Goal: Communication & Community: Share content

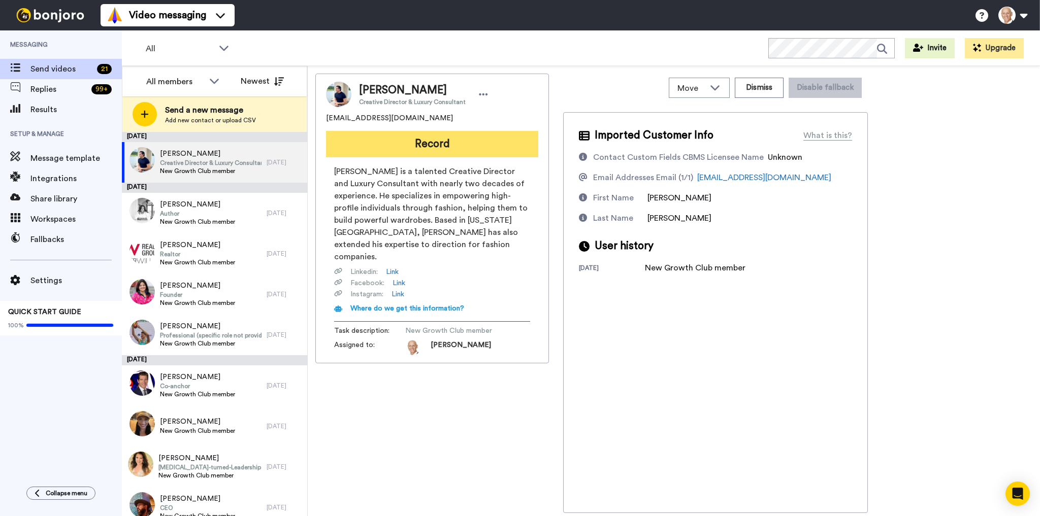
click at [445, 138] on button "Record" at bounding box center [432, 144] width 212 height 26
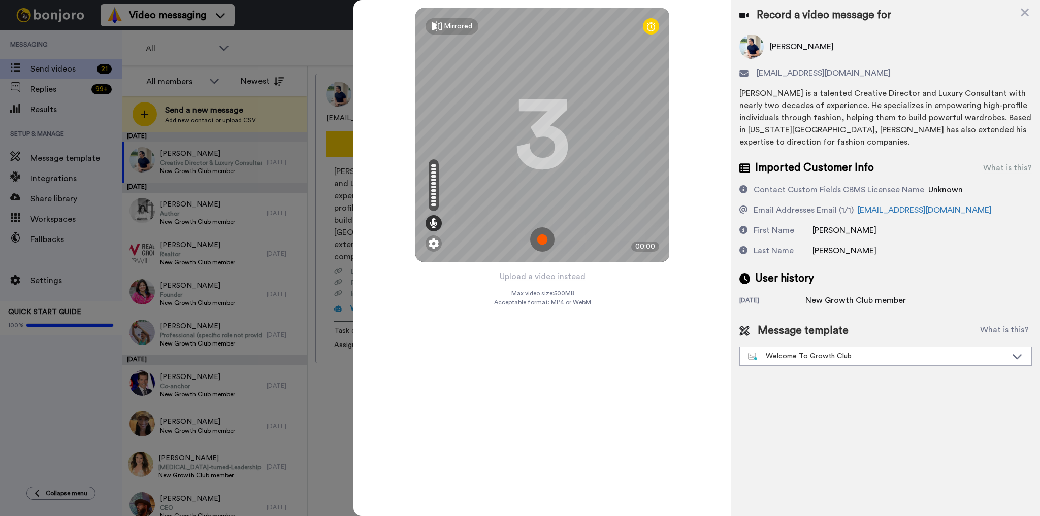
click at [536, 246] on img at bounding box center [542, 239] width 24 height 24
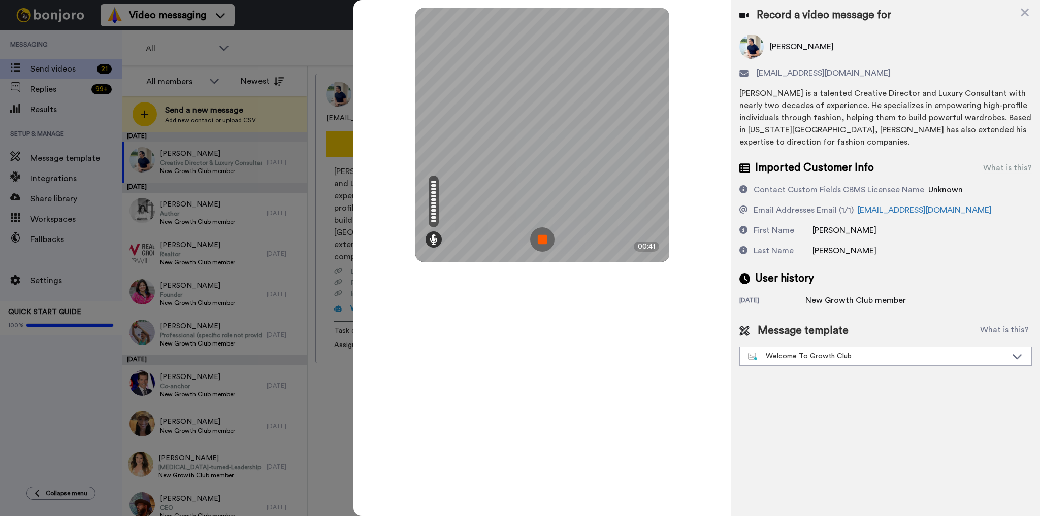
click at [540, 237] on img at bounding box center [542, 239] width 24 height 24
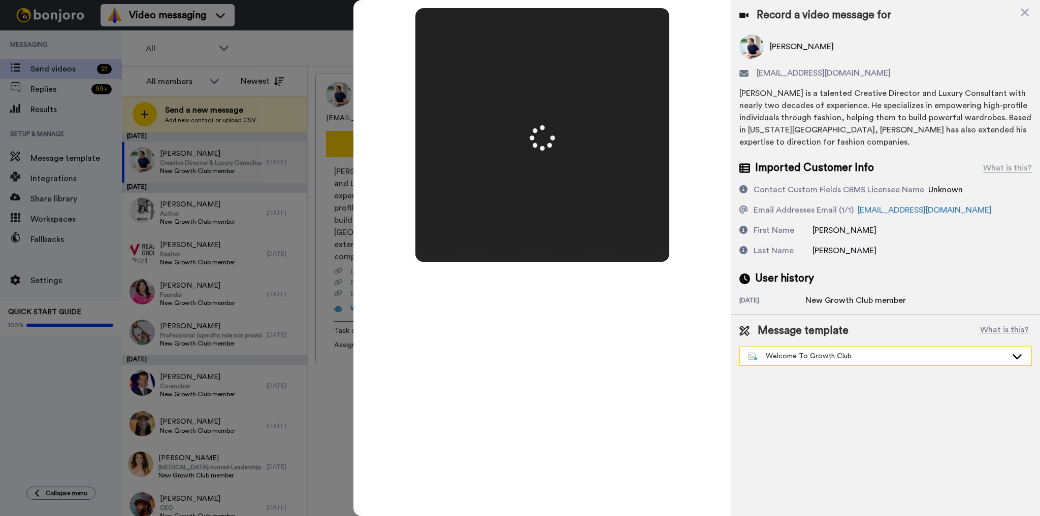
click at [883, 353] on div "Welcome To Growth Club" at bounding box center [877, 356] width 259 height 10
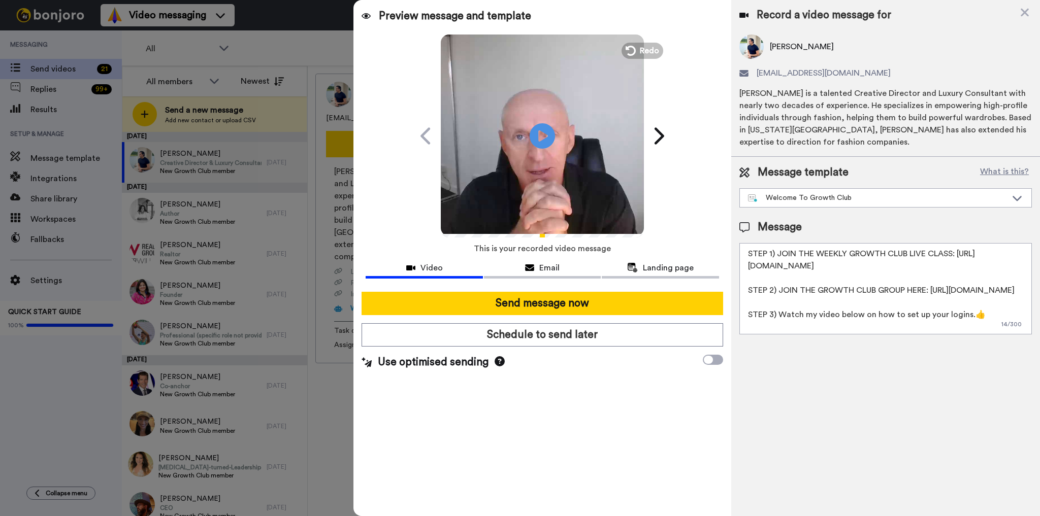
click at [873, 321] on textarea "STEP 1) JOIN THE WEEKLY GROWTH CLUB LIVE CLASS: [URL][DOMAIN_NAME] STEP 2) JOIN…" at bounding box center [885, 288] width 292 height 91
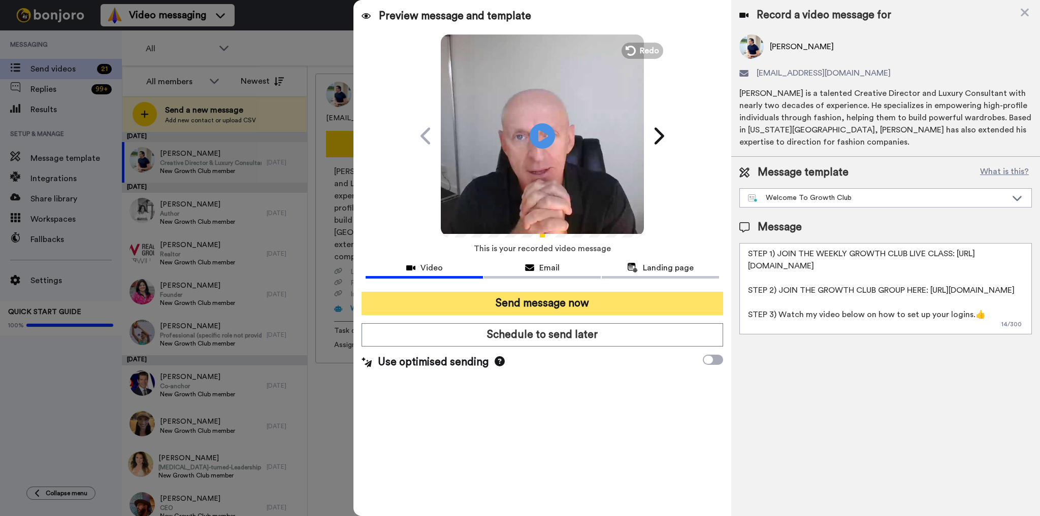
click at [542, 306] on button "Send message now" at bounding box center [541, 303] width 361 height 23
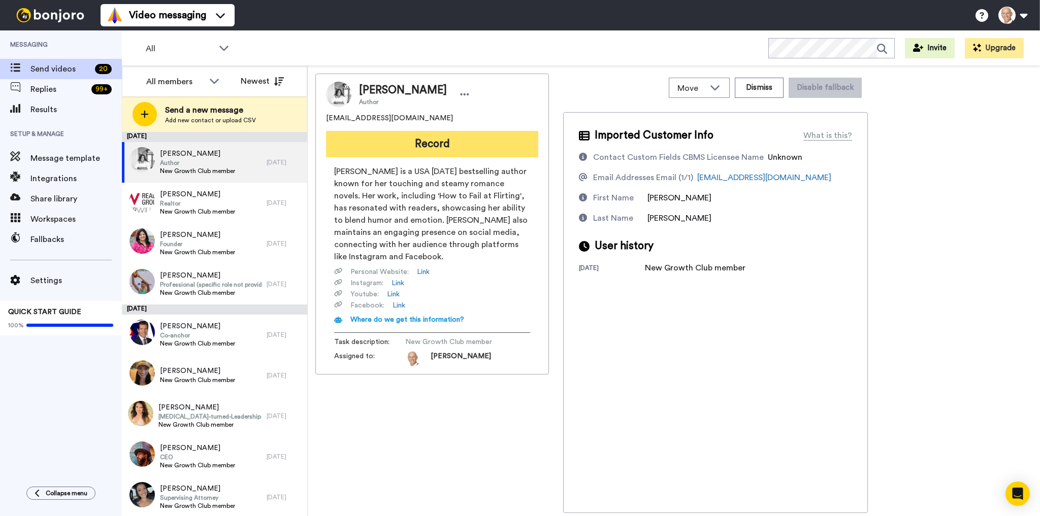
click at [417, 146] on button "Record" at bounding box center [432, 144] width 212 height 26
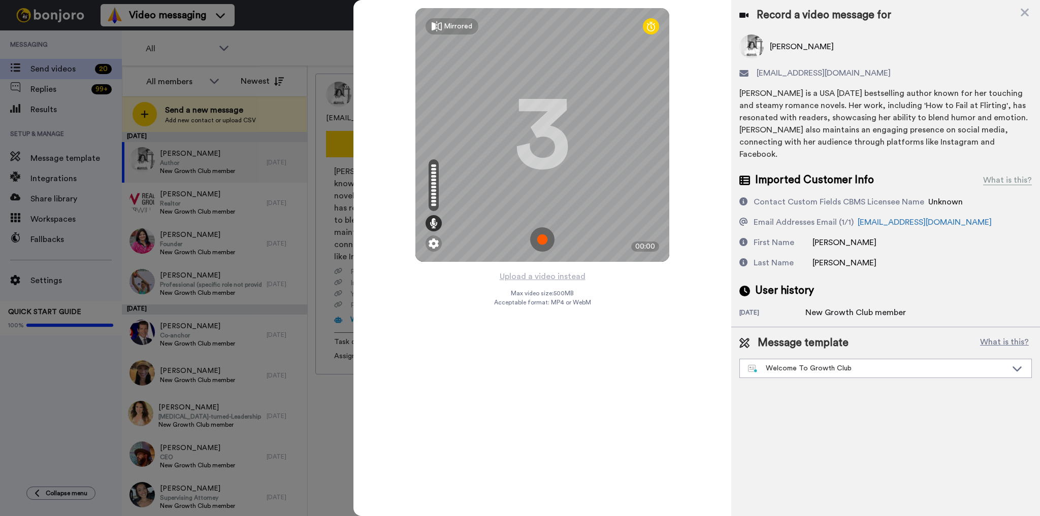
click at [544, 238] on img at bounding box center [542, 239] width 24 height 24
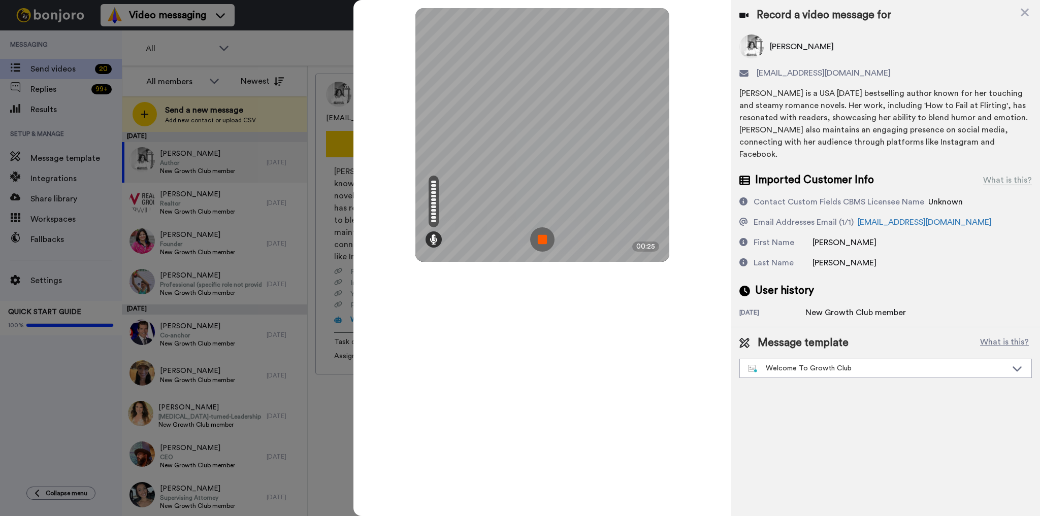
click at [542, 238] on img at bounding box center [542, 239] width 24 height 24
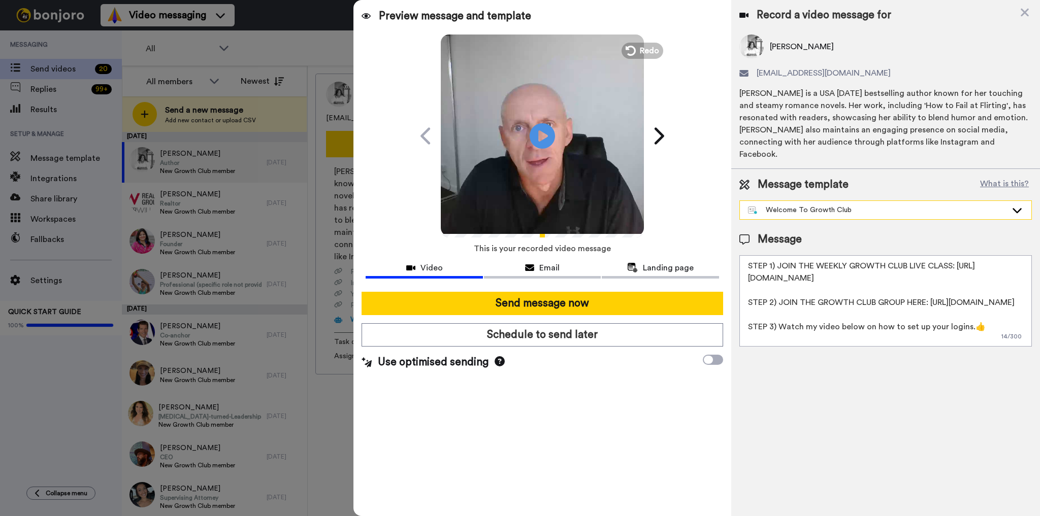
click at [839, 205] on div "Welcome To Growth Club" at bounding box center [877, 210] width 259 height 10
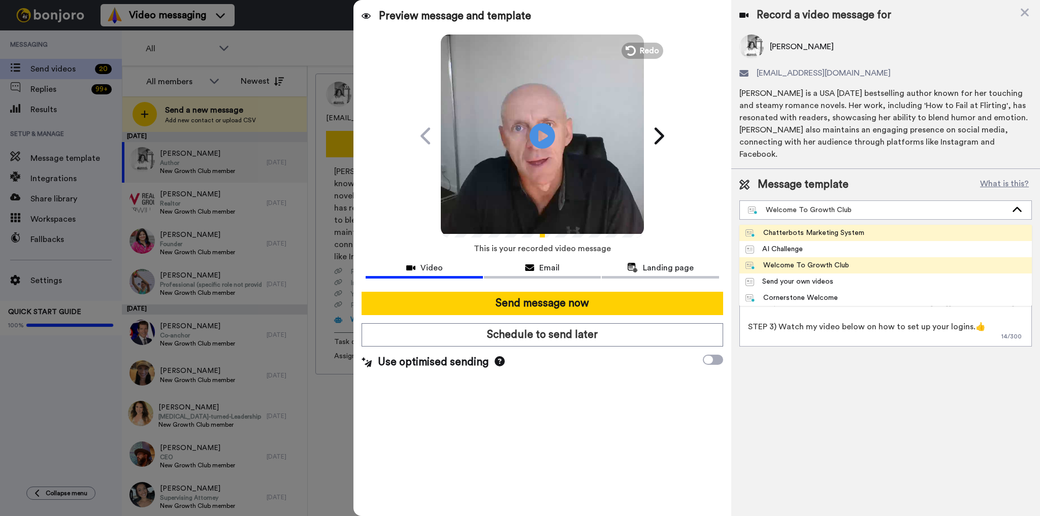
click at [834, 228] on div "Chatterbots Marketing System" at bounding box center [804, 233] width 119 height 10
type textarea "Hey {first_name|there}, I recorded a quick video for you here, and a link to ge…"
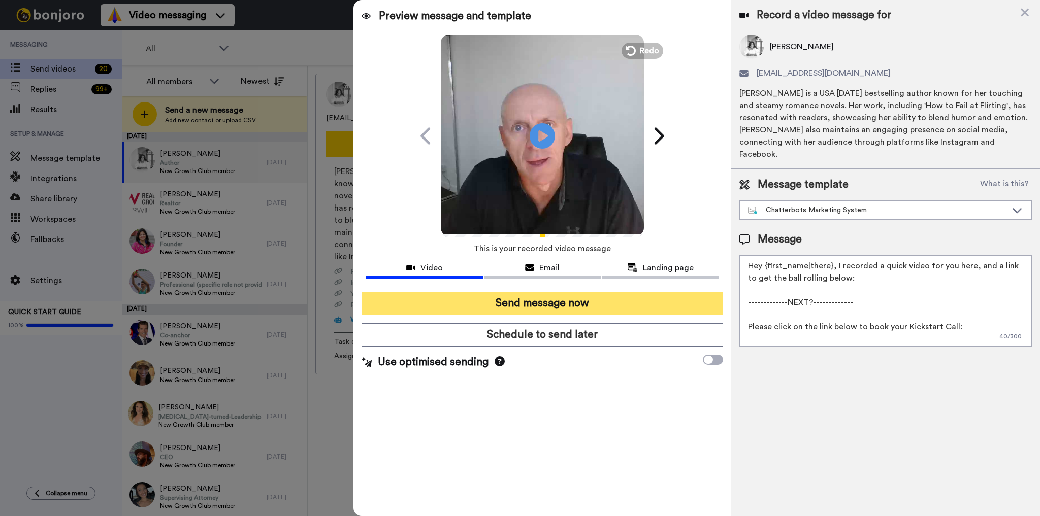
click at [543, 307] on button "Send message now" at bounding box center [541, 303] width 361 height 23
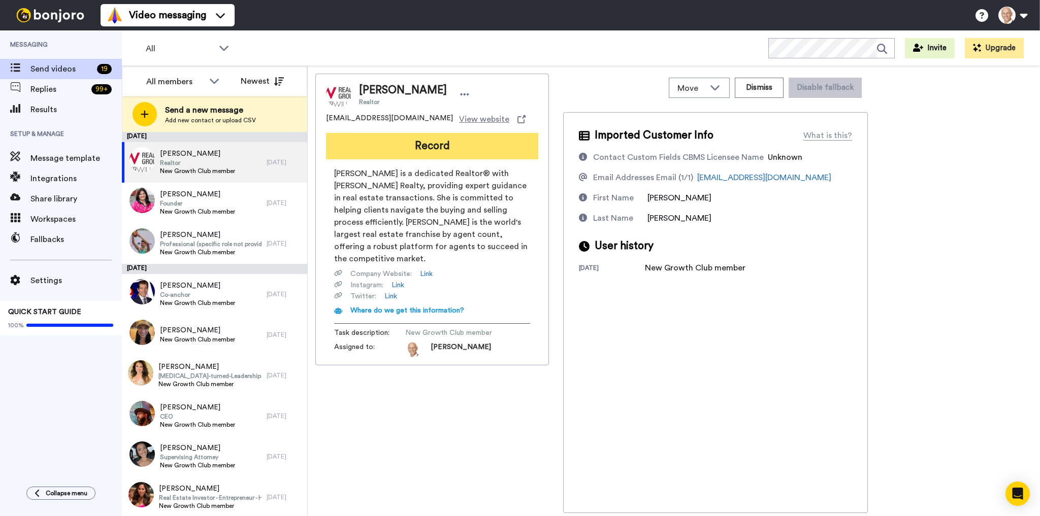
click at [448, 146] on button "Record" at bounding box center [432, 146] width 212 height 26
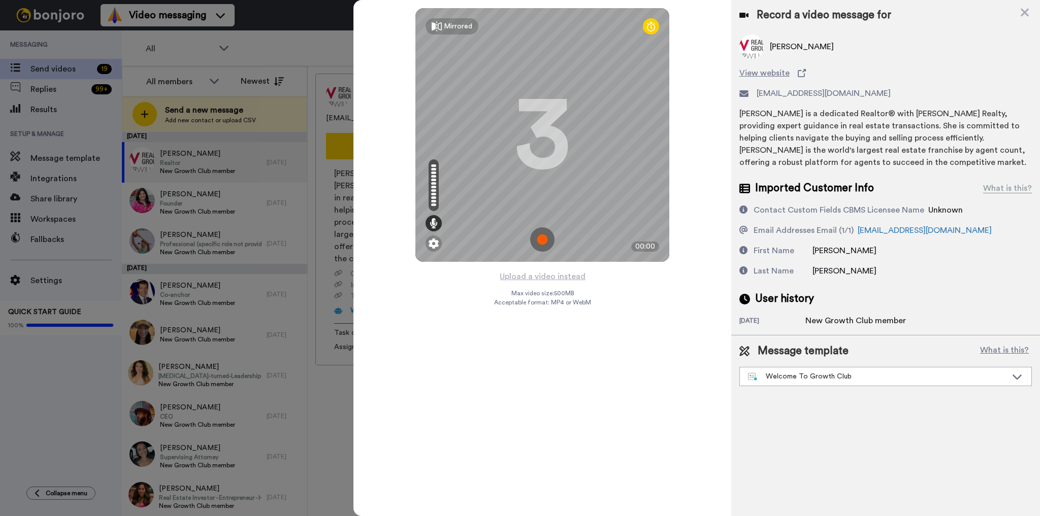
click at [546, 240] on img at bounding box center [542, 239] width 24 height 24
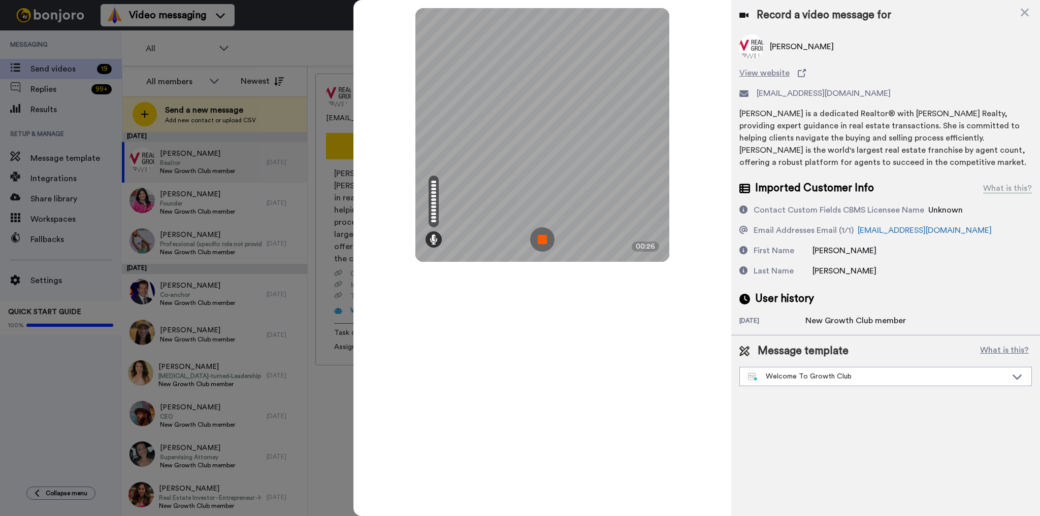
click at [541, 240] on img at bounding box center [542, 239] width 24 height 24
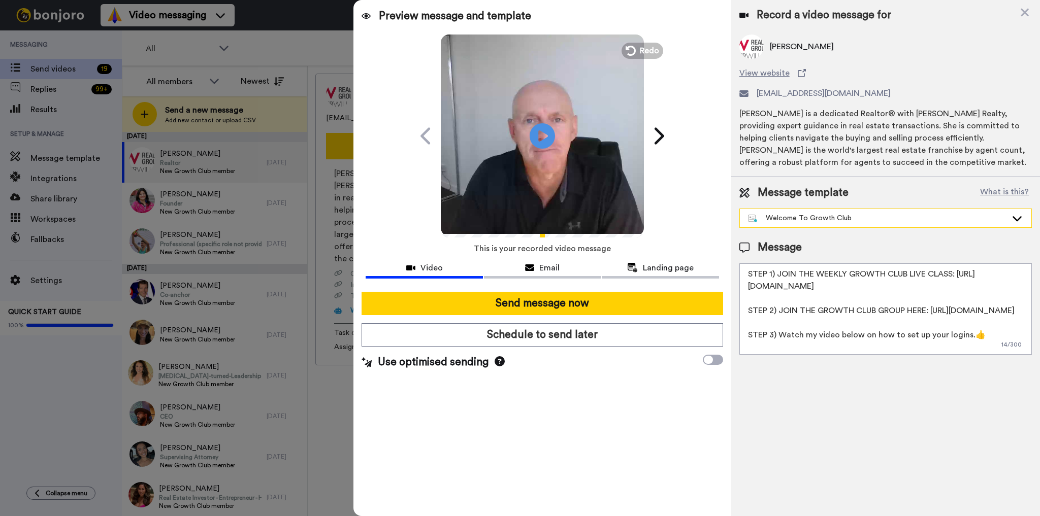
drag, startPoint x: 919, startPoint y: 211, endPoint x: 881, endPoint y: 220, distance: 39.7
click at [919, 214] on div "Welcome To Growth Club" at bounding box center [885, 218] width 291 height 18
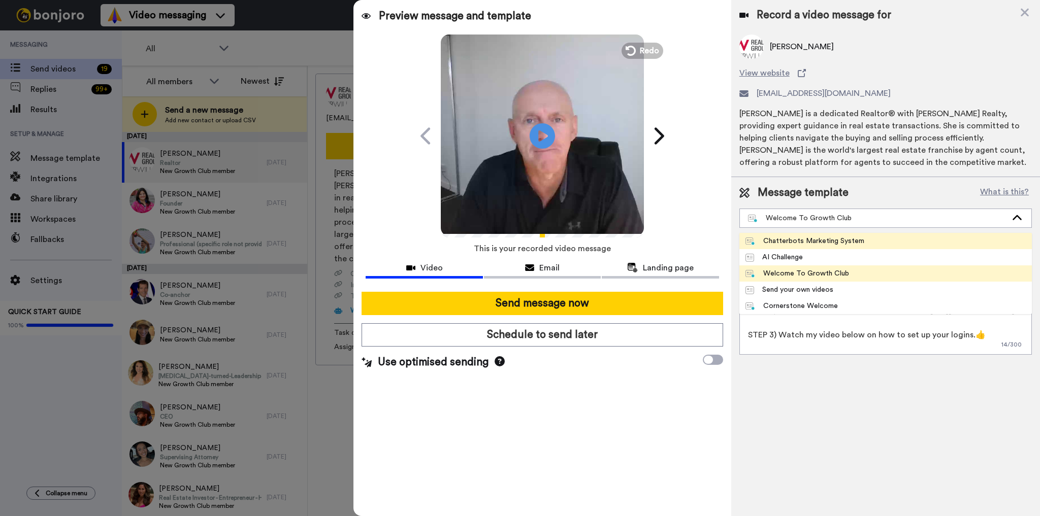
click at [863, 238] on span "Chatterbots Marketing System" at bounding box center [804, 241] width 131 height 10
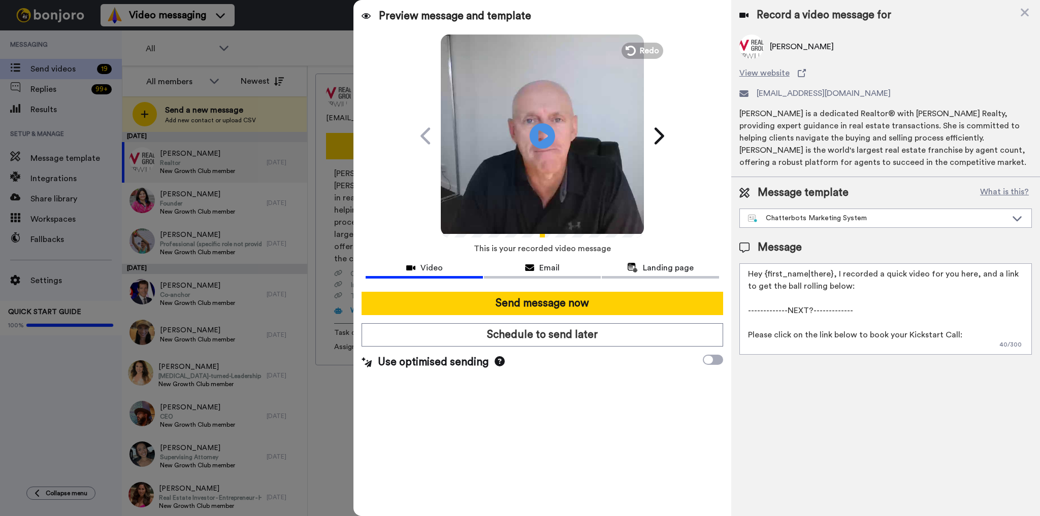
scroll to position [27, 0]
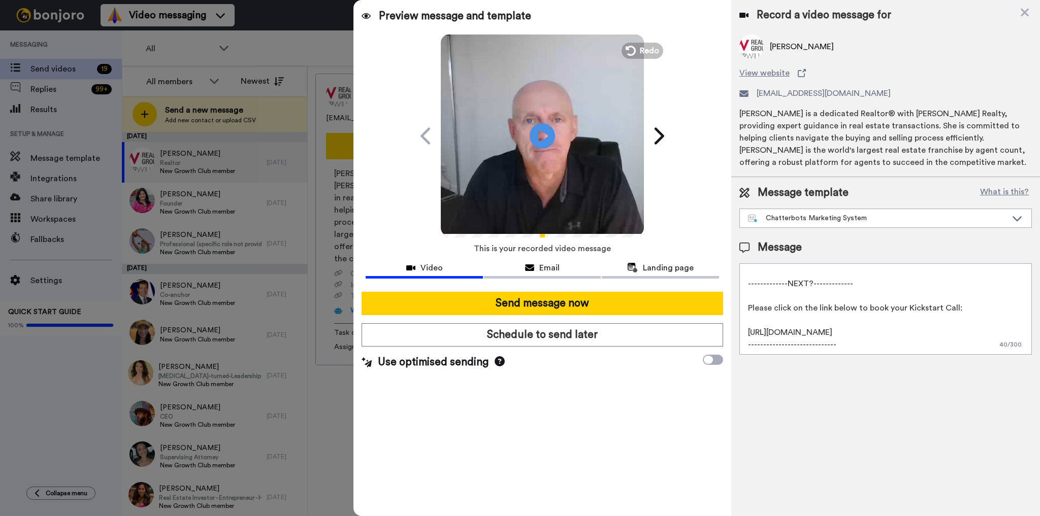
drag, startPoint x: 969, startPoint y: 276, endPoint x: 1009, endPoint y: 398, distance: 128.0
click at [1009, 398] on div "Record a video message for Luisa Ramos View website luisaramos@kw.com Luisa Ram…" at bounding box center [885, 258] width 309 height 516
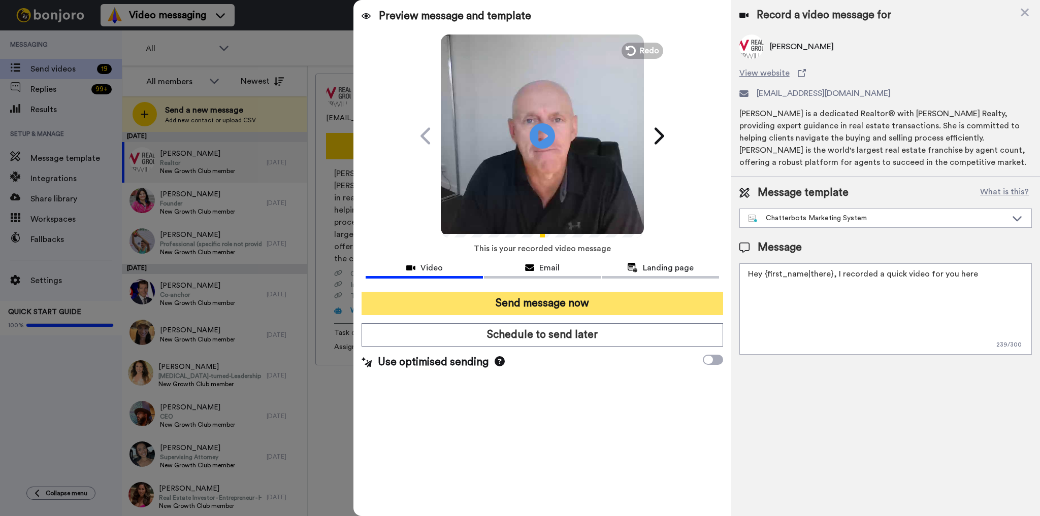
type textarea "Hey {first_name|there}, I recorded a quick video for you here"
drag, startPoint x: 589, startPoint y: 307, endPoint x: 581, endPoint y: 302, distance: 10.3
click at [589, 307] on button "Send message now" at bounding box center [541, 303] width 361 height 23
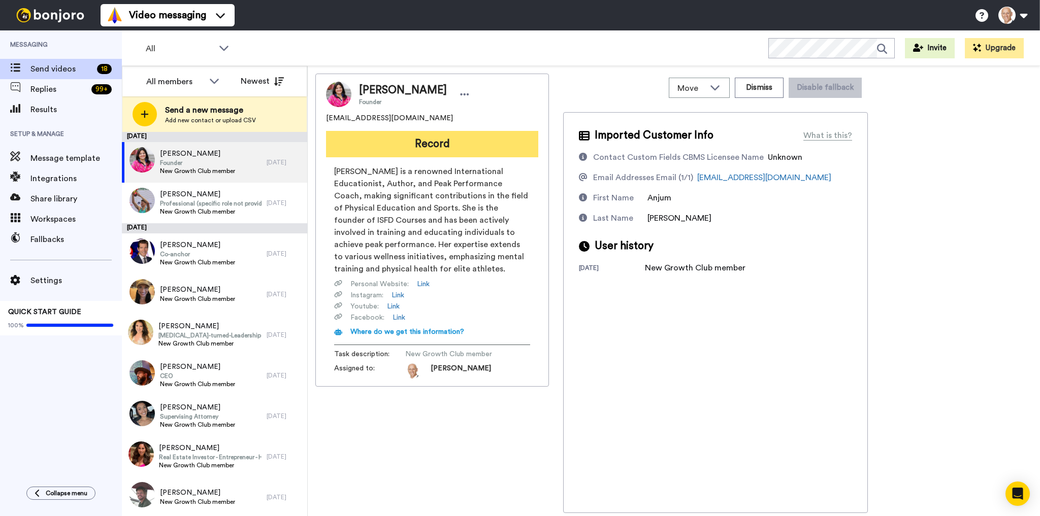
click at [406, 142] on button "Record" at bounding box center [432, 144] width 212 height 26
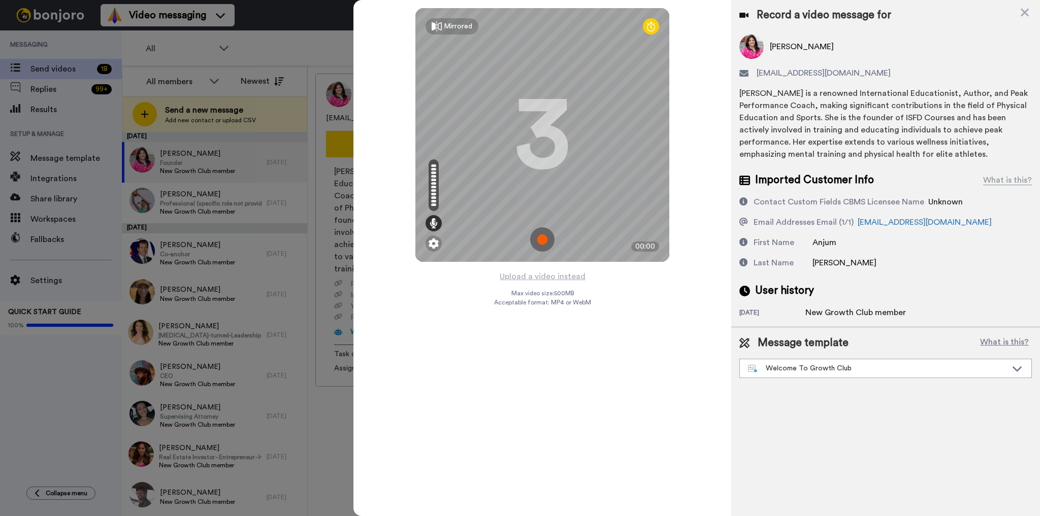
click at [542, 243] on img at bounding box center [542, 239] width 24 height 24
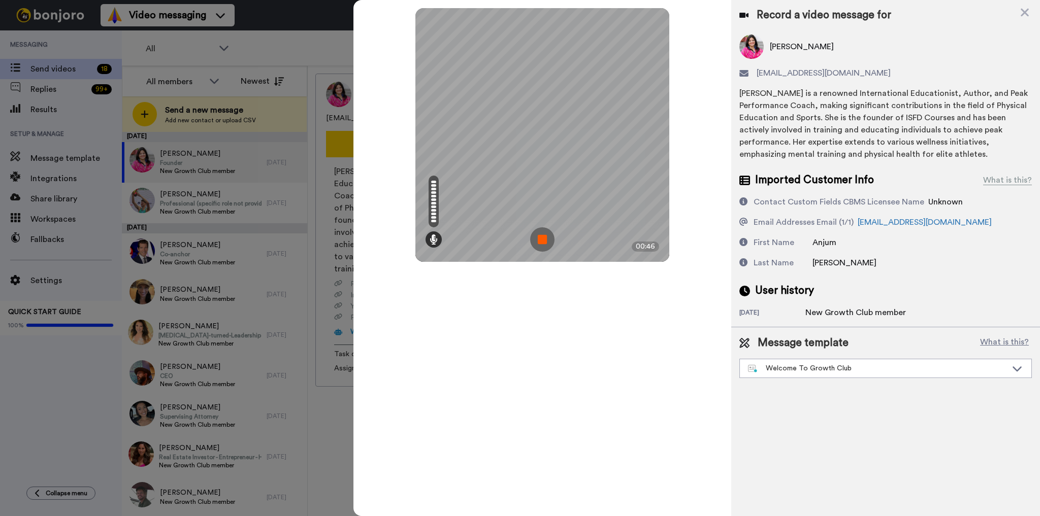
click at [537, 238] on img at bounding box center [542, 239] width 24 height 24
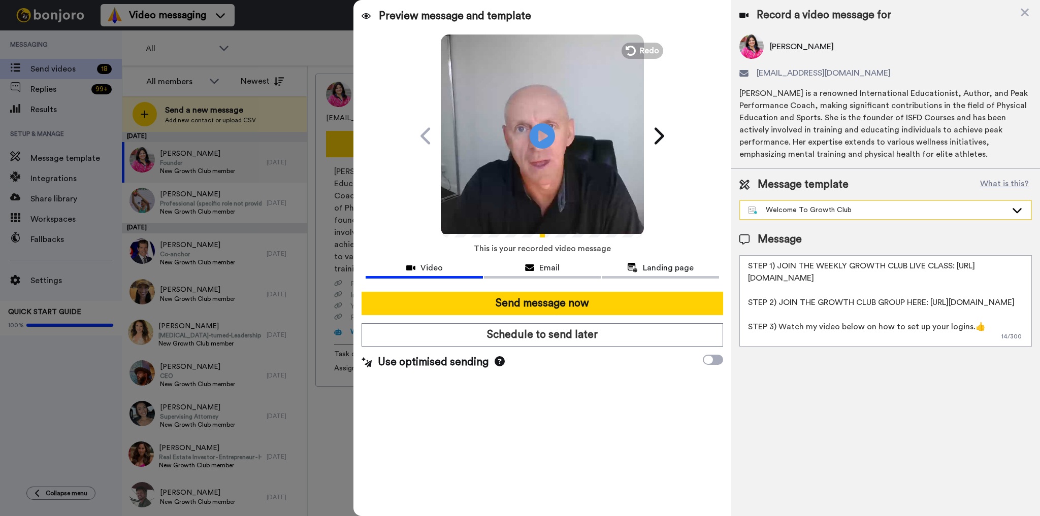
click at [958, 214] on div "Welcome To Growth Club" at bounding box center [877, 210] width 259 height 10
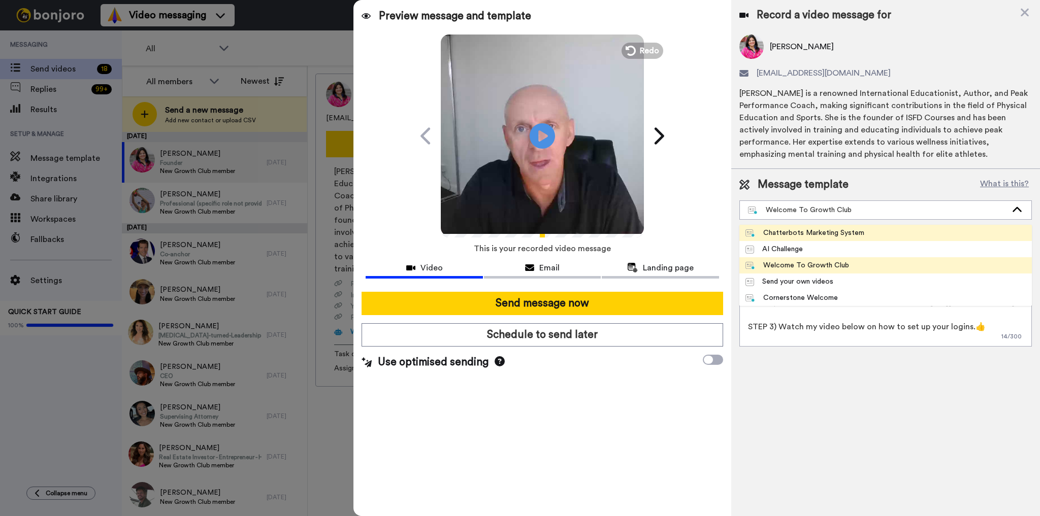
click at [910, 232] on li "Chatterbots Marketing System" at bounding box center [885, 233] width 292 height 16
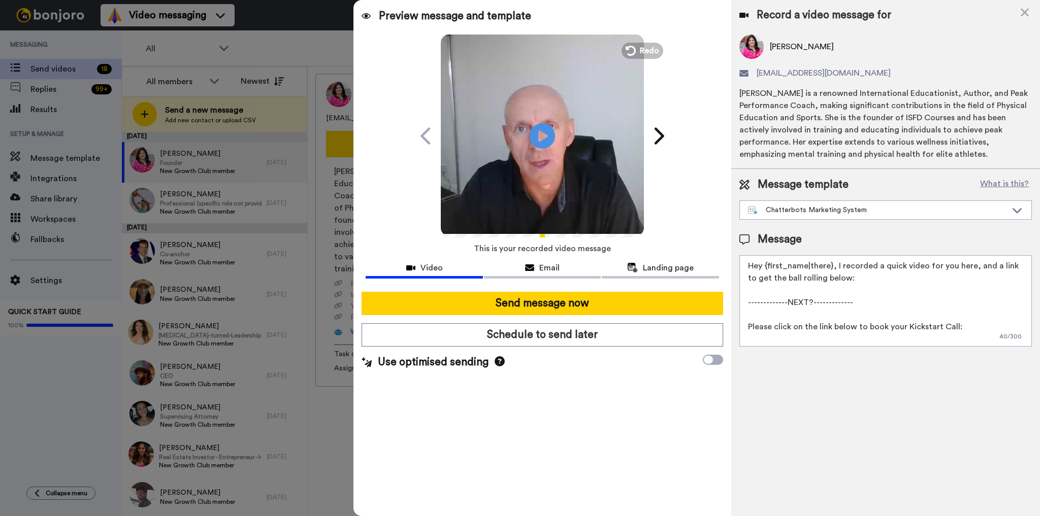
scroll to position [27, 0]
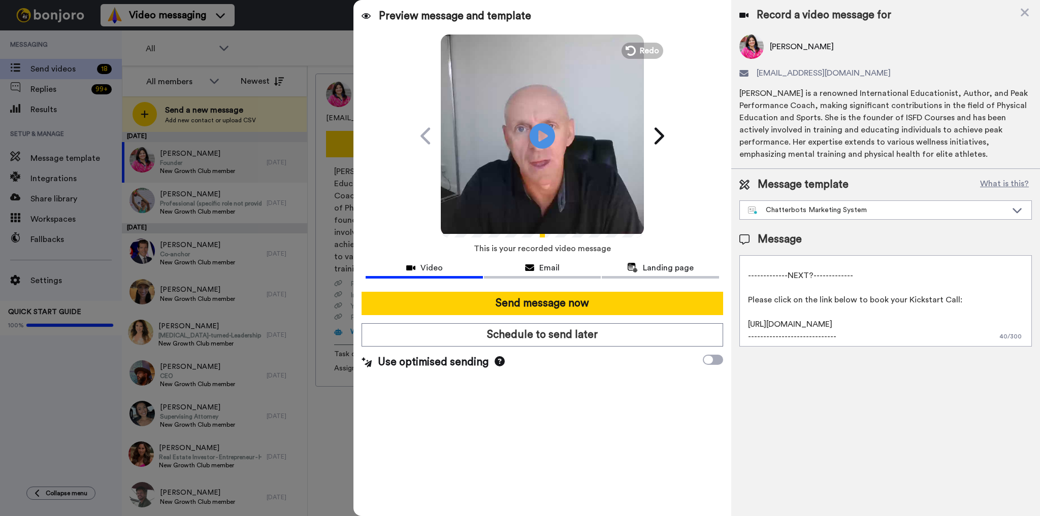
drag, startPoint x: 968, startPoint y: 266, endPoint x: 1008, endPoint y: 389, distance: 129.7
click at [1005, 389] on div "Record a video message for Anjum Padyal dr.anjumpadyal@gmail.com Dr. Anjum Pady…" at bounding box center [885, 258] width 309 height 516
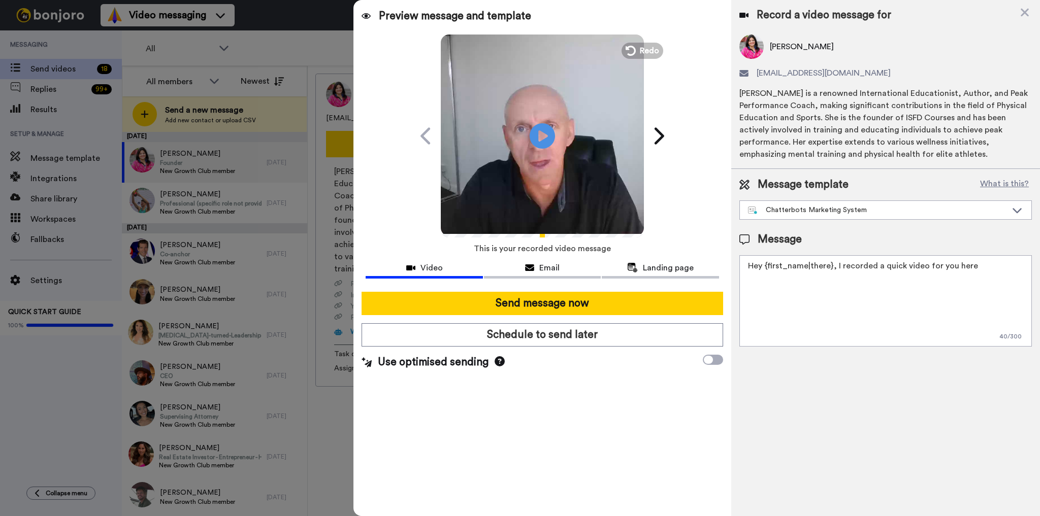
scroll to position [0, 0]
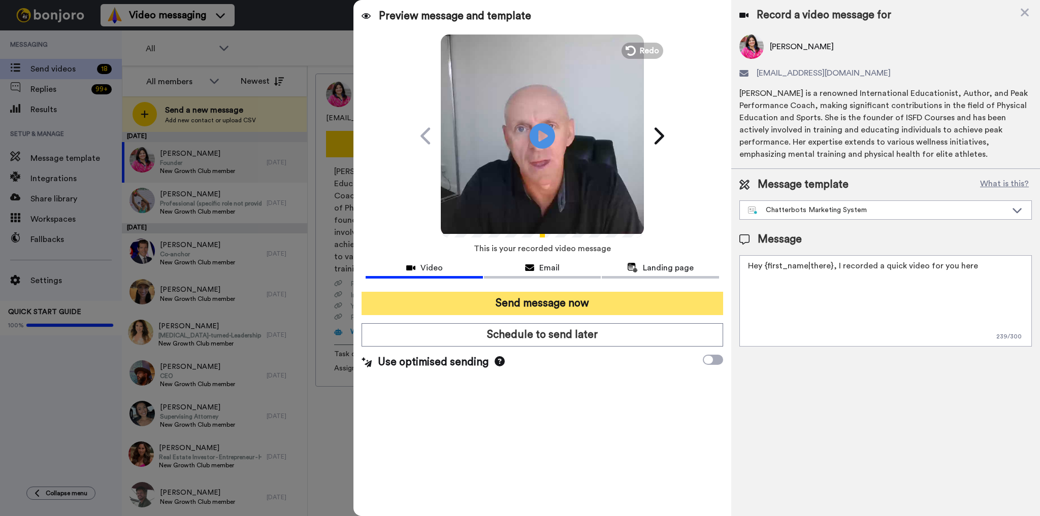
type textarea "Hey {first_name|there}, I recorded a quick video for you here"
click at [587, 300] on button "Send message now" at bounding box center [541, 303] width 361 height 23
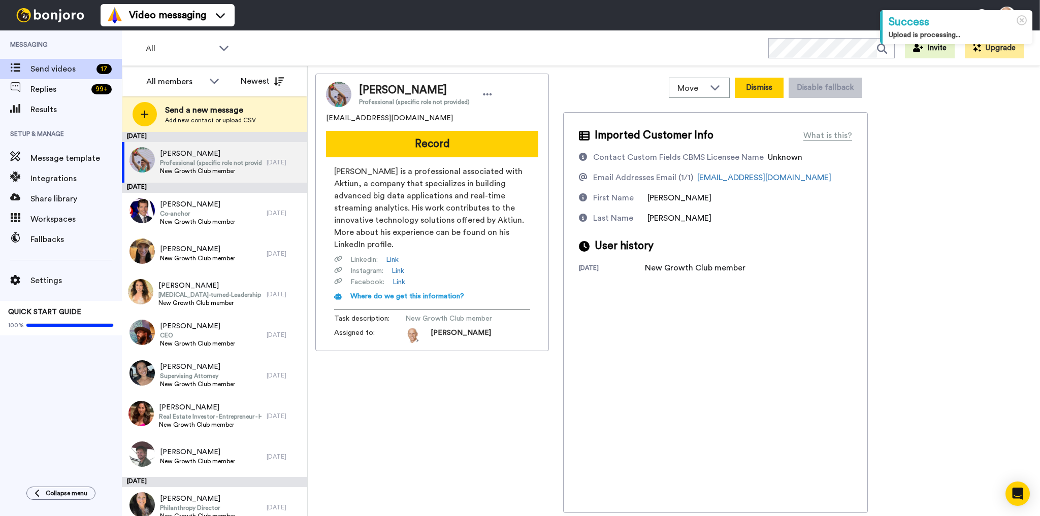
click at [755, 86] on button "Dismiss" at bounding box center [759, 88] width 49 height 20
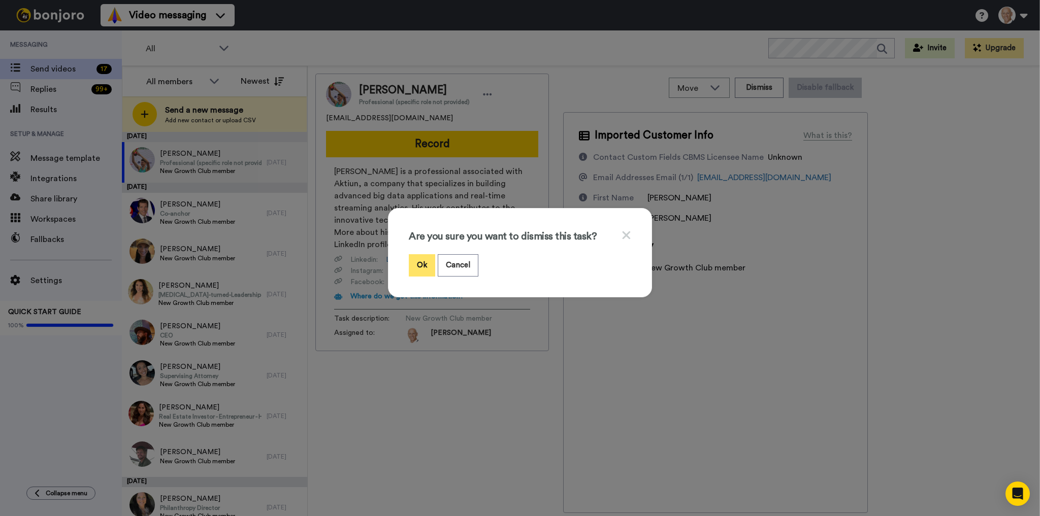
click at [424, 260] on button "Ok" at bounding box center [422, 265] width 26 height 22
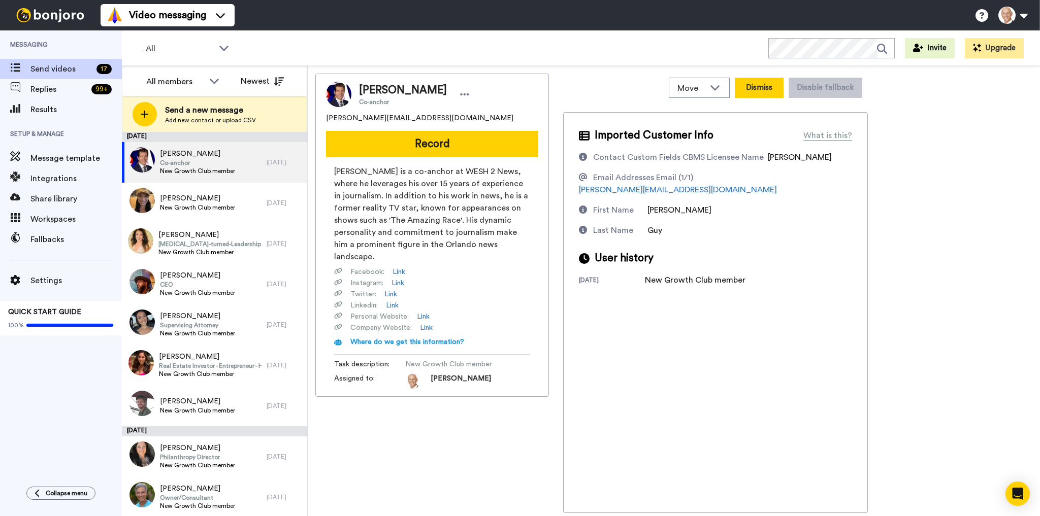
click at [762, 82] on button "Dismiss" at bounding box center [759, 88] width 49 height 20
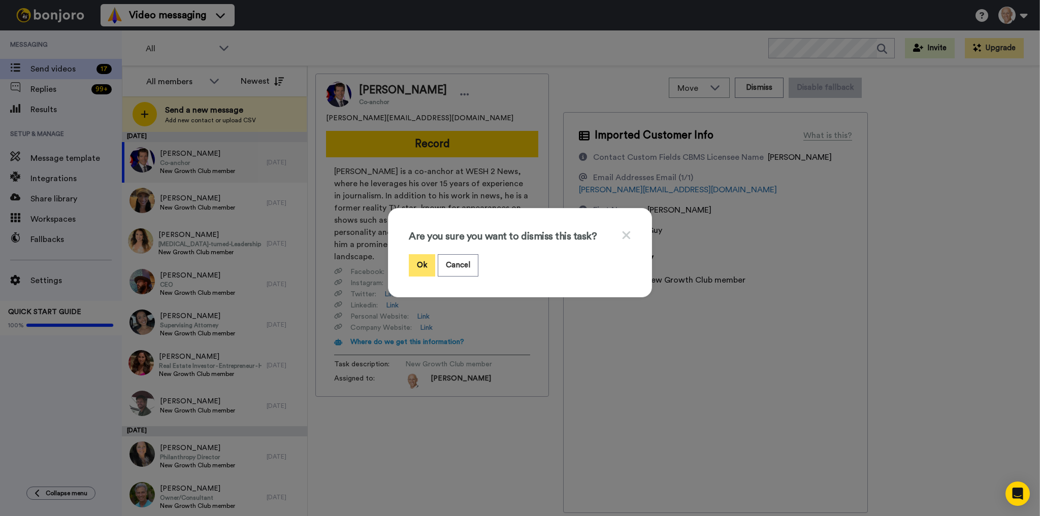
click at [420, 268] on button "Ok" at bounding box center [422, 265] width 26 height 22
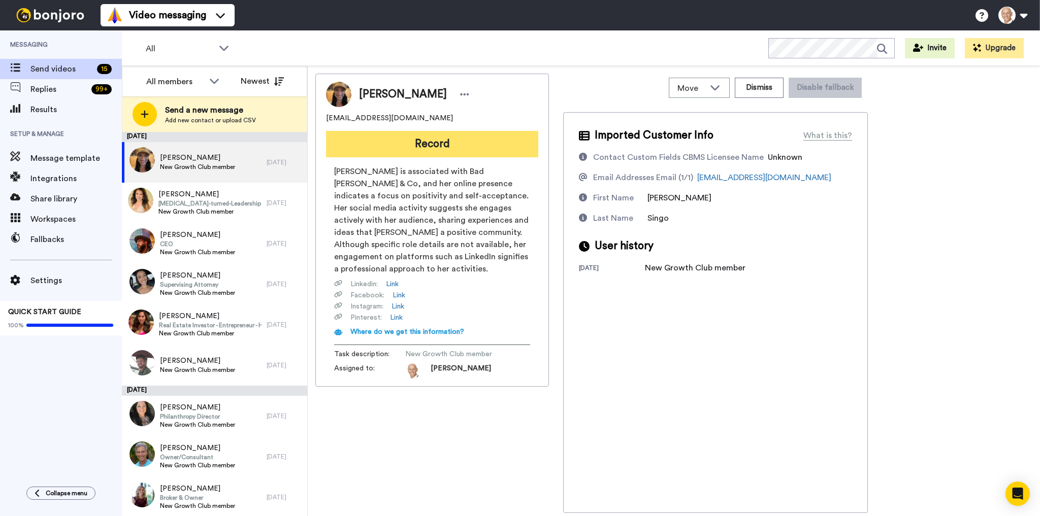
click at [419, 140] on button "Record" at bounding box center [432, 144] width 212 height 26
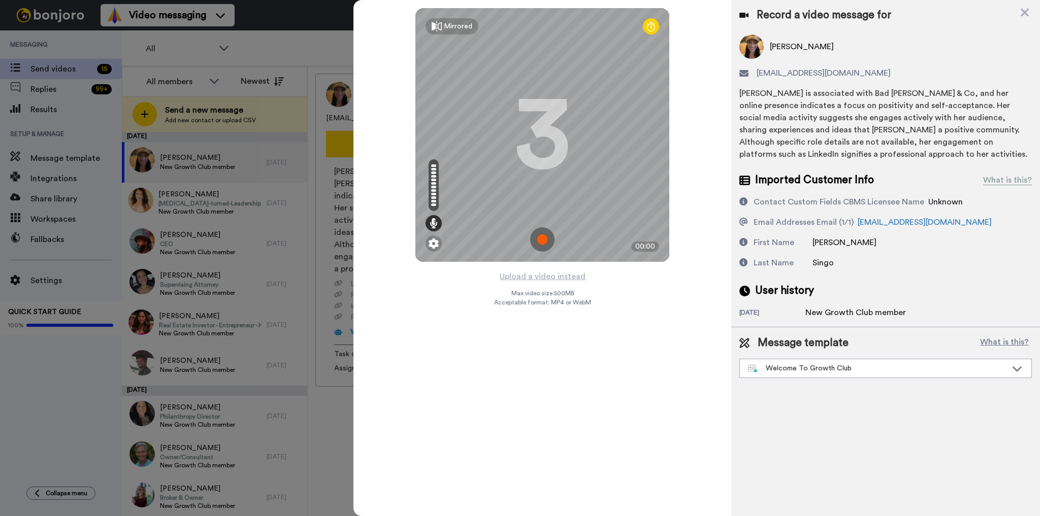
click at [550, 244] on img at bounding box center [542, 239] width 24 height 24
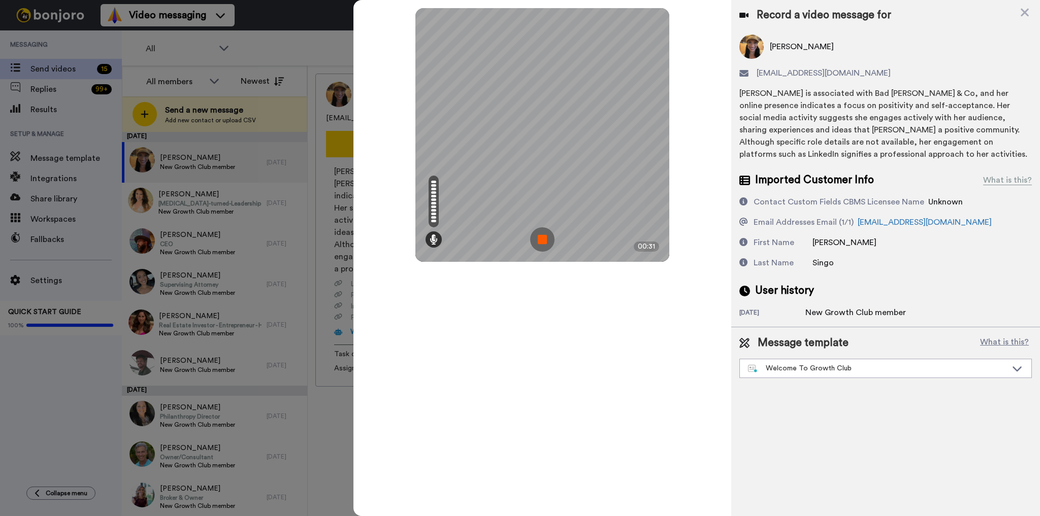
click at [546, 241] on img at bounding box center [542, 239] width 24 height 24
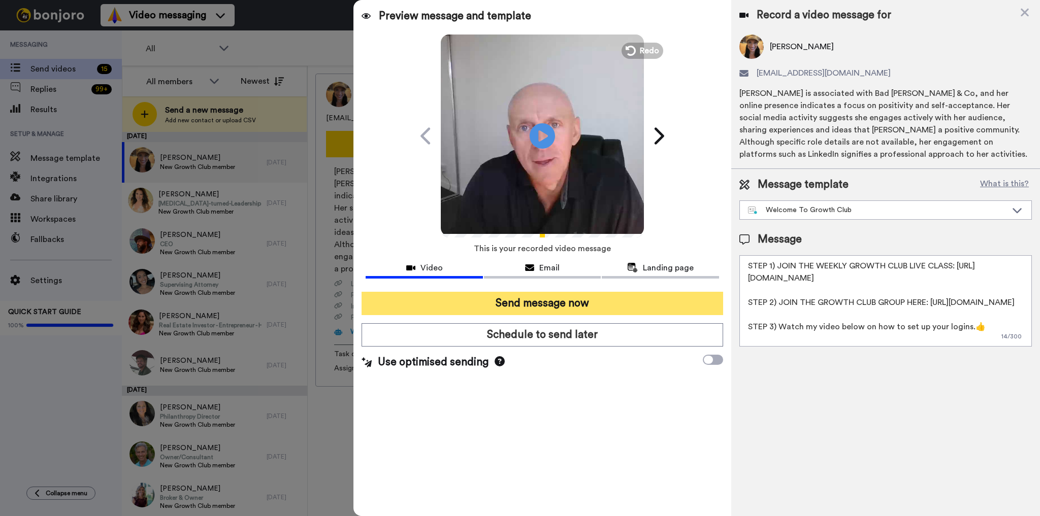
click at [574, 296] on button "Send message now" at bounding box center [541, 303] width 361 height 23
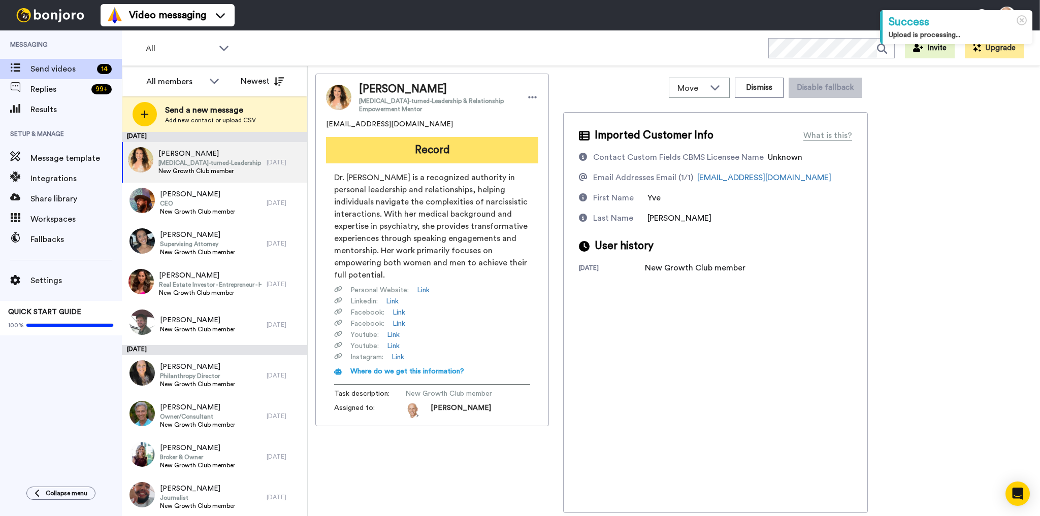
click at [451, 151] on button "Record" at bounding box center [432, 150] width 212 height 26
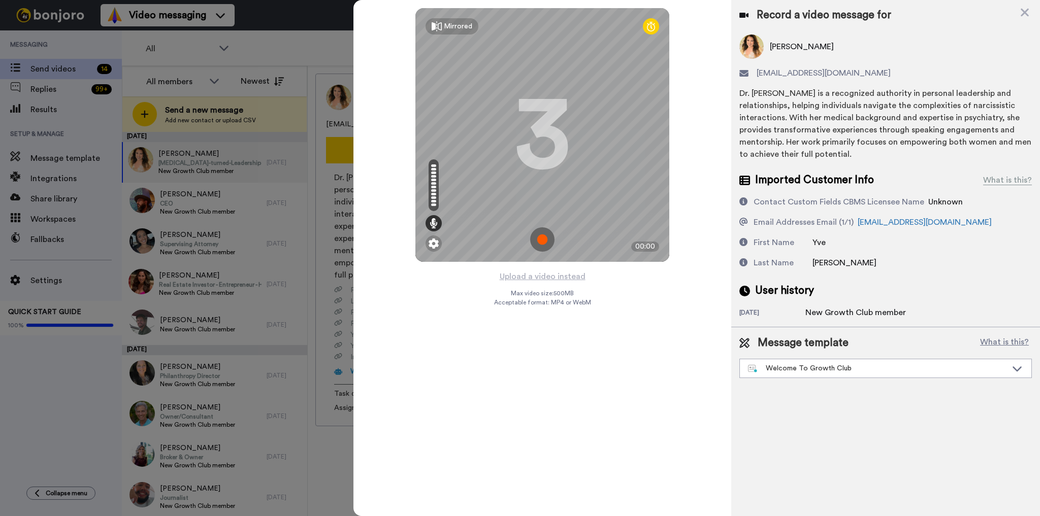
click at [539, 236] on img at bounding box center [542, 239] width 24 height 24
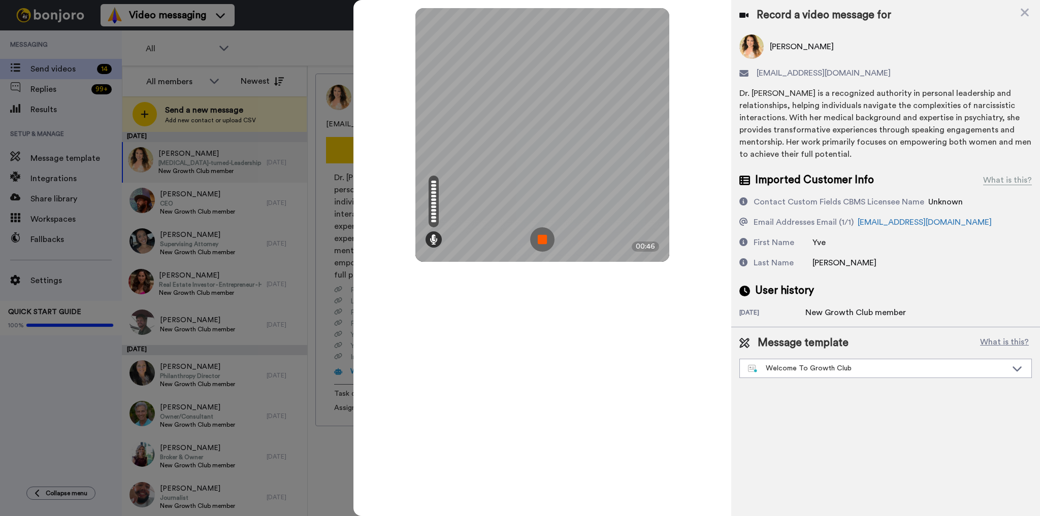
click at [540, 244] on img at bounding box center [542, 239] width 24 height 24
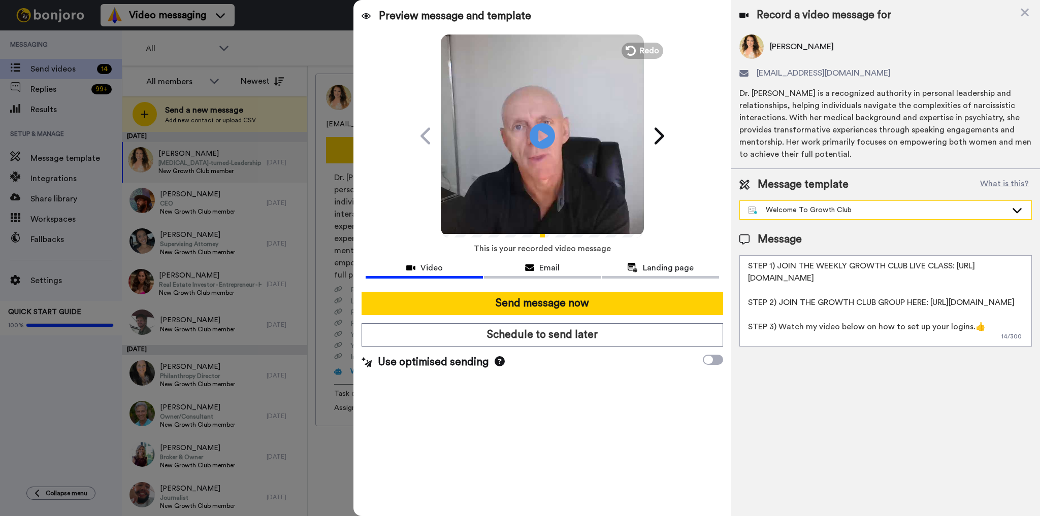
click at [887, 208] on div "Welcome To Growth Club" at bounding box center [877, 210] width 259 height 10
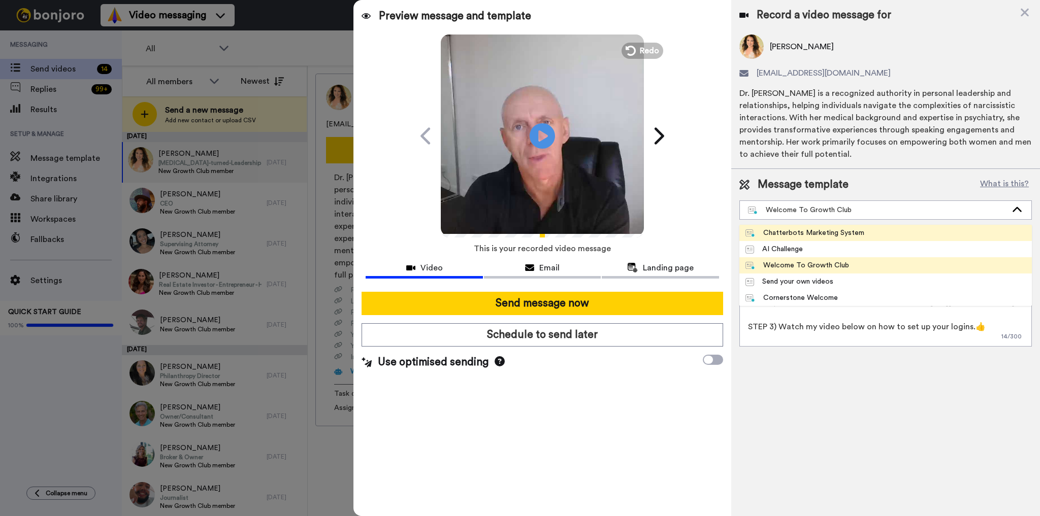
click at [872, 227] on li "Chatterbots Marketing System" at bounding box center [885, 233] width 292 height 16
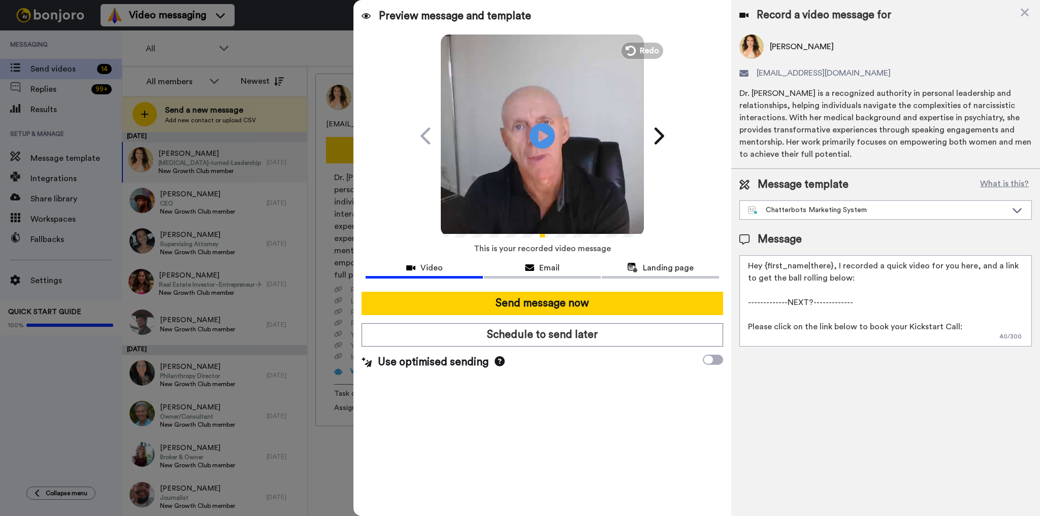
scroll to position [27, 0]
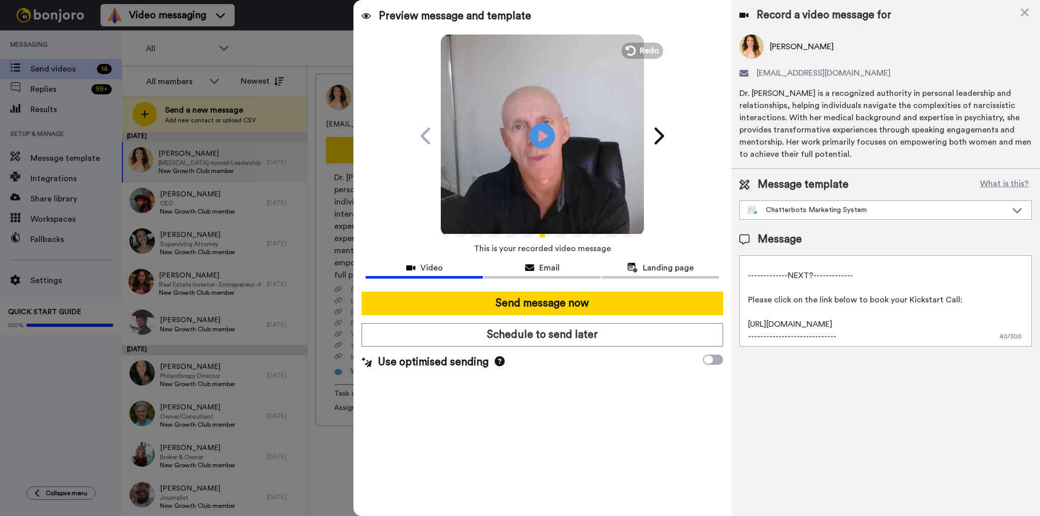
drag, startPoint x: 971, startPoint y: 271, endPoint x: 994, endPoint y: 362, distance: 94.1
click at [994, 362] on div "Record a video message for Yve Ruiz yve_speaks@gmail.com Dr. Yve Alexandra Ruiz…" at bounding box center [885, 258] width 309 height 516
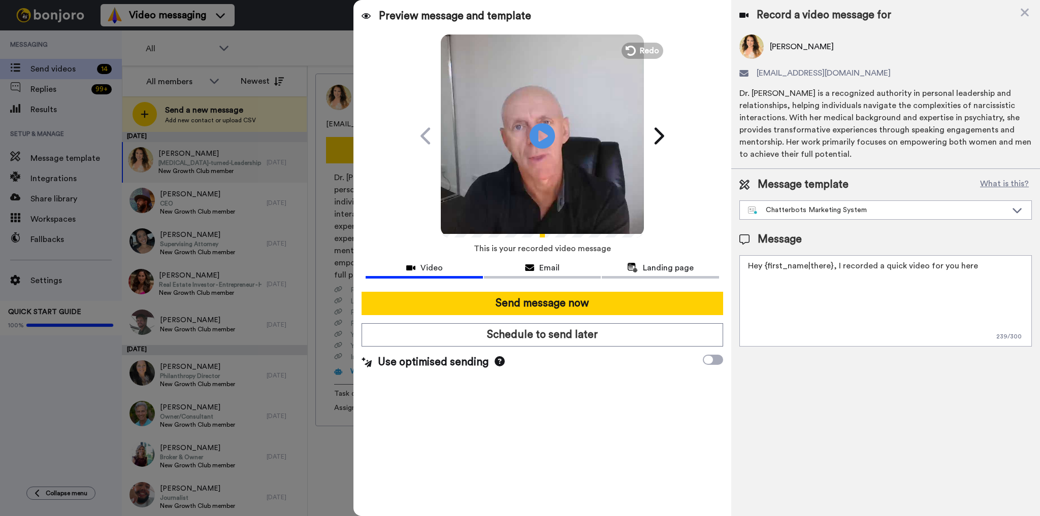
scroll to position [0, 0]
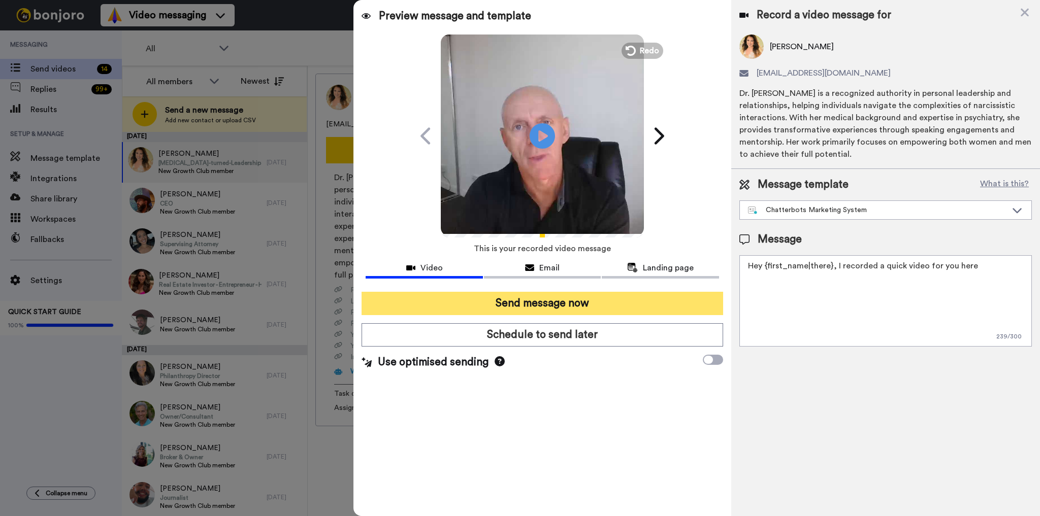
type textarea "Hey {first_name|there}, I recorded a quick video for you here"
click at [583, 302] on button "Send message now" at bounding box center [541, 303] width 361 height 23
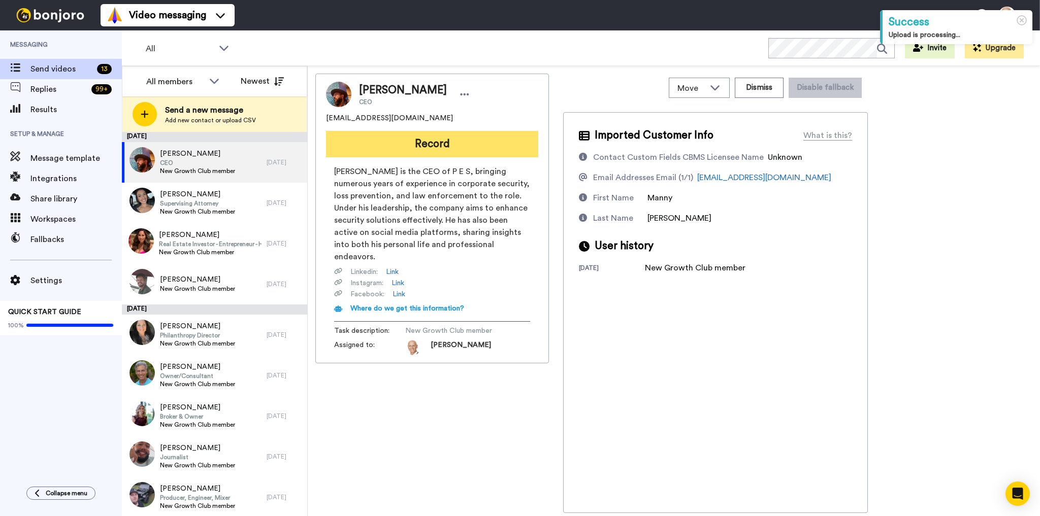
click at [428, 149] on button "Record" at bounding box center [432, 144] width 212 height 26
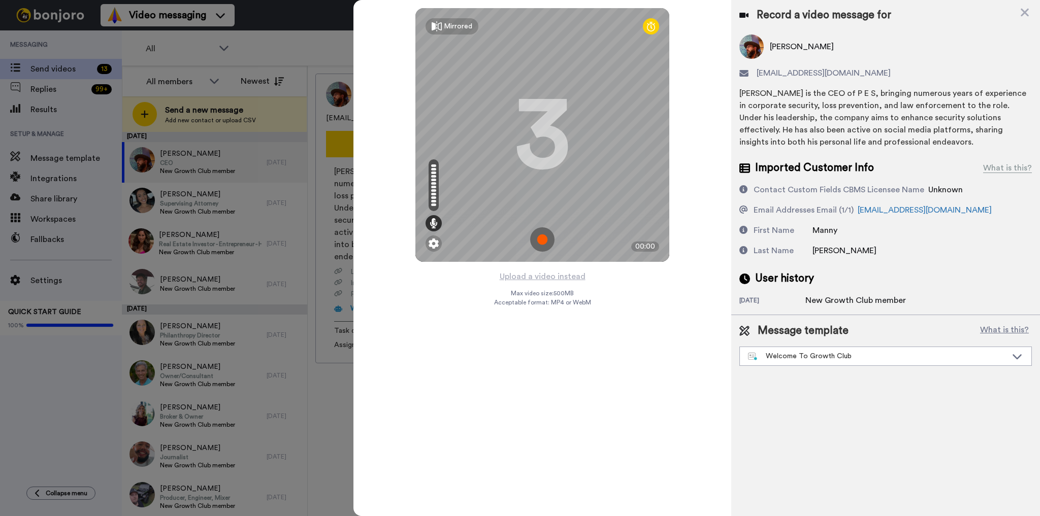
click at [550, 244] on img at bounding box center [542, 239] width 24 height 24
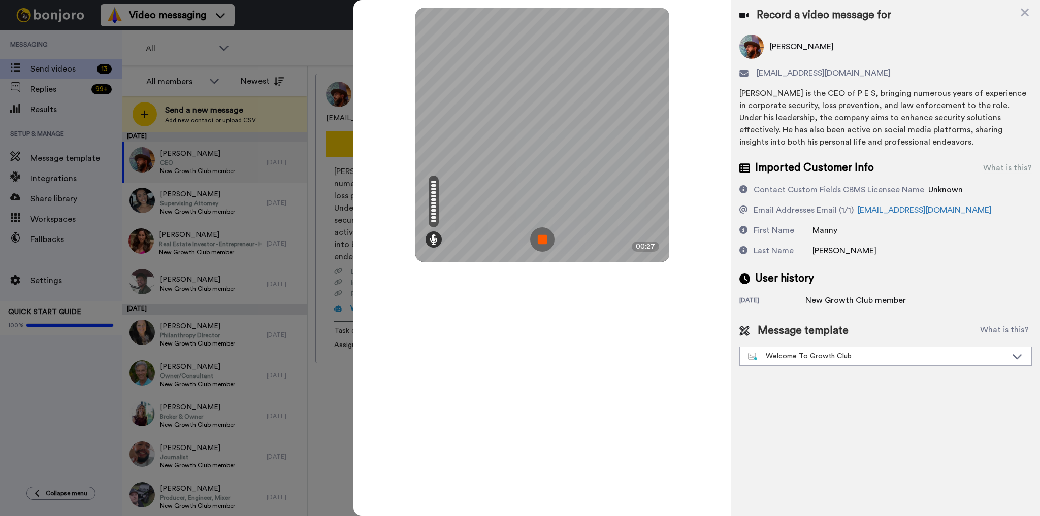
click at [545, 240] on img at bounding box center [542, 239] width 24 height 24
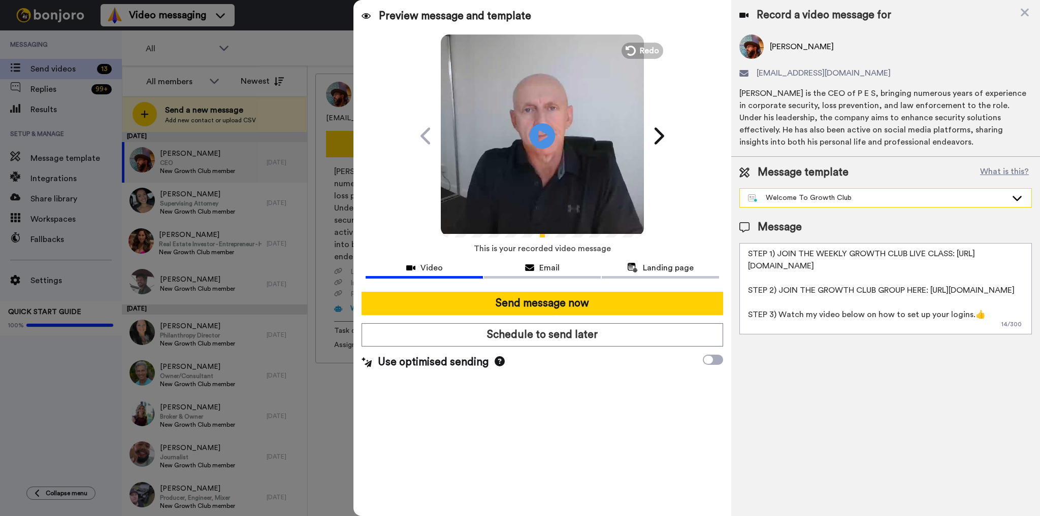
click at [856, 203] on div "Welcome To Growth Club" at bounding box center [877, 198] width 259 height 10
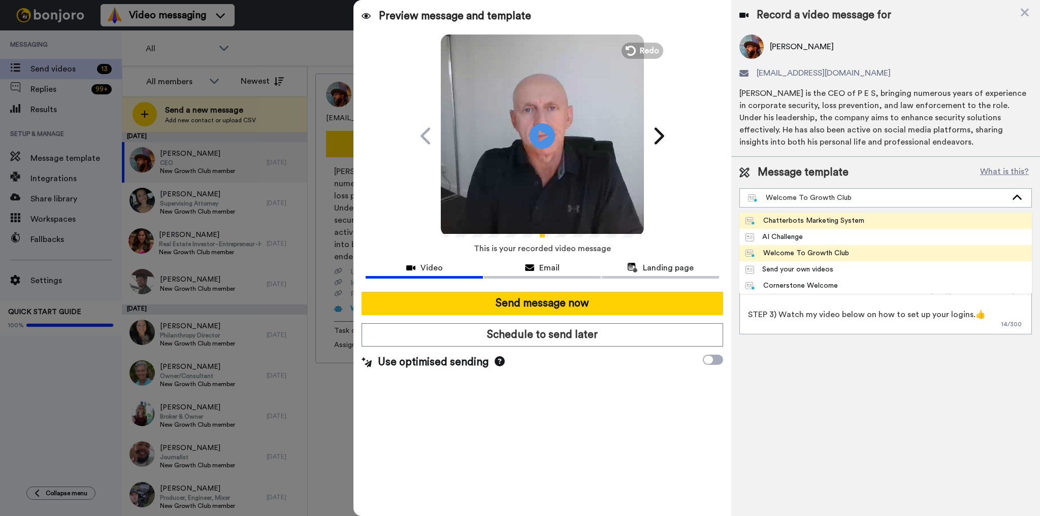
click at [840, 221] on div "Chatterbots Marketing System" at bounding box center [804, 221] width 119 height 10
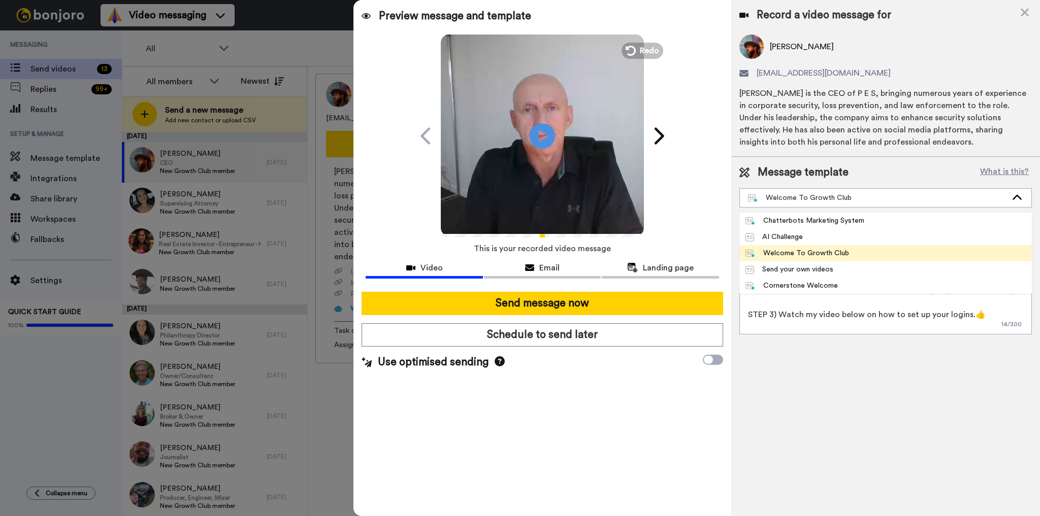
type textarea "Hey {first_name|there}, I recorded a quick video for you here, and a link to ge…"
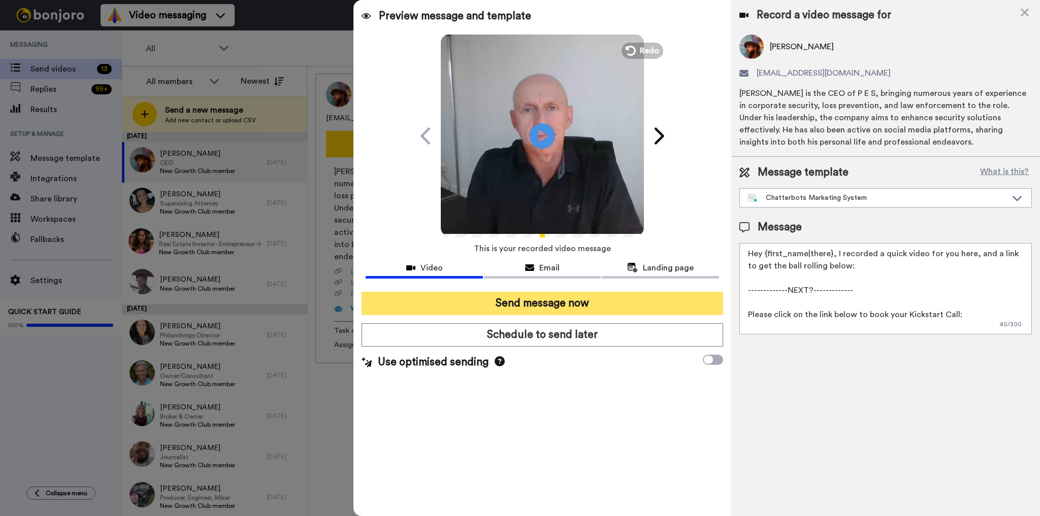
click at [563, 301] on button "Send message now" at bounding box center [541, 303] width 361 height 23
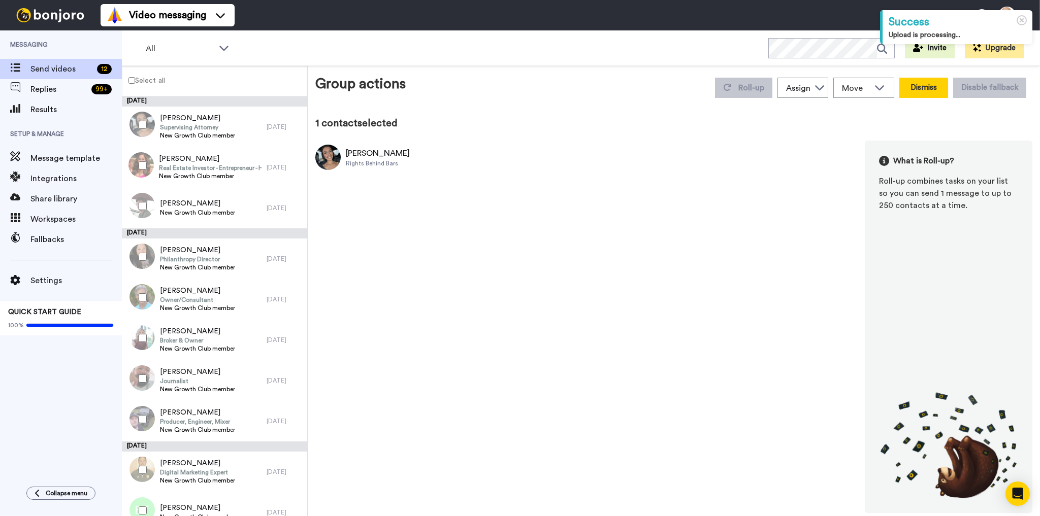
click at [920, 89] on button "Dismiss" at bounding box center [923, 88] width 49 height 20
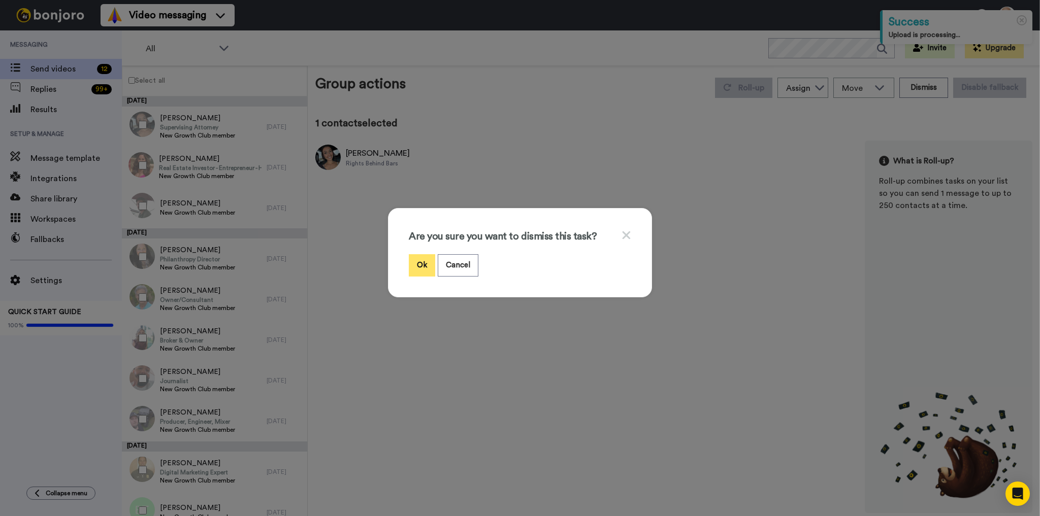
click at [416, 265] on button "Ok" at bounding box center [422, 265] width 26 height 22
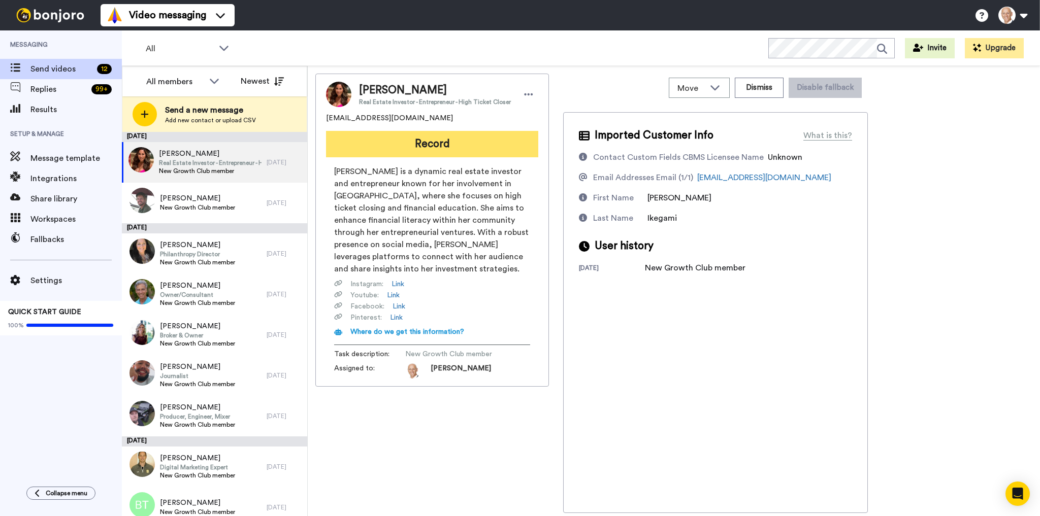
click at [422, 150] on button "Record" at bounding box center [432, 144] width 212 height 26
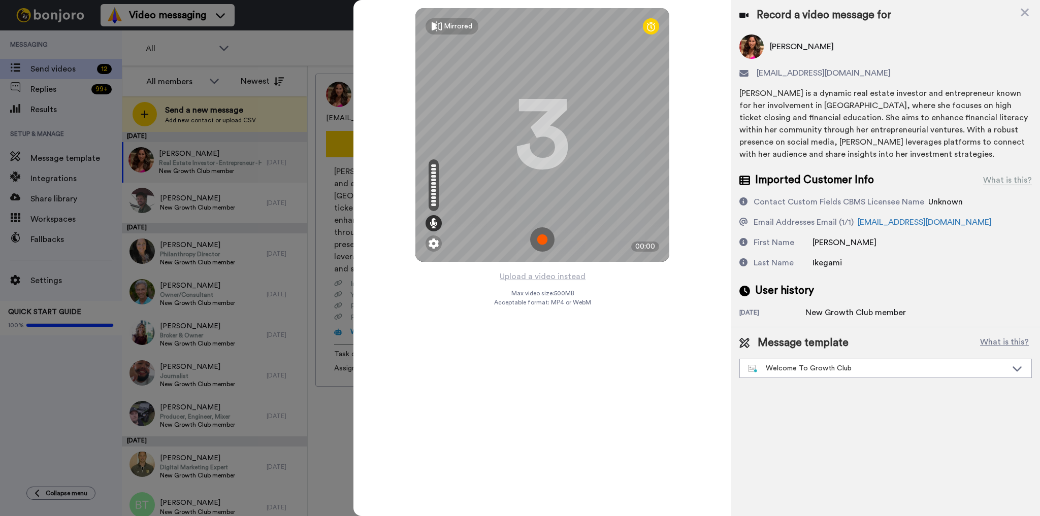
click at [543, 240] on img at bounding box center [542, 239] width 24 height 24
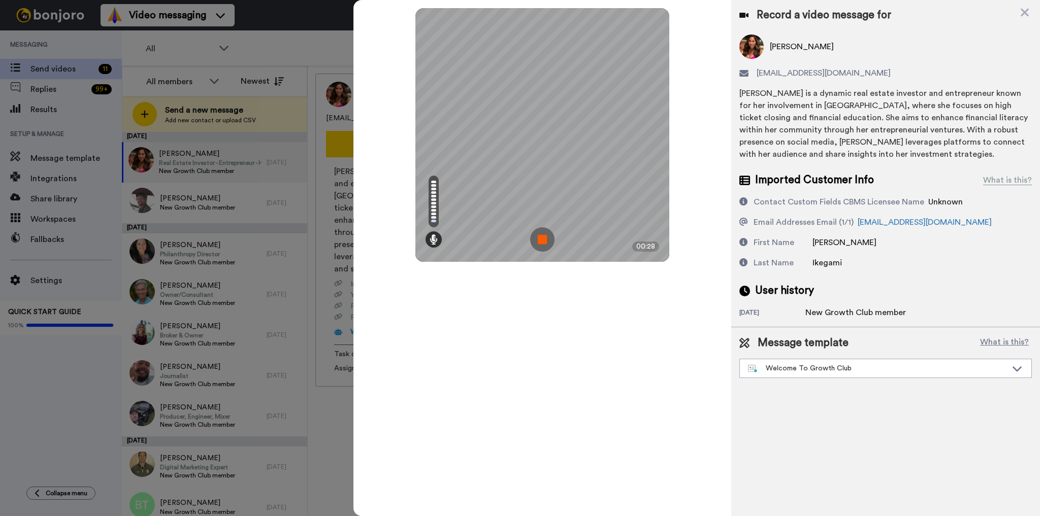
click at [546, 244] on img at bounding box center [542, 239] width 24 height 24
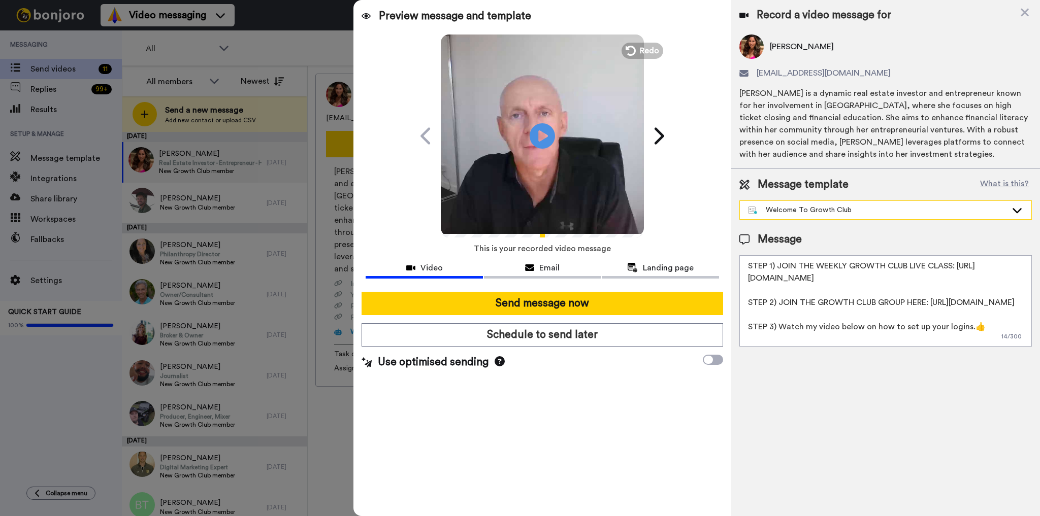
click at [824, 208] on div "Welcome To Growth Club" at bounding box center [877, 210] width 259 height 10
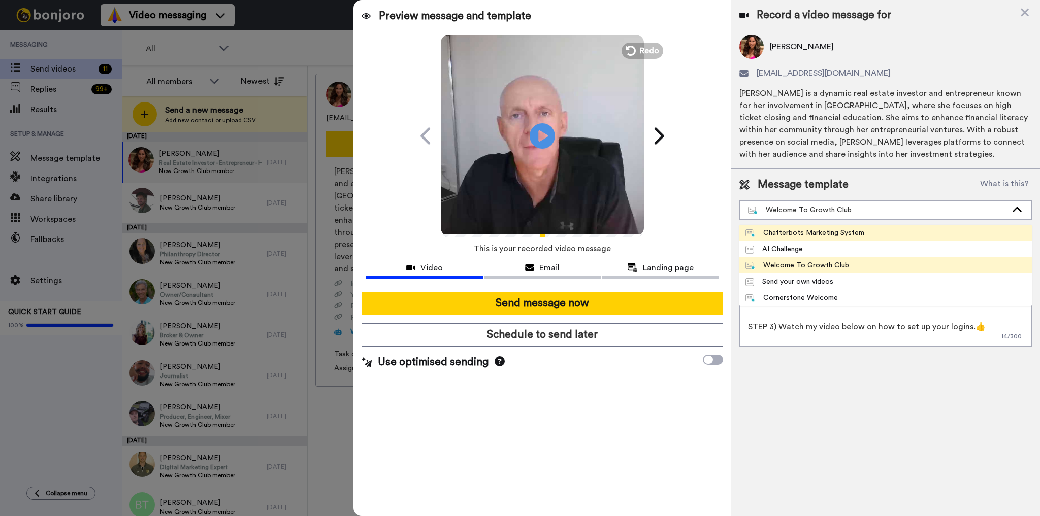
click at [827, 230] on div "Chatterbots Marketing System" at bounding box center [804, 233] width 119 height 10
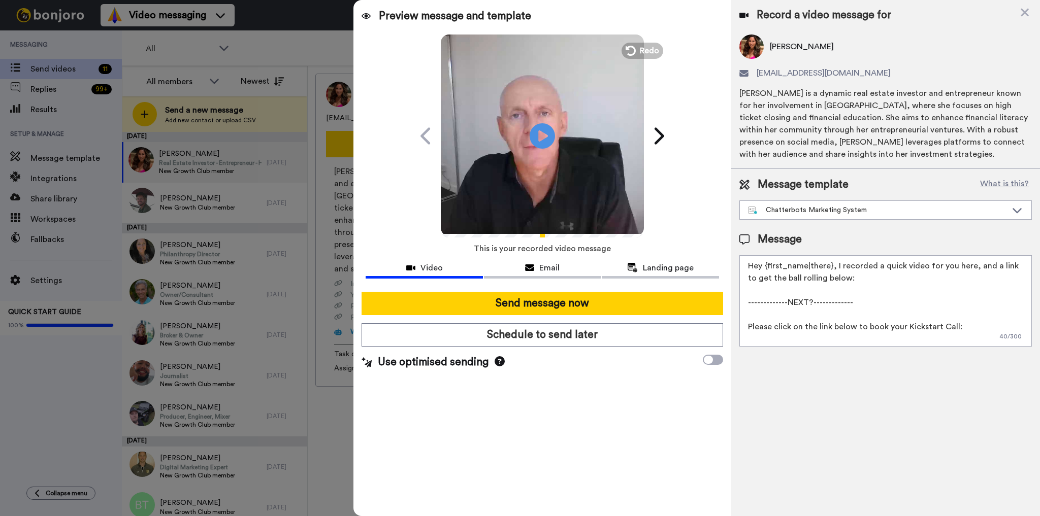
scroll to position [27, 0]
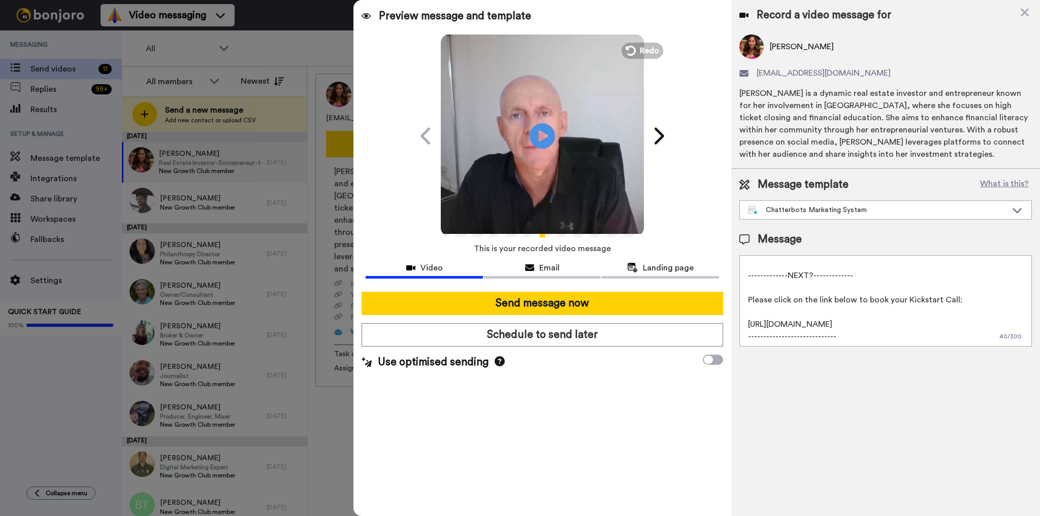
drag, startPoint x: 972, startPoint y: 272, endPoint x: 983, endPoint y: 396, distance: 124.3
click at [983, 396] on div "Record a video message for Nanette Ikegami dnbinvgroup@gmail.com Nanette Ikegam…" at bounding box center [885, 258] width 309 height 516
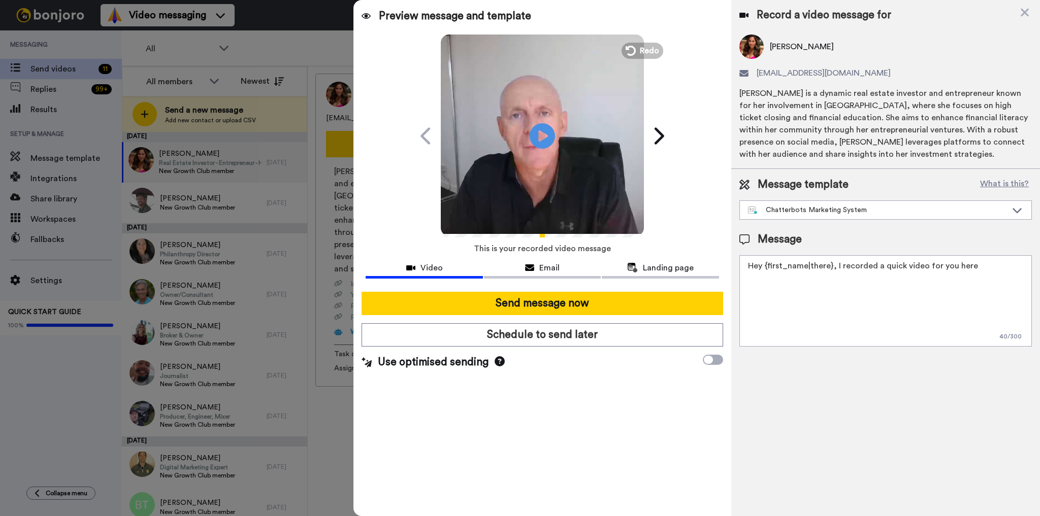
scroll to position [0, 0]
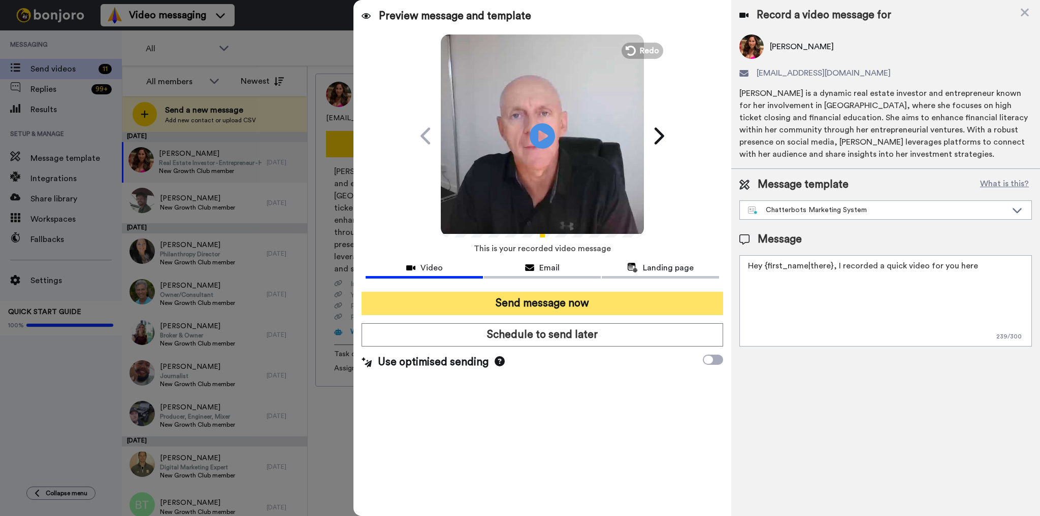
type textarea "Hey {first_name|there}, I recorded a quick video for you here"
click at [545, 296] on button "Send message now" at bounding box center [541, 303] width 361 height 23
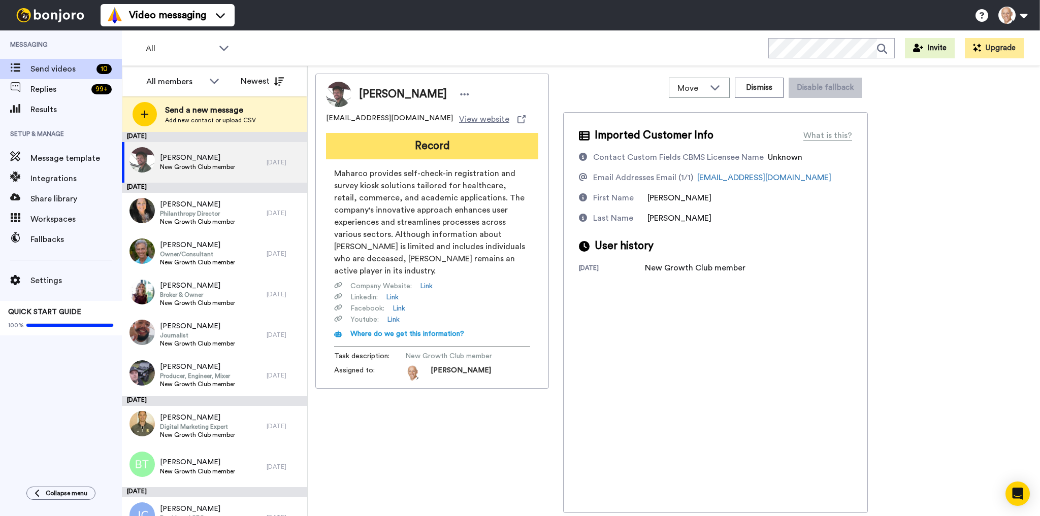
click at [429, 140] on button "Record" at bounding box center [432, 146] width 212 height 26
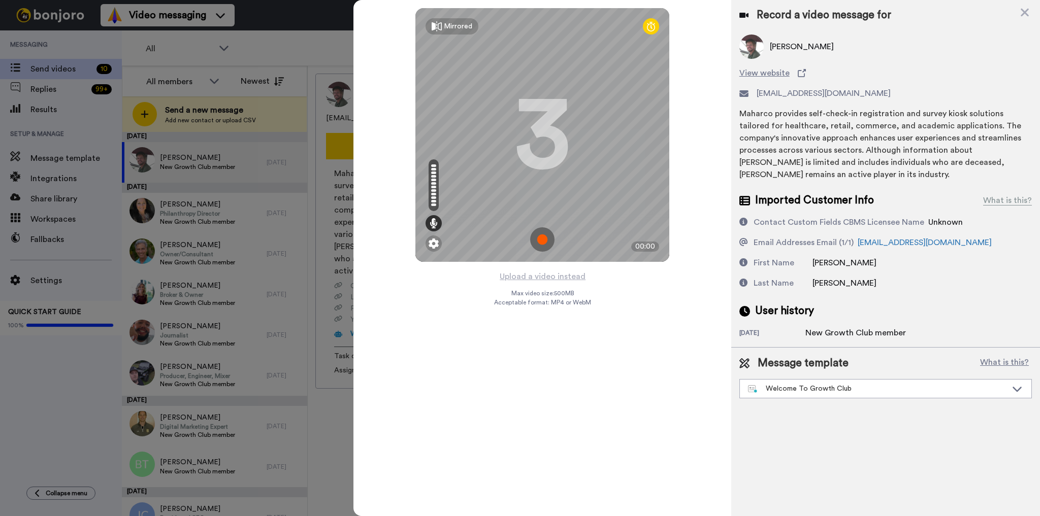
click at [541, 236] on img at bounding box center [542, 239] width 24 height 24
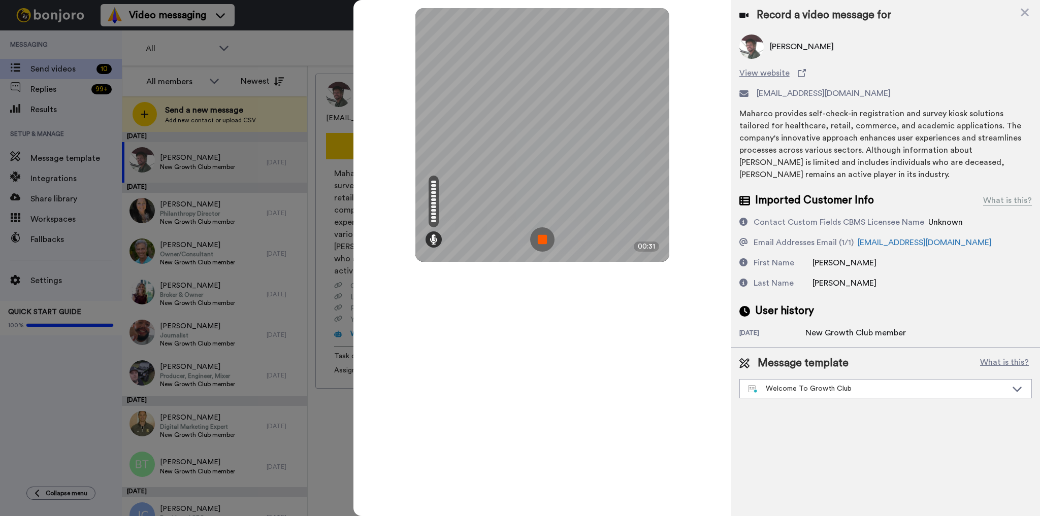
click at [538, 237] on img at bounding box center [542, 239] width 24 height 24
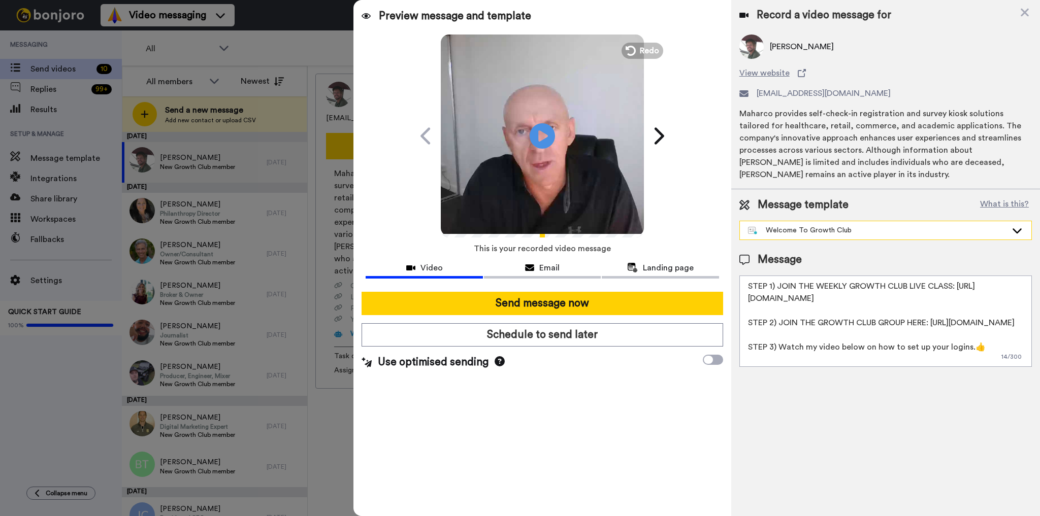
click at [859, 228] on div "Welcome To Growth Club" at bounding box center [877, 230] width 259 height 10
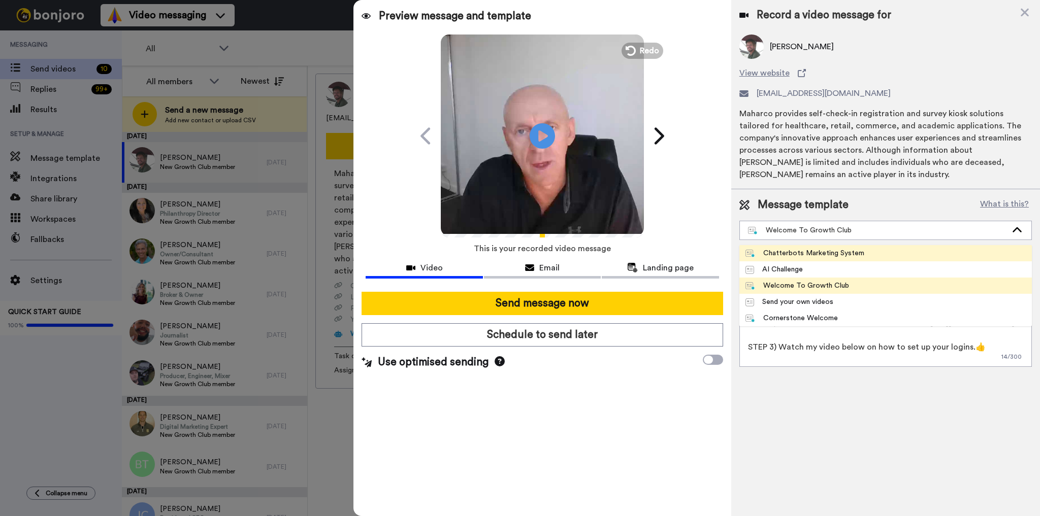
click at [845, 246] on li "Chatterbots Marketing System" at bounding box center [885, 253] width 292 height 16
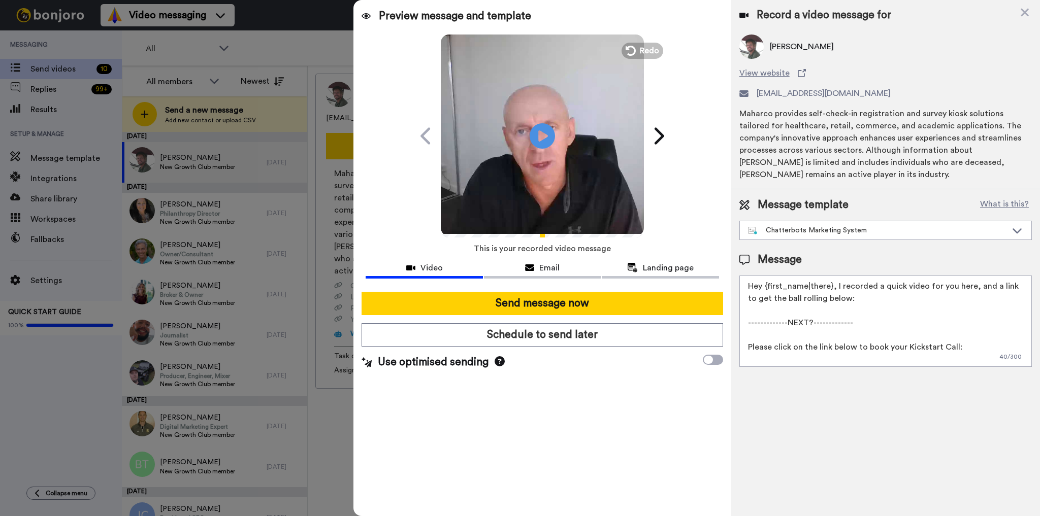
drag, startPoint x: 969, startPoint y: 284, endPoint x: 987, endPoint y: 355, distance: 73.4
click at [987, 355] on textarea "Hey {first_name|there}, I recorded a quick video for you here, and a link to ge…" at bounding box center [885, 321] width 292 height 91
drag, startPoint x: 846, startPoint y: 322, endPoint x: 732, endPoint y: 303, distance: 115.9
click at [732, 303] on div "Message template What is this? Chatterbots Marketing System Chatterbots Marketi…" at bounding box center [885, 282] width 309 height 186
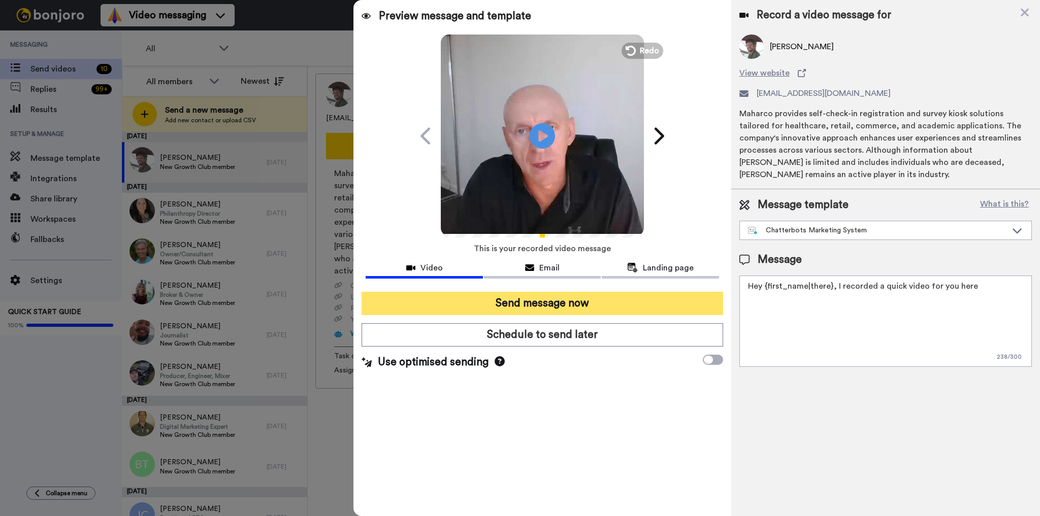
type textarea "Hey {first_name|there}, I recorded a quick video for you here"
click at [580, 308] on button "Send message now" at bounding box center [541, 303] width 361 height 23
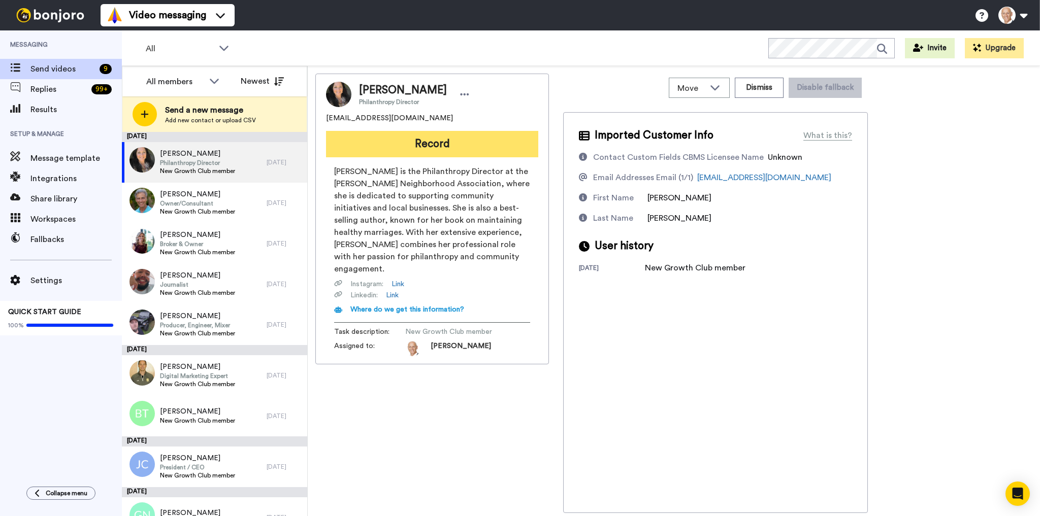
click at [440, 139] on button "Record" at bounding box center [432, 144] width 212 height 26
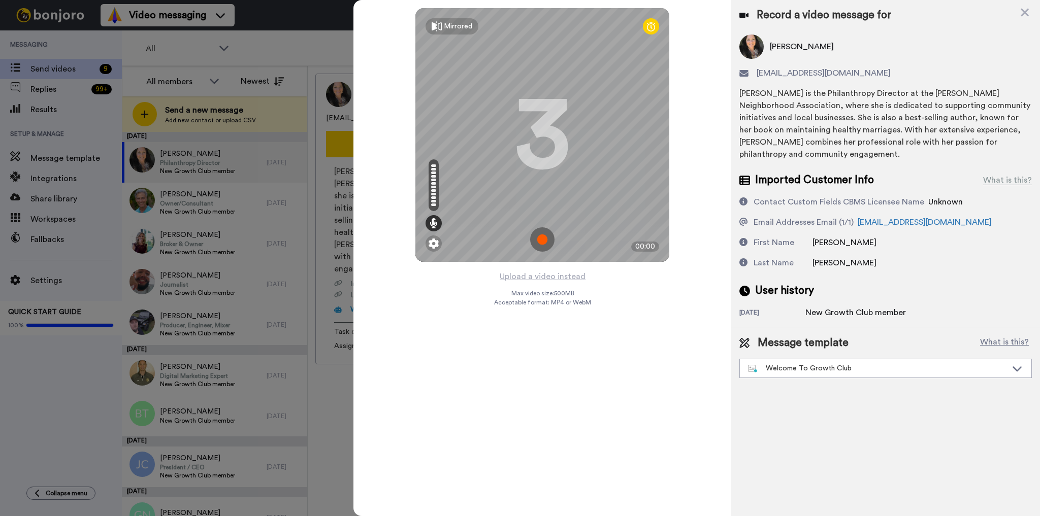
click at [545, 238] on img at bounding box center [542, 239] width 24 height 24
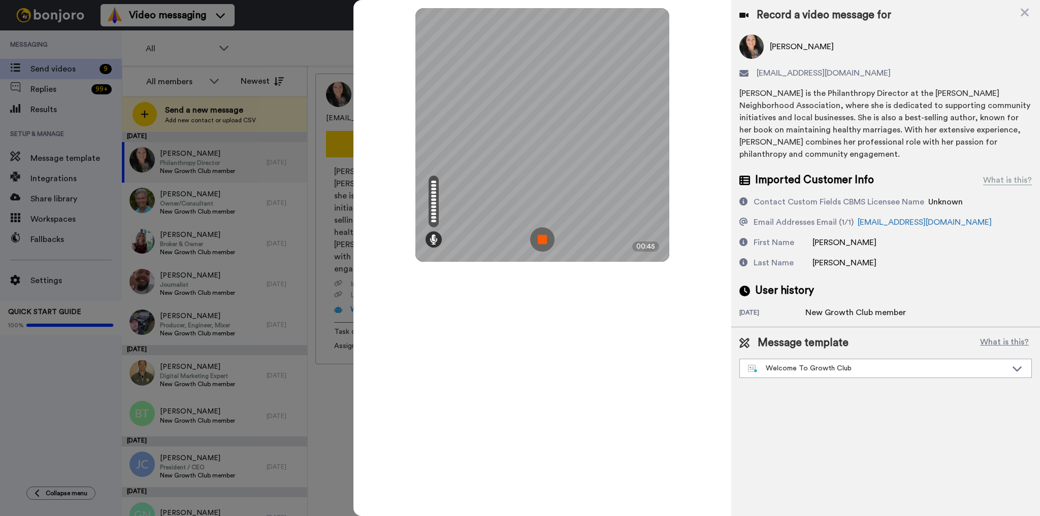
click at [545, 245] on img at bounding box center [542, 239] width 24 height 24
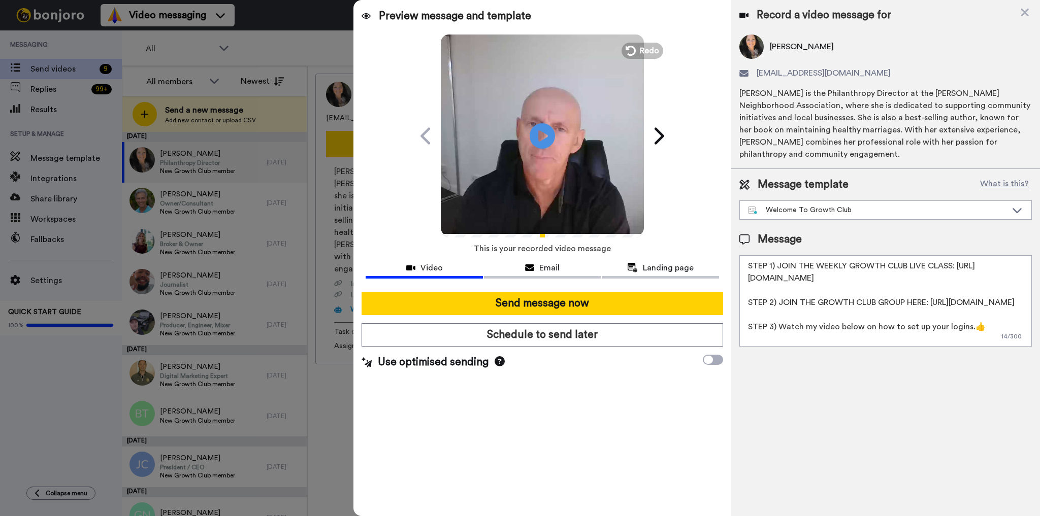
drag, startPoint x: 567, startPoint y: 309, endPoint x: 1001, endPoint y: 330, distance: 435.1
click at [1024, 327] on div "Preview message and template Play/Pause Hi [PERSON_NAME], pls watch this video …" at bounding box center [696, 258] width 686 height 516
drag, startPoint x: 936, startPoint y: 330, endPoint x: 754, endPoint y: 271, distance: 191.4
click at [754, 271] on textarea "STEP 1) JOIN THE WEEKLY GROWTH CLUB LIVE CLASS: [URL][DOMAIN_NAME] STEP 2) JOIN…" at bounding box center [885, 300] width 292 height 91
click at [753, 269] on textarea "STEP 1) JOIN THE WEEKLY GROWTH CLUB LIVE CLASS: [URL][DOMAIN_NAME] STEP 2) JOIN…" at bounding box center [885, 300] width 292 height 91
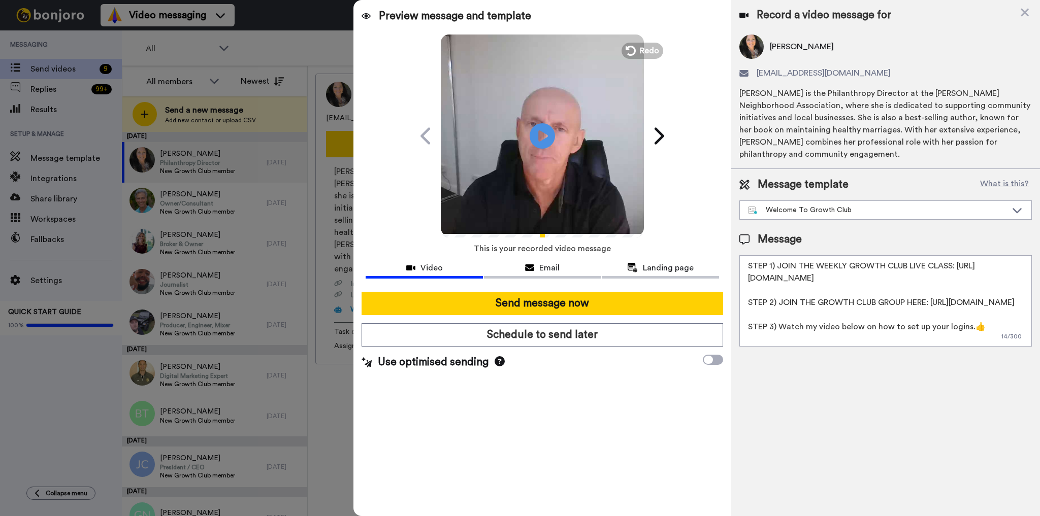
click at [747, 263] on textarea "STEP 1) JOIN THE WEEKLY GROWTH CLUB LIVE CLASS: [URL][DOMAIN_NAME] STEP 2) JOIN…" at bounding box center [885, 300] width 292 height 91
drag, startPoint x: 747, startPoint y: 263, endPoint x: 1026, endPoint y: 337, distance: 288.9
click at [1026, 337] on textarea "STEP 1) JOIN THE WEEKLY GROWTH CLUB LIVE CLASS: [URL][DOMAIN_NAME] STEP 2) JOIN…" at bounding box center [885, 300] width 292 height 91
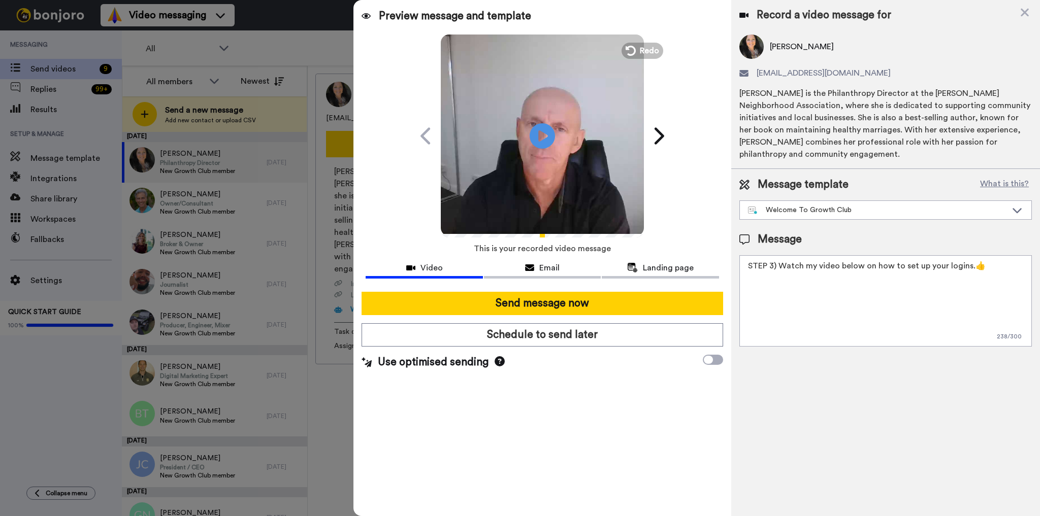
drag, startPoint x: 795, startPoint y: 270, endPoint x: 840, endPoint y: 276, distance: 45.6
click at [840, 276] on textarea "STEP 3) Watch my video below on how to set up your logins.👍" at bounding box center [885, 300] width 292 height 91
drag, startPoint x: 776, startPoint y: 291, endPoint x: 260, endPoint y: 243, distance: 518.1
click at [399, 254] on div "Preview message and template Play/Pause Hi Michelle, pls watch this video now B…" at bounding box center [696, 258] width 686 height 516
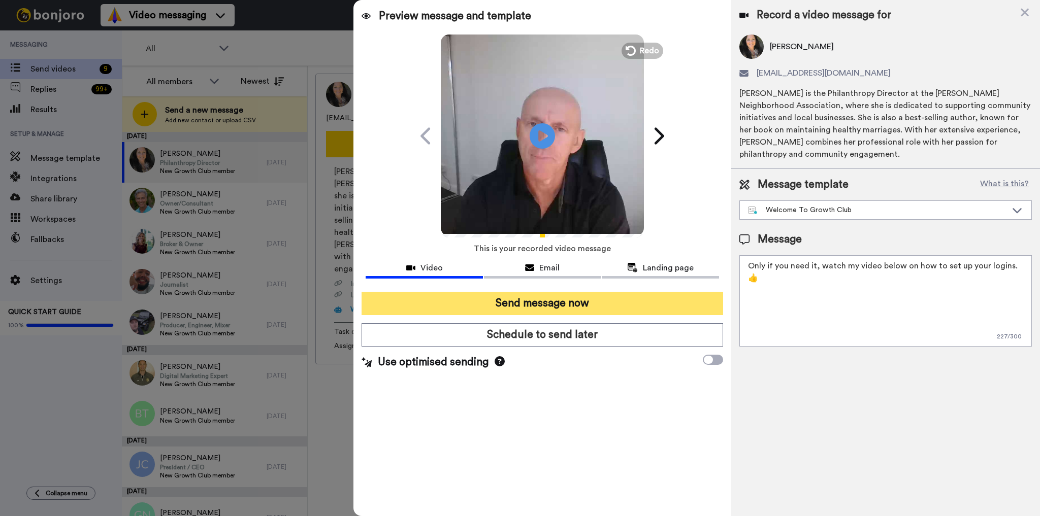
type textarea "Only if you need it, watch my video below on how to set up your logins.👍"
click at [523, 303] on button "Send message now" at bounding box center [541, 303] width 361 height 23
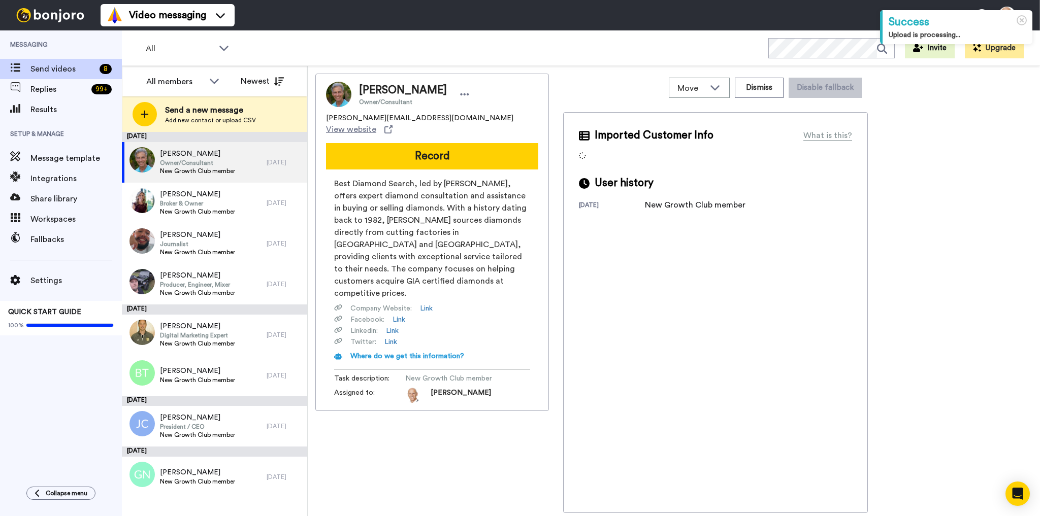
click at [426, 148] on button "Record" at bounding box center [432, 156] width 212 height 26
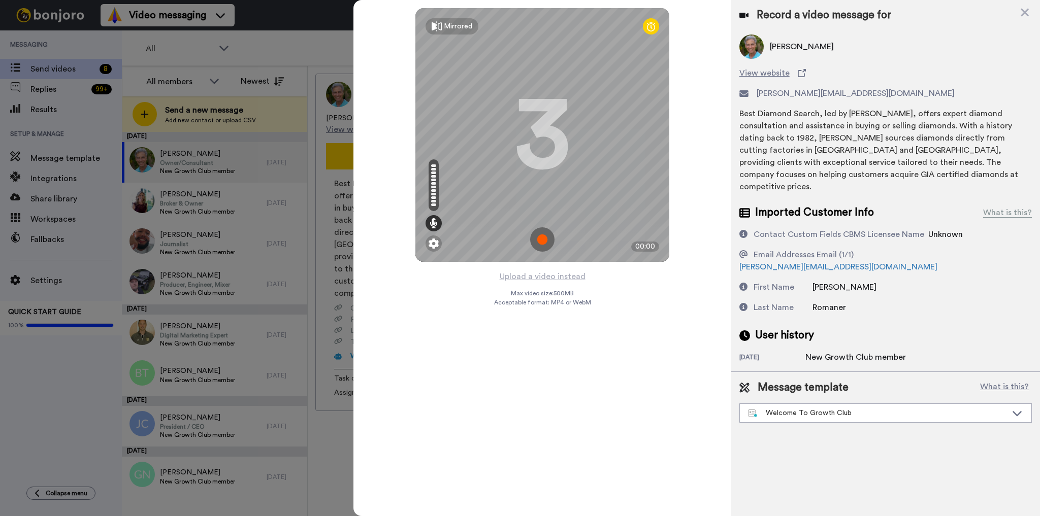
click at [542, 237] on img at bounding box center [542, 239] width 24 height 24
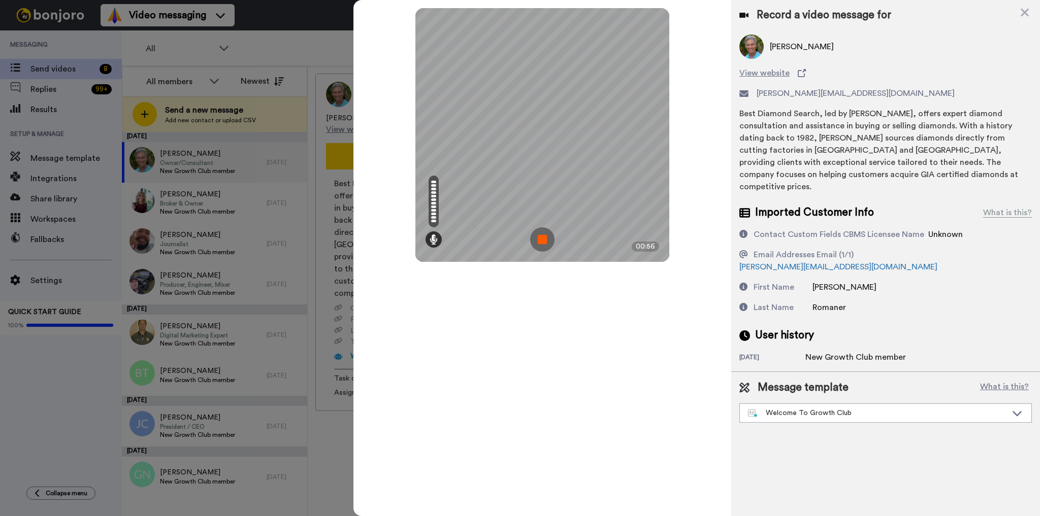
click at [542, 237] on img at bounding box center [542, 239] width 24 height 24
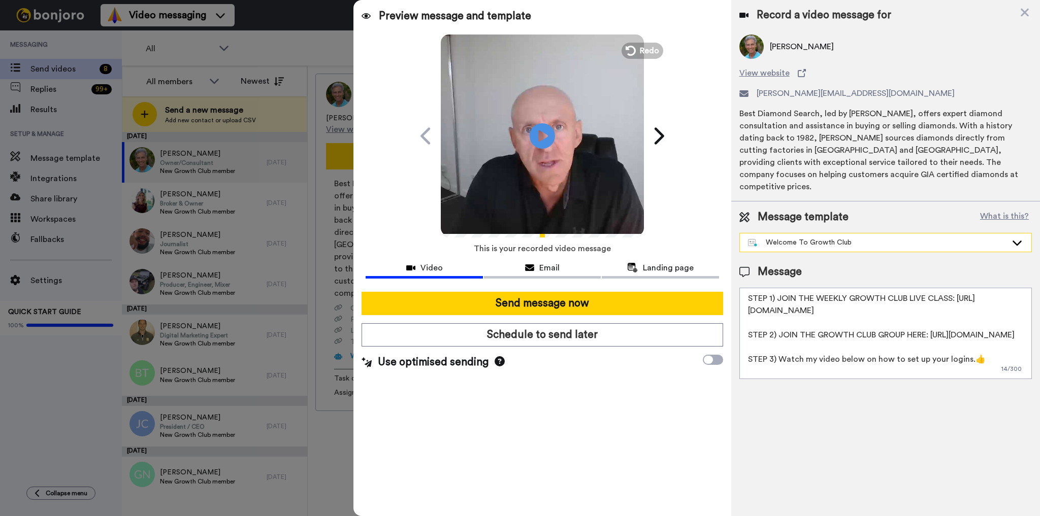
click at [854, 238] on div "Welcome To Growth Club" at bounding box center [877, 243] width 259 height 10
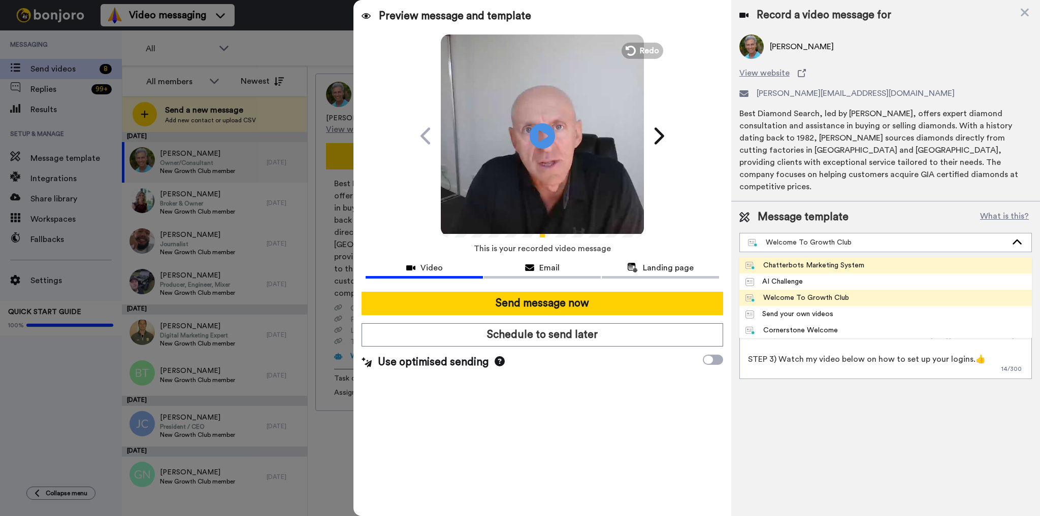
click at [853, 260] on div "Chatterbots Marketing System" at bounding box center [804, 265] width 119 height 10
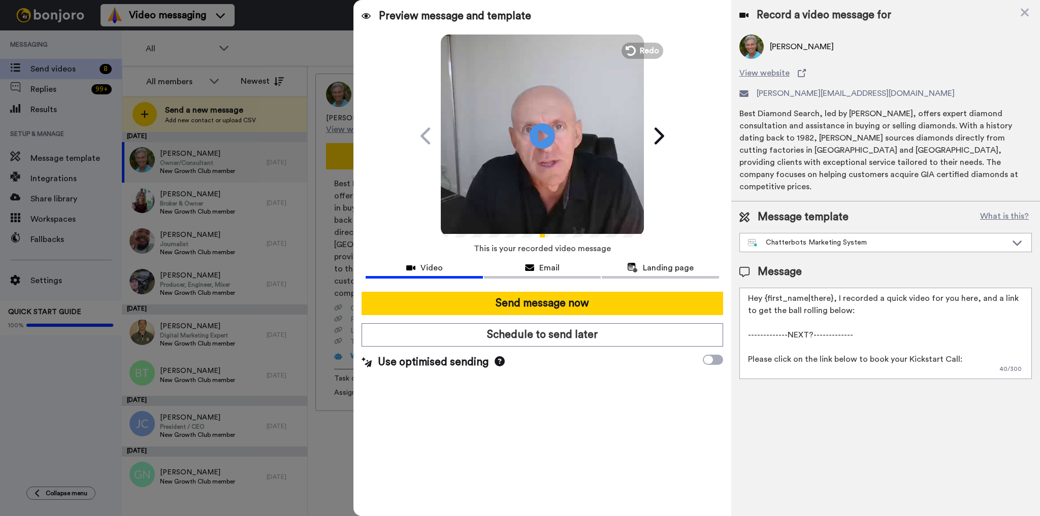
scroll to position [27, 0]
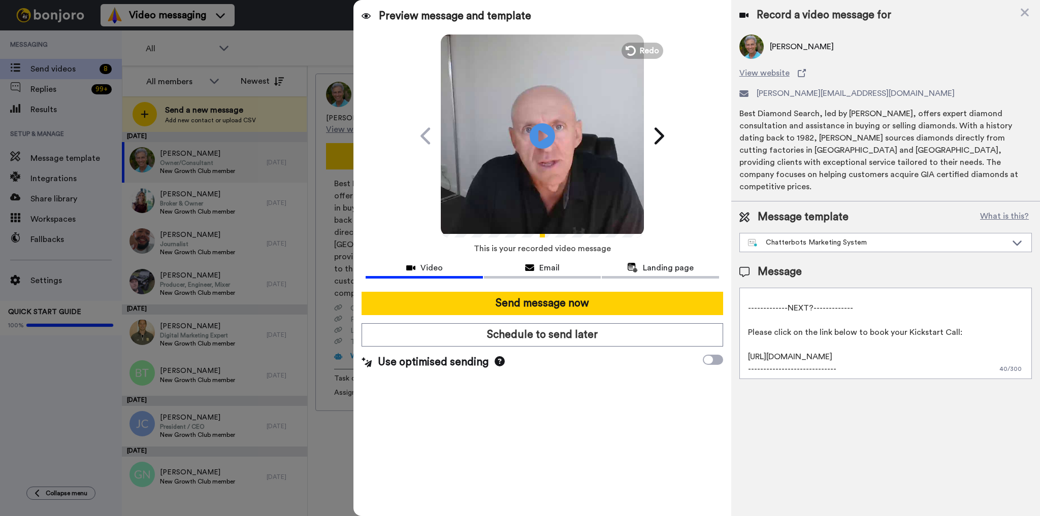
drag, startPoint x: 969, startPoint y: 289, endPoint x: 1003, endPoint y: 402, distance: 118.4
click at [1003, 402] on div "Record a video message for Carl Romaner View website carl@bestdiamondsearch.com…" at bounding box center [885, 258] width 309 height 516
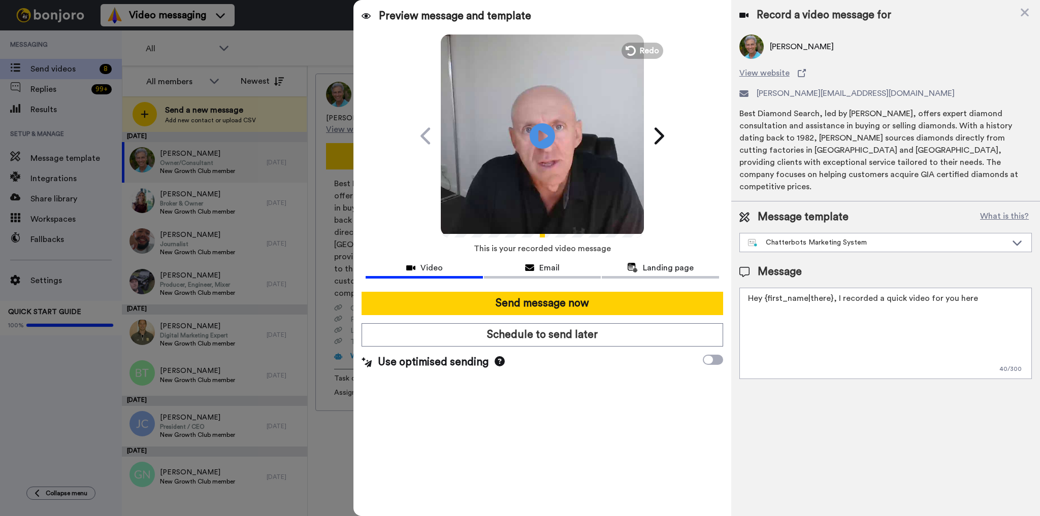
scroll to position [0, 0]
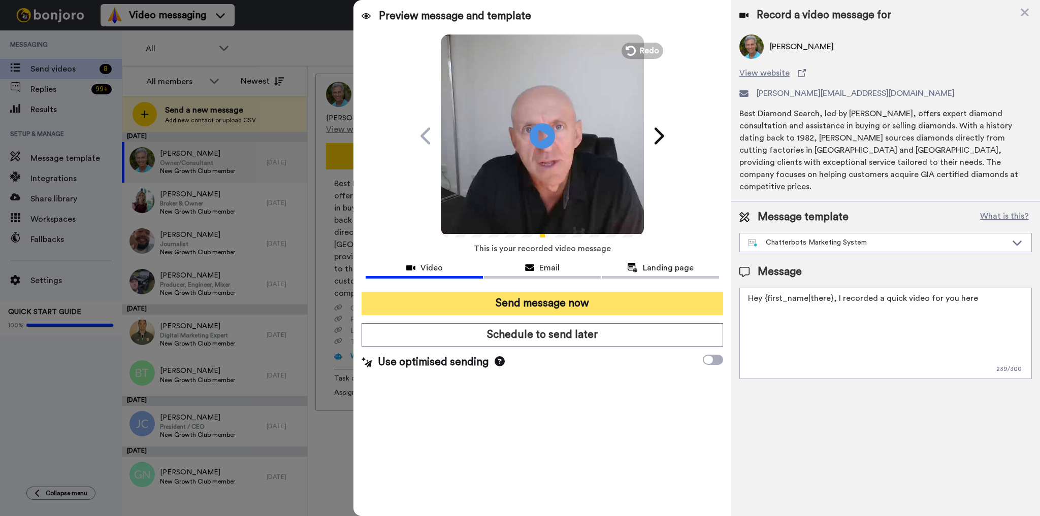
type textarea "Hey {first_name|there}, I recorded a quick video for you here"
click at [591, 308] on button "Send message now" at bounding box center [541, 303] width 361 height 23
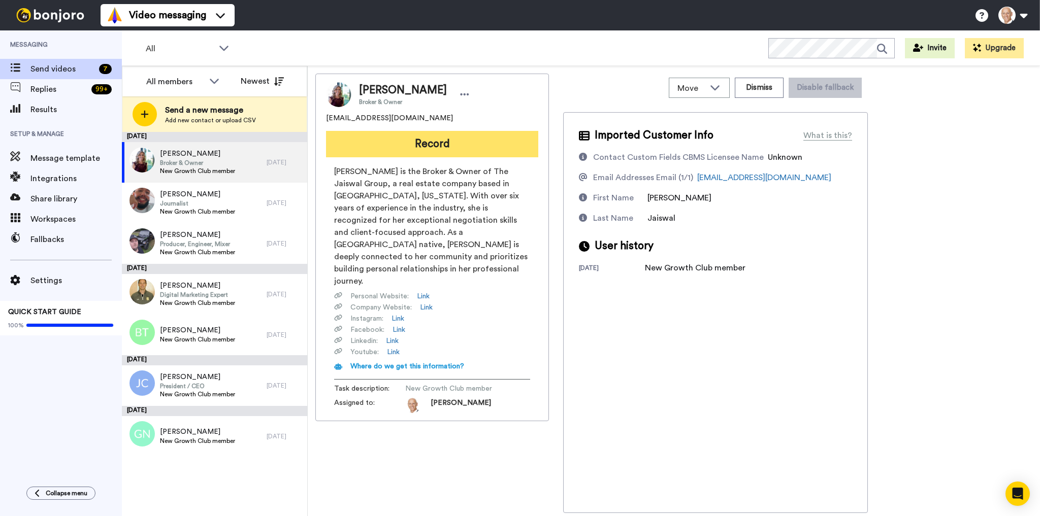
click at [444, 138] on button "Record" at bounding box center [432, 144] width 212 height 26
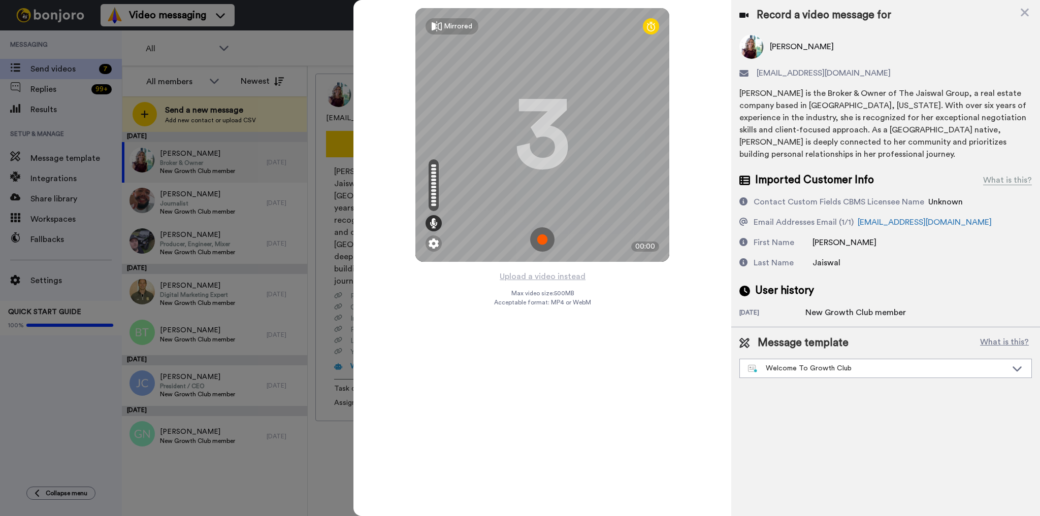
click at [538, 233] on img at bounding box center [542, 239] width 24 height 24
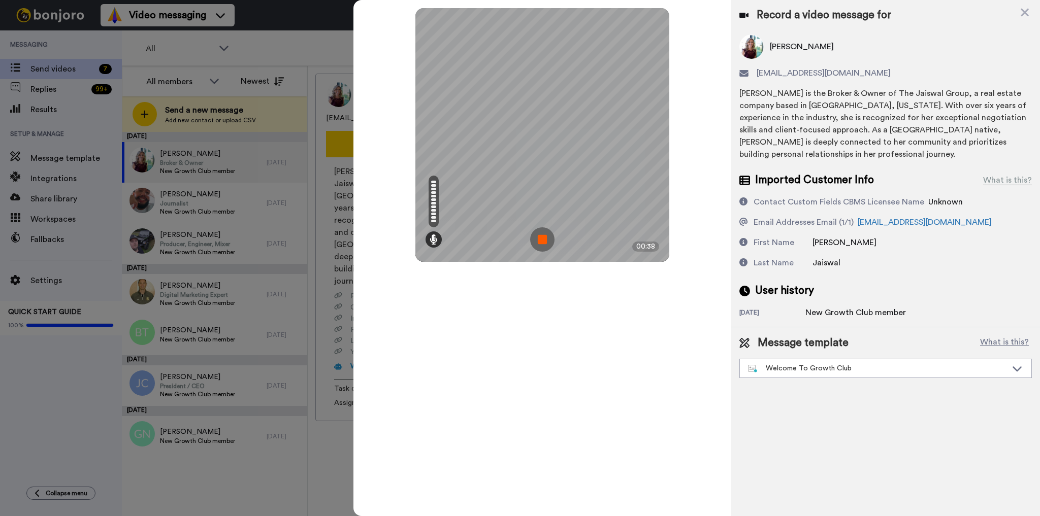
click at [542, 238] on img at bounding box center [542, 239] width 24 height 24
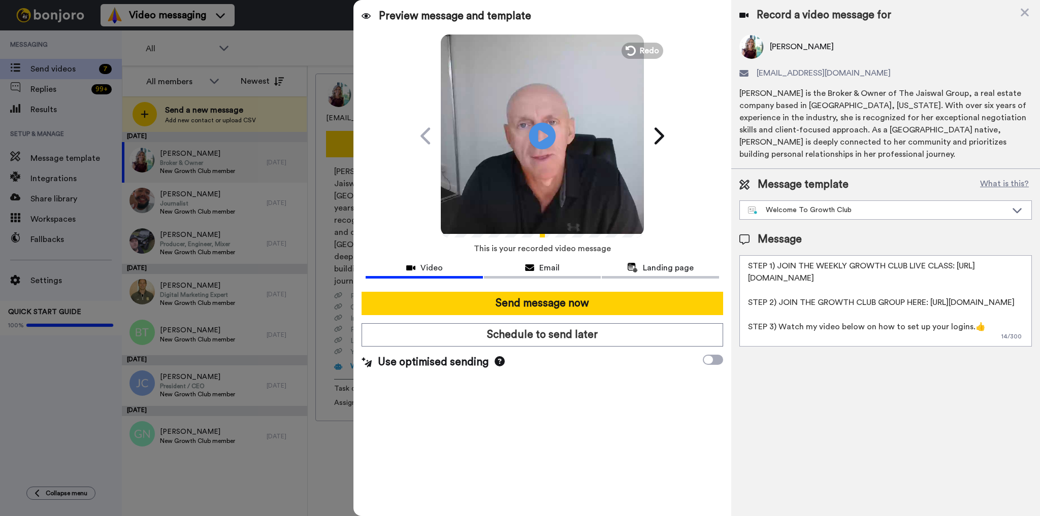
click at [550, 134] on icon at bounding box center [542, 135] width 27 height 27
click at [861, 211] on div "Welcome To Growth Club" at bounding box center [877, 210] width 259 height 10
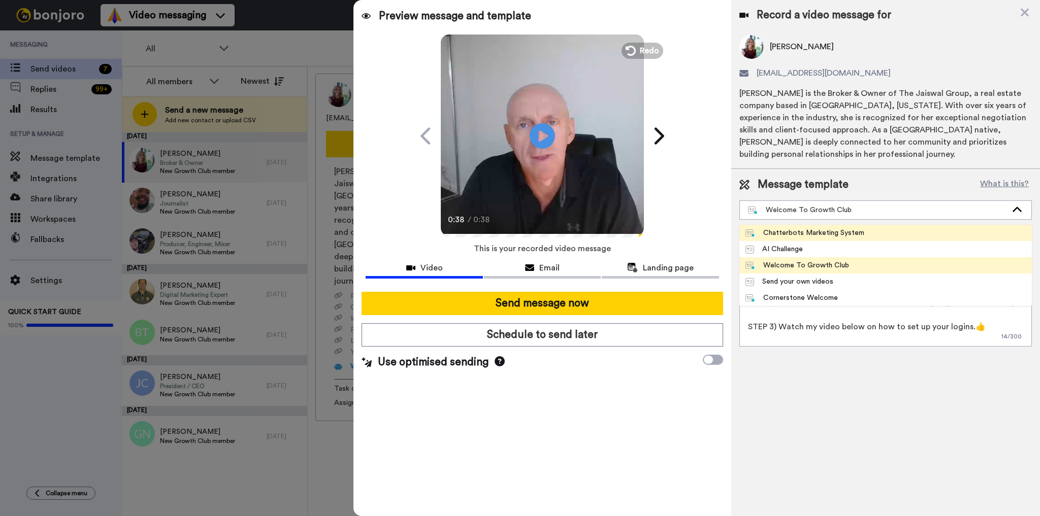
click at [849, 232] on div "Chatterbots Marketing System" at bounding box center [804, 233] width 119 height 10
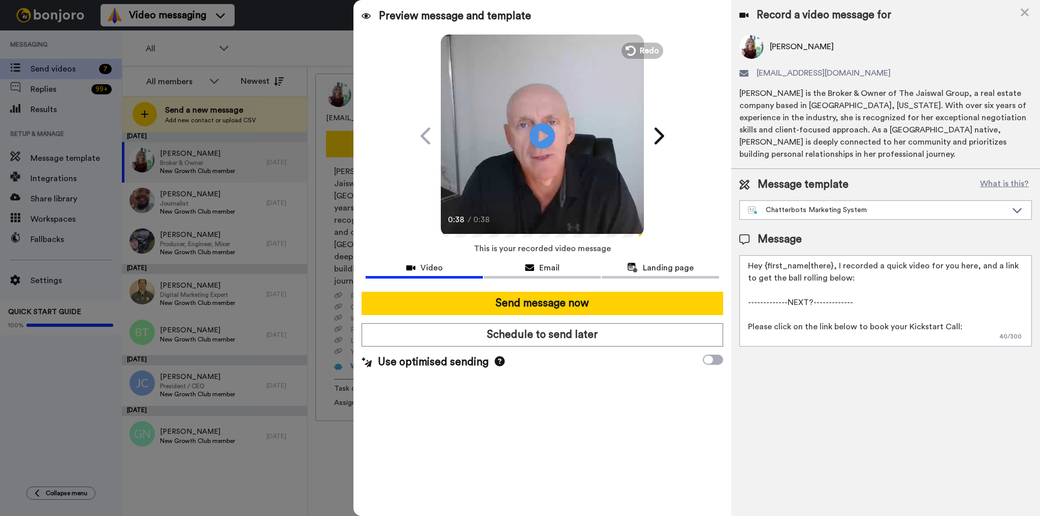
scroll to position [27, 0]
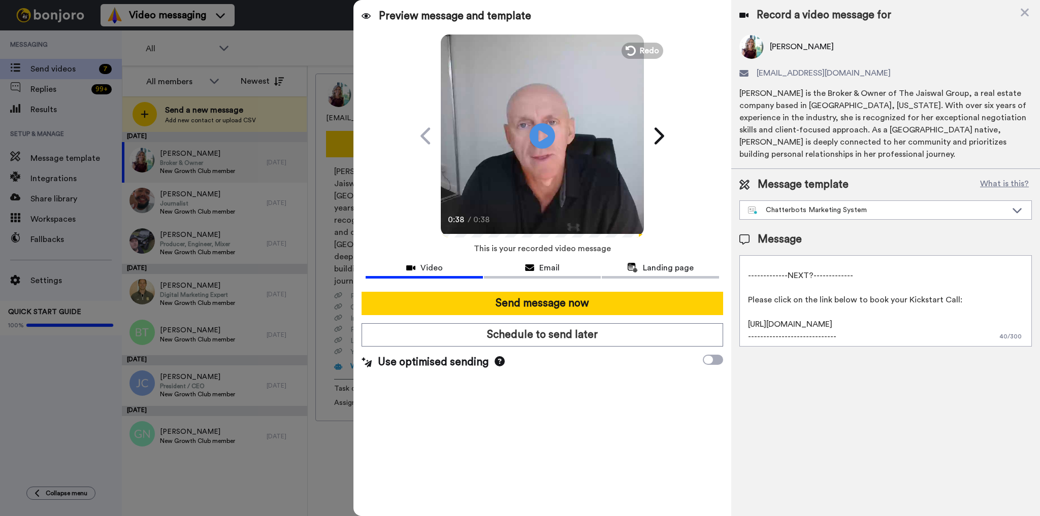
drag, startPoint x: 968, startPoint y: 266, endPoint x: 1011, endPoint y: 376, distance: 118.3
click at [1011, 376] on div "Record a video message for Lynnette Jaiswal thejaiswalgroupsd@gmail.com Lynnett…" at bounding box center [885, 258] width 309 height 516
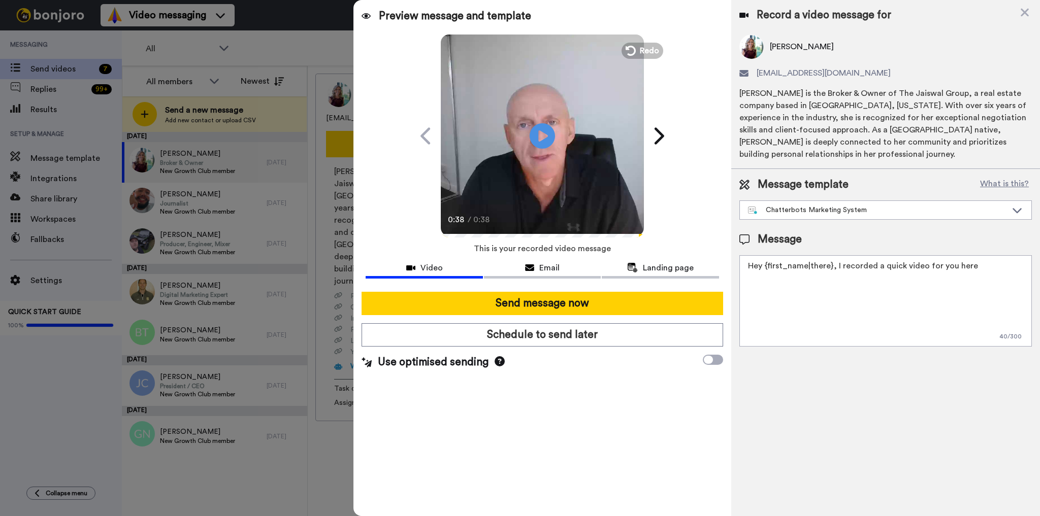
scroll to position [0, 0]
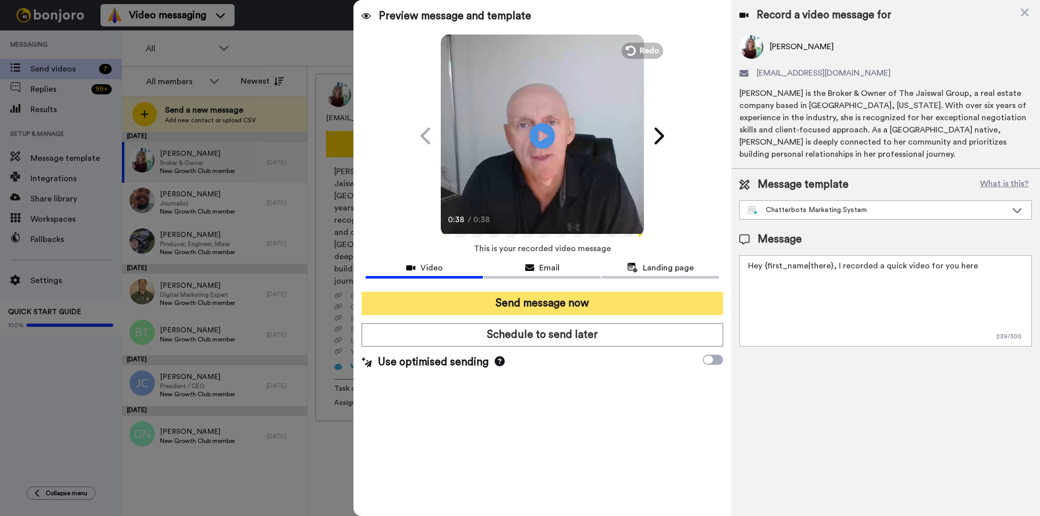
type textarea "Hey {first_name|there}, I recorded a quick video for you here"
click at [534, 304] on button "Send message now" at bounding box center [541, 303] width 361 height 23
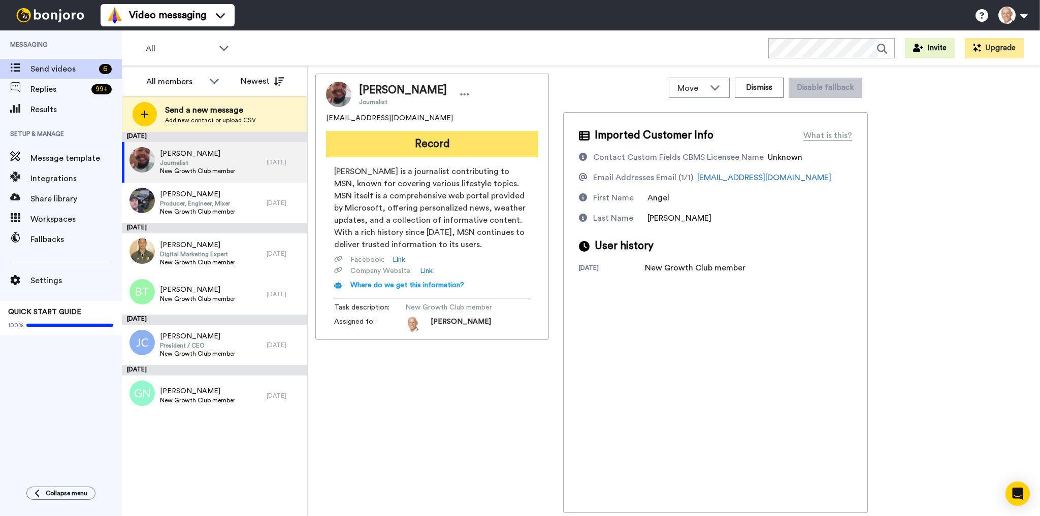
click at [415, 144] on button "Record" at bounding box center [432, 144] width 212 height 26
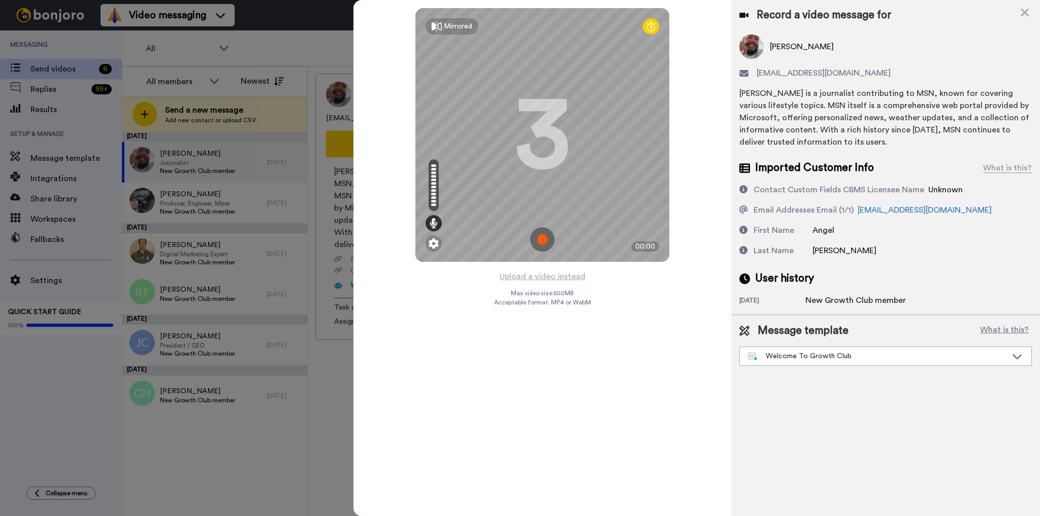
click at [536, 244] on img at bounding box center [542, 239] width 24 height 24
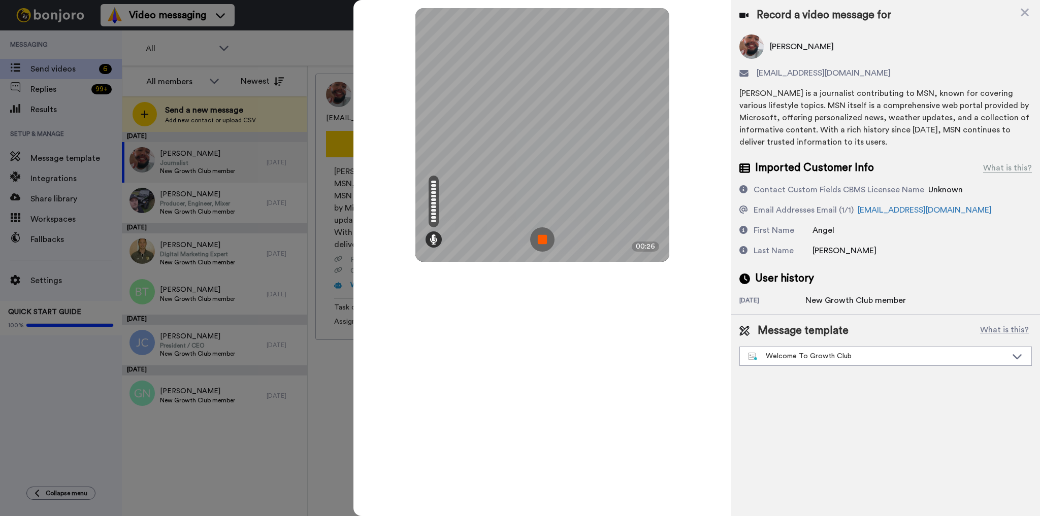
click at [537, 246] on img at bounding box center [542, 239] width 24 height 24
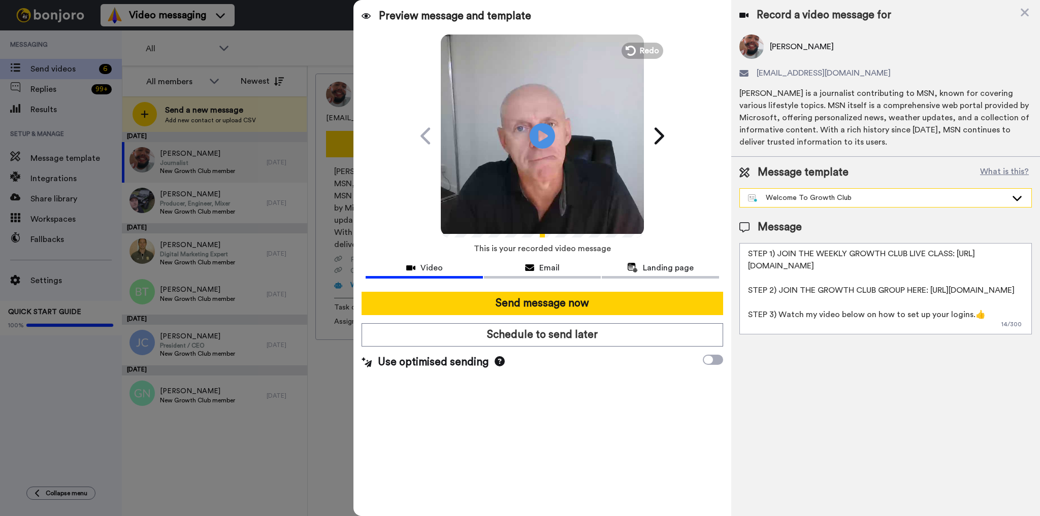
click at [865, 196] on div "Welcome To Growth Club" at bounding box center [877, 198] width 259 height 10
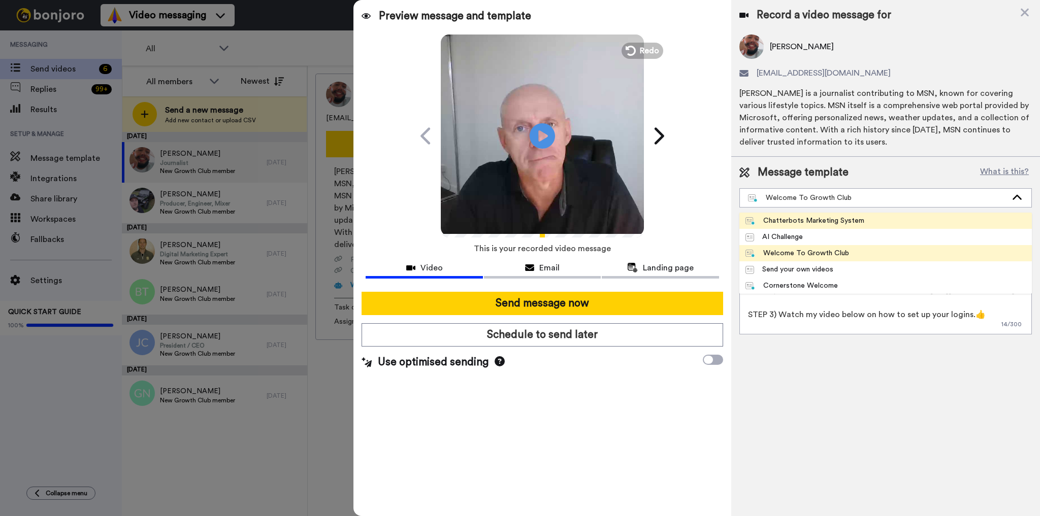
click at [849, 223] on div "Chatterbots Marketing System" at bounding box center [804, 221] width 119 height 10
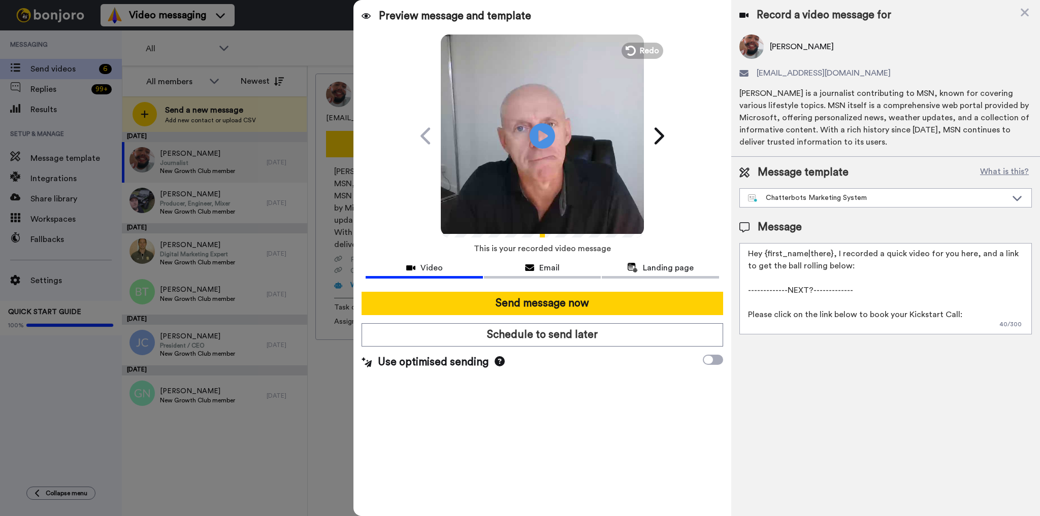
scroll to position [27, 0]
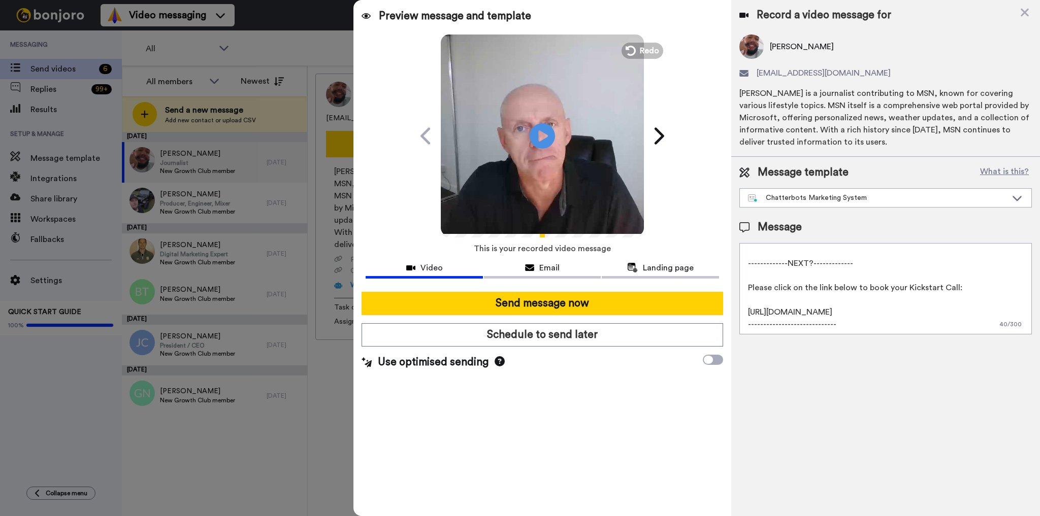
drag, startPoint x: 969, startPoint y: 254, endPoint x: 999, endPoint y: 359, distance: 109.4
click at [999, 359] on div "Record a video message for [PERSON_NAME] [EMAIL_ADDRESS][DOMAIN_NAME] [PERSON_N…" at bounding box center [885, 258] width 309 height 516
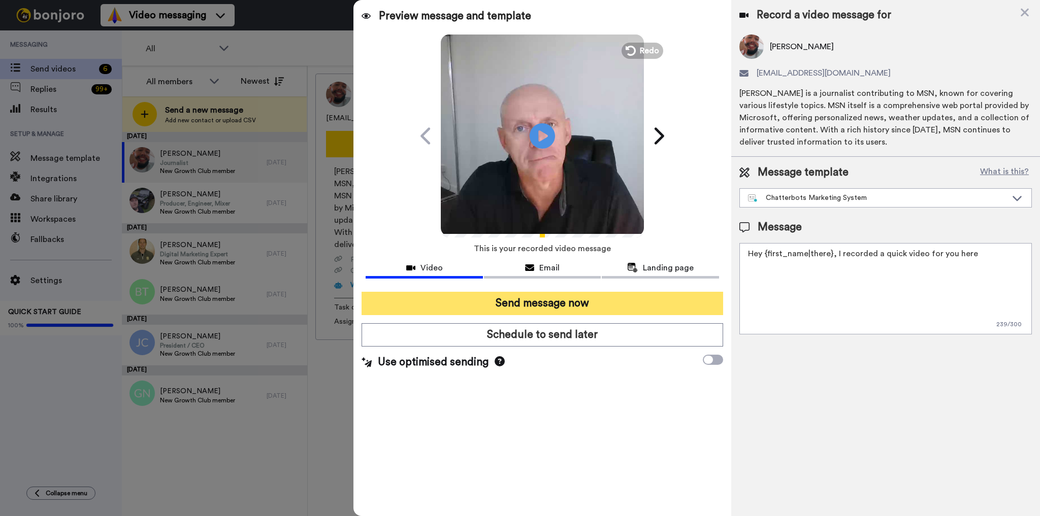
type textarea "Hey {first_name|there}, I recorded a quick video for you here"
click at [516, 297] on button "Send message now" at bounding box center [541, 303] width 361 height 23
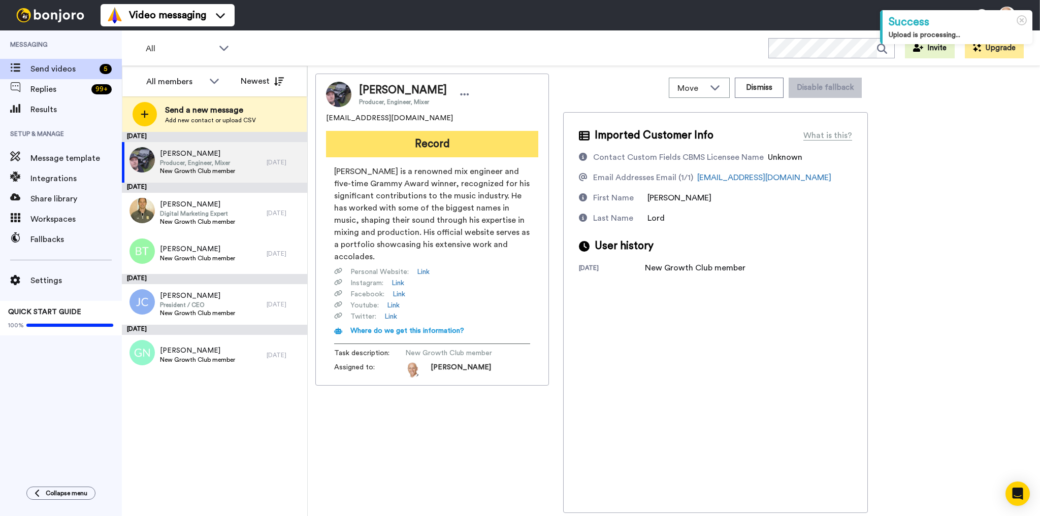
click at [447, 144] on button "Record" at bounding box center [432, 144] width 212 height 26
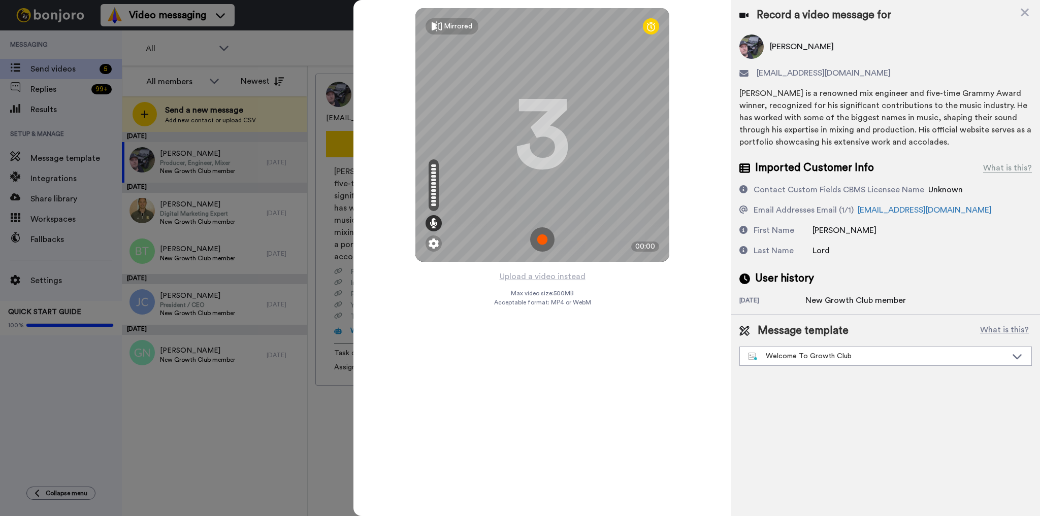
click at [540, 236] on img at bounding box center [542, 239] width 24 height 24
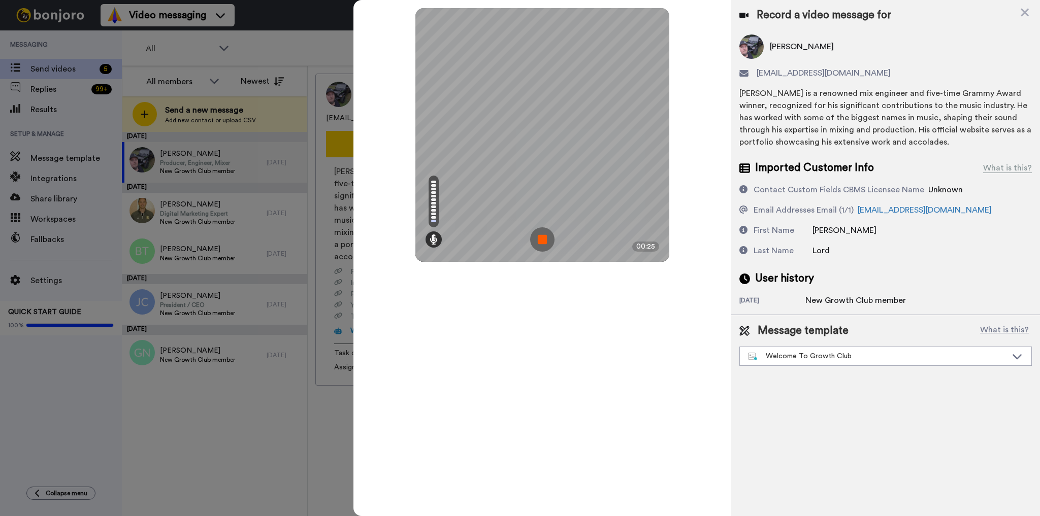
click at [543, 243] on img at bounding box center [542, 239] width 24 height 24
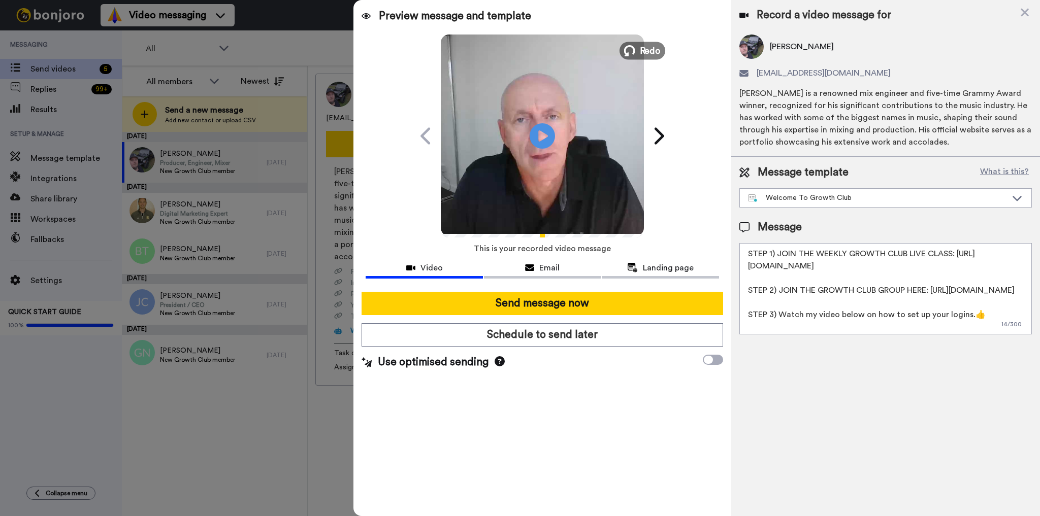
click at [631, 51] on icon at bounding box center [629, 50] width 11 height 11
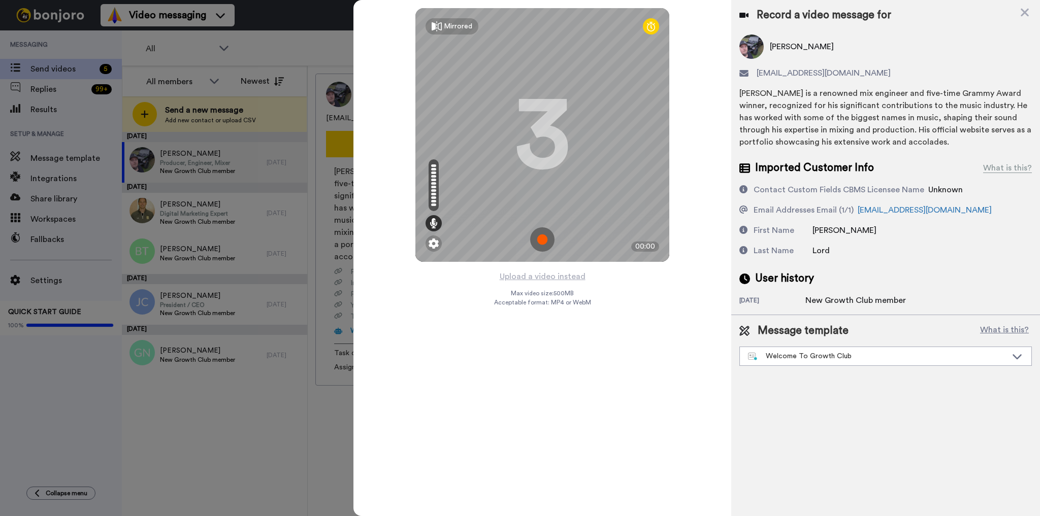
click at [544, 245] on img at bounding box center [542, 239] width 24 height 24
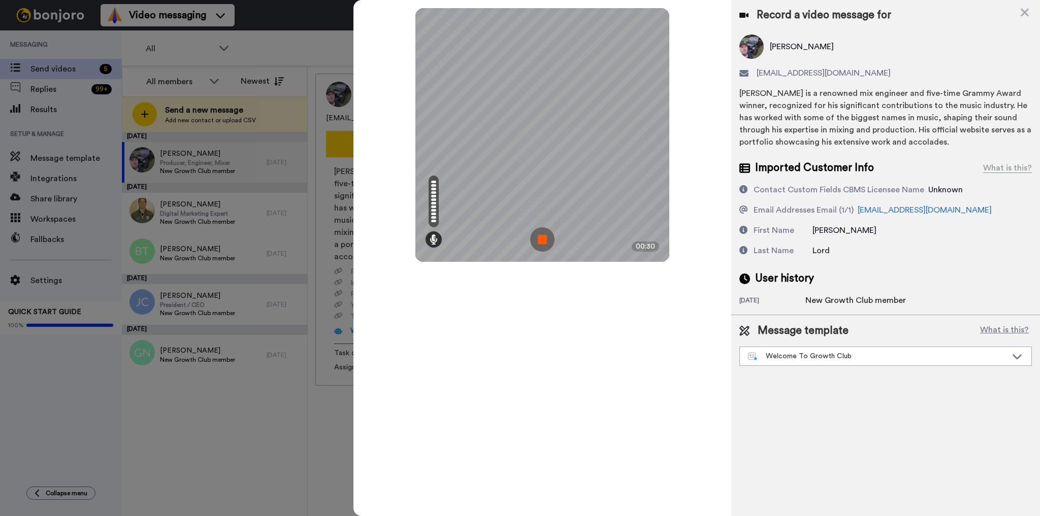
click at [543, 248] on img at bounding box center [542, 239] width 24 height 24
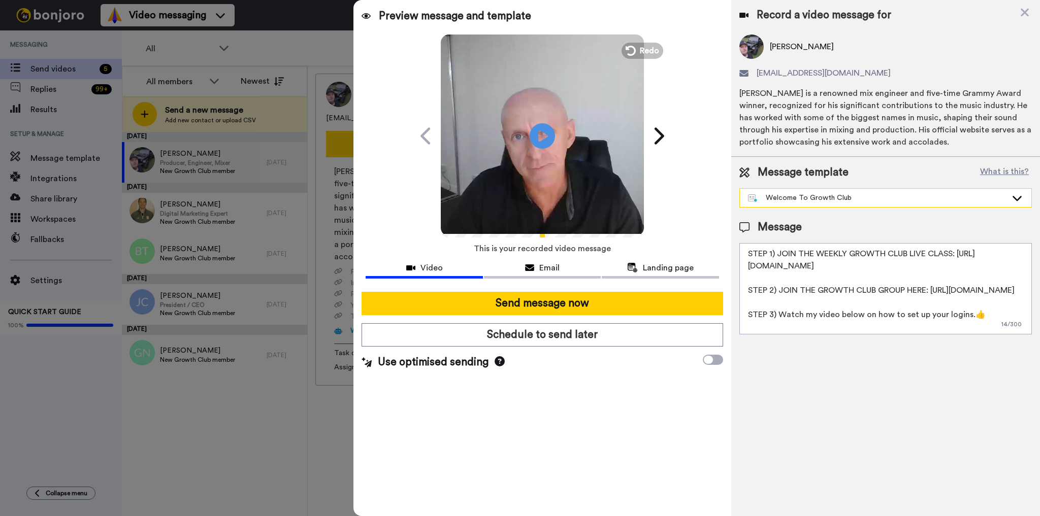
click at [908, 200] on div "Welcome To Growth Club" at bounding box center [877, 198] width 259 height 10
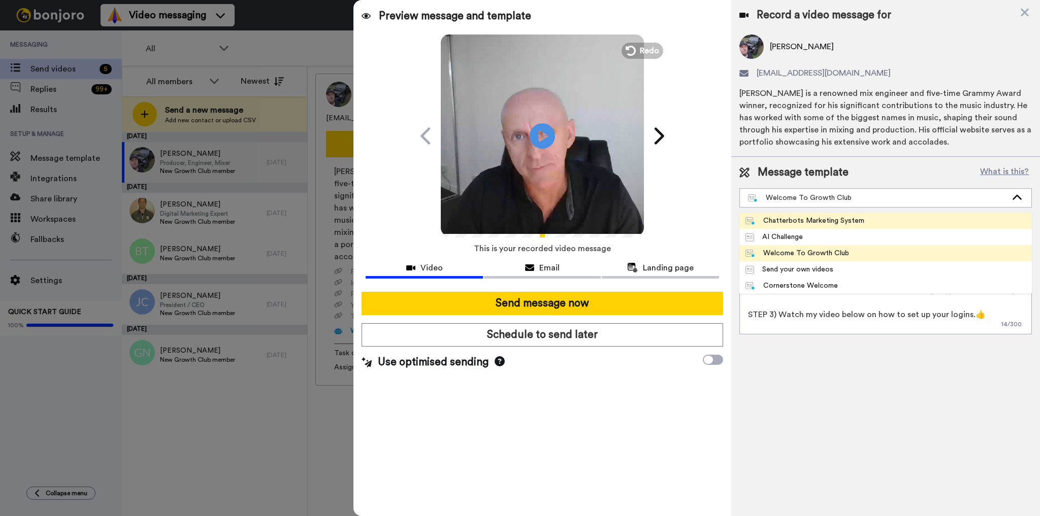
click at [870, 221] on li "Chatterbots Marketing System" at bounding box center [885, 221] width 292 height 16
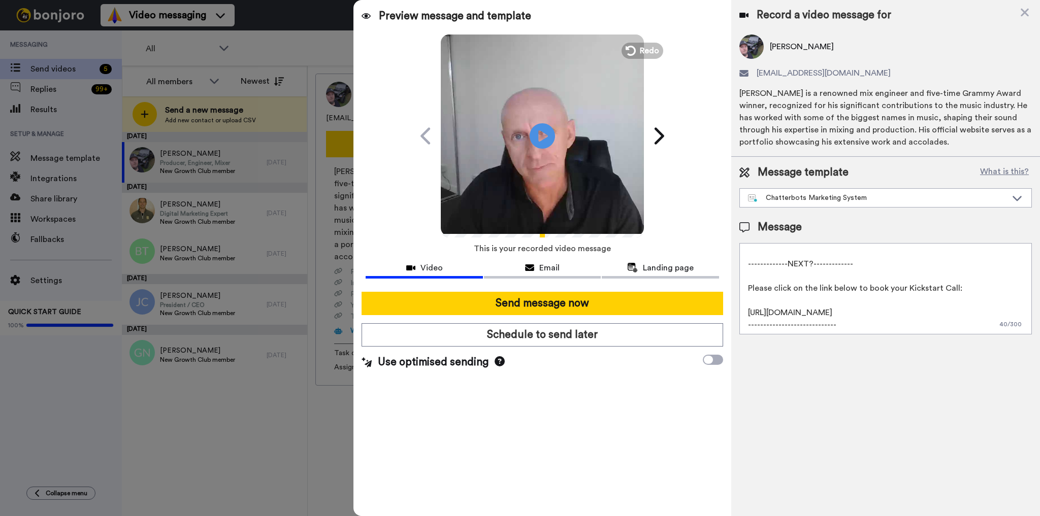
scroll to position [27, 0]
drag, startPoint x: 972, startPoint y: 256, endPoint x: 986, endPoint y: 332, distance: 77.0
click at [986, 332] on textarea "Hey {first_name|there}, I recorded a quick video for you here, and a link to ge…" at bounding box center [885, 288] width 292 height 91
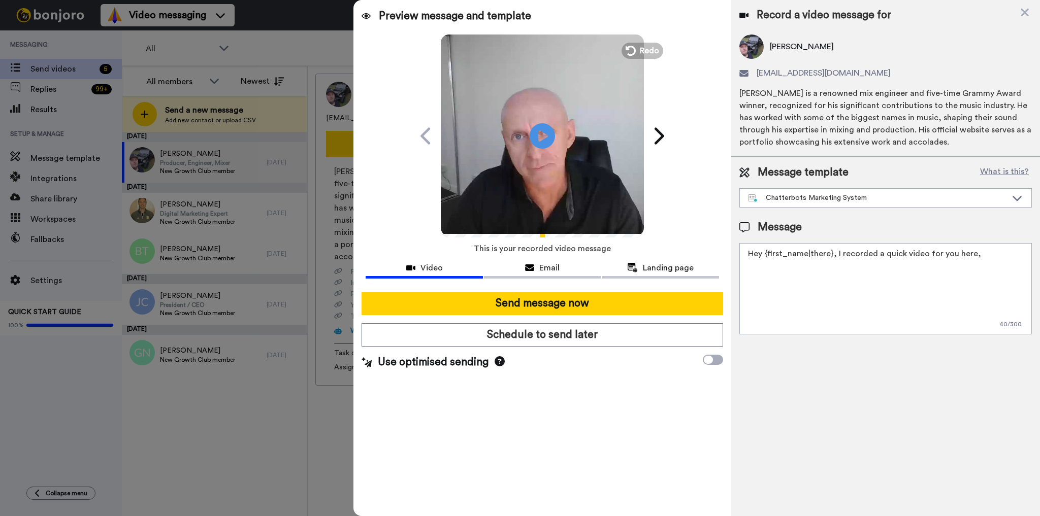
scroll to position [0, 0]
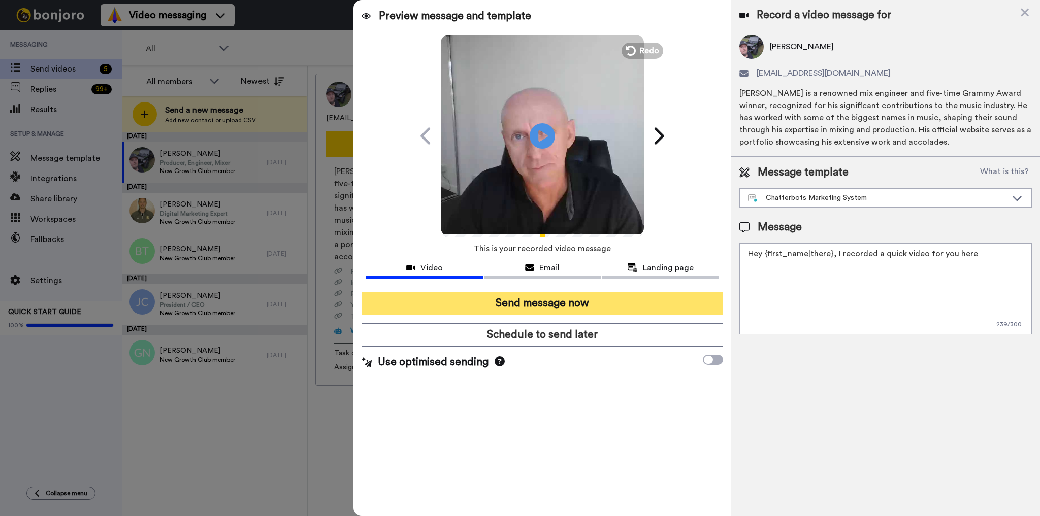
type textarea "Hey {first_name|there}, I recorded a quick video for you here"
click at [612, 303] on button "Send message now" at bounding box center [541, 303] width 361 height 23
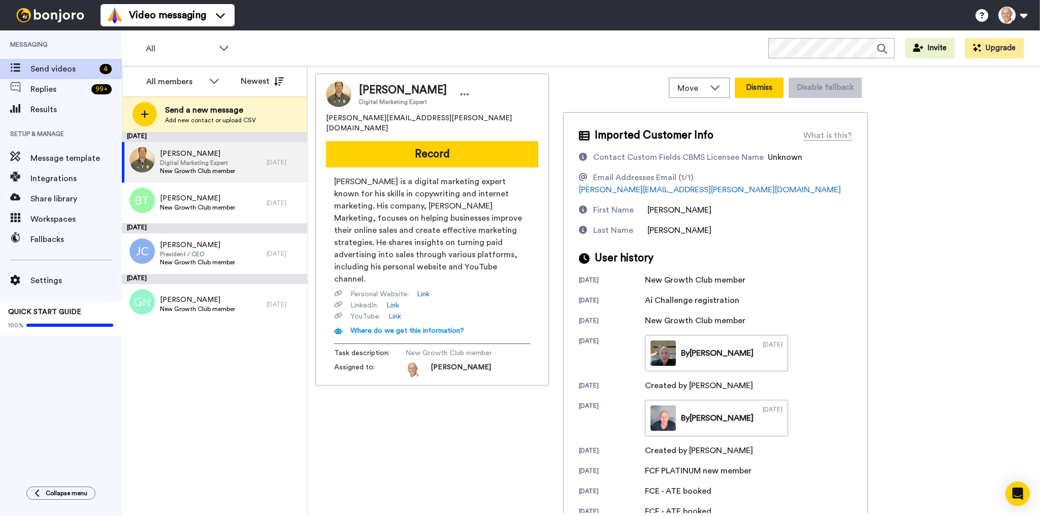
click at [766, 90] on button "Dismiss" at bounding box center [759, 88] width 49 height 20
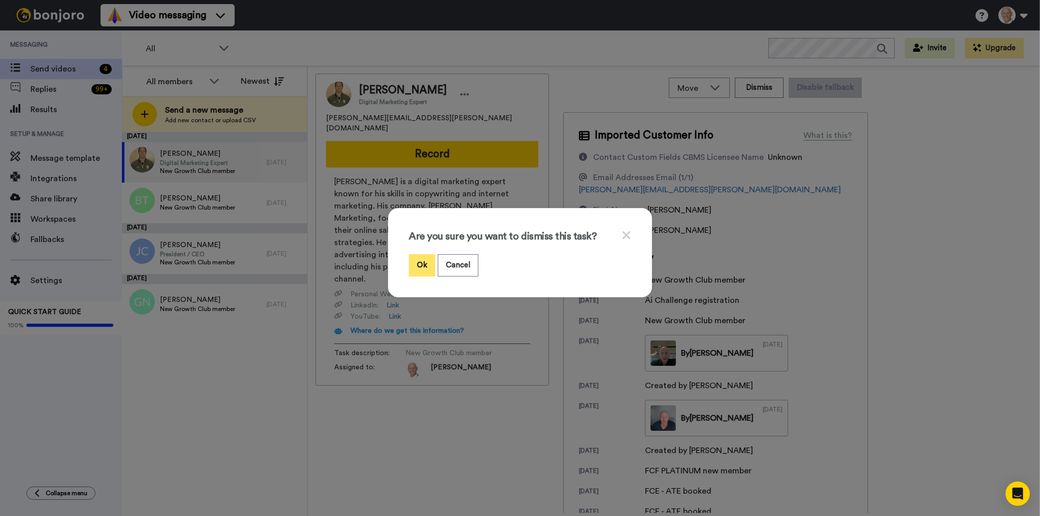
click at [426, 259] on button "Ok" at bounding box center [422, 265] width 26 height 22
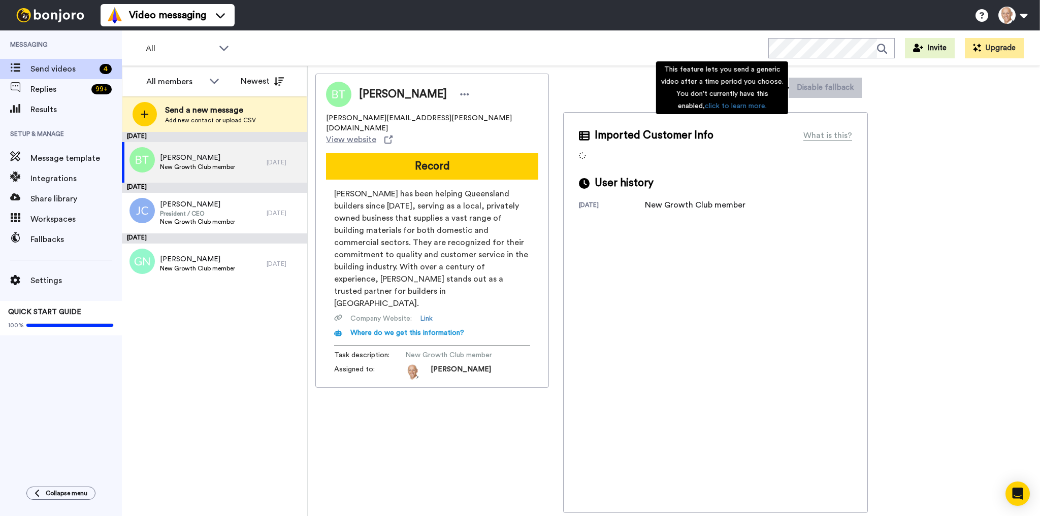
click at [760, 94] on div "This feature lets you send a generic video after a time period you choose. You …" at bounding box center [722, 87] width 132 height 53
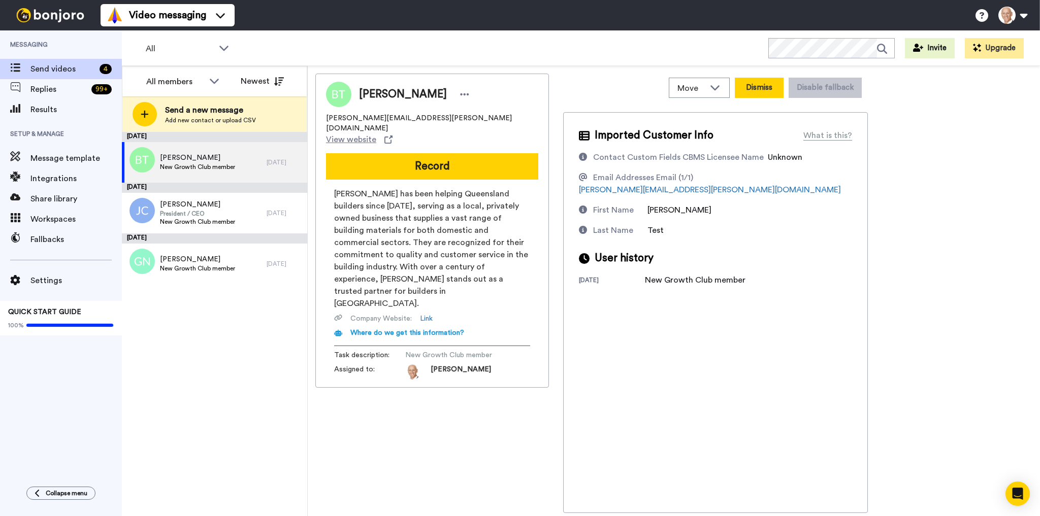
click at [769, 83] on button "Dismiss" at bounding box center [759, 88] width 49 height 20
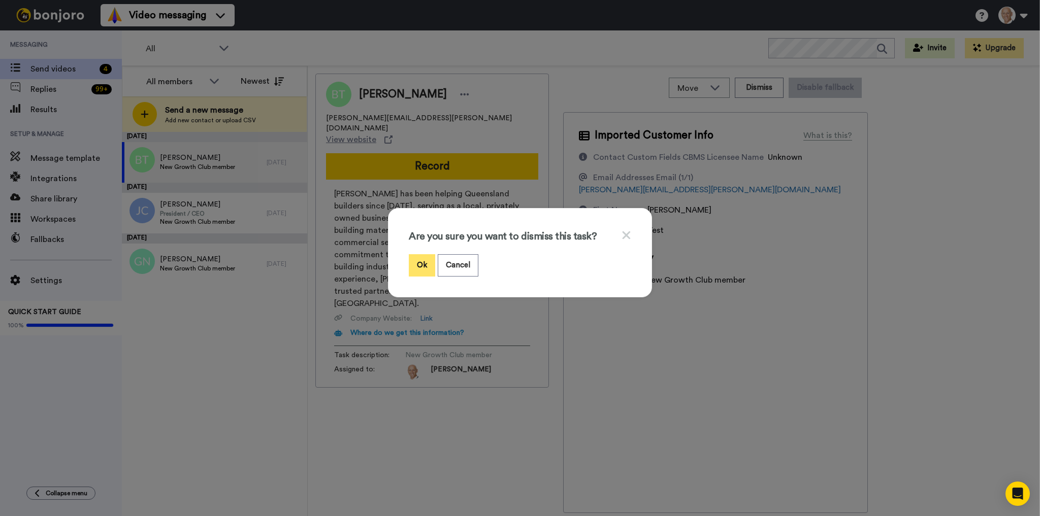
click at [413, 262] on button "Ok" at bounding box center [422, 265] width 26 height 22
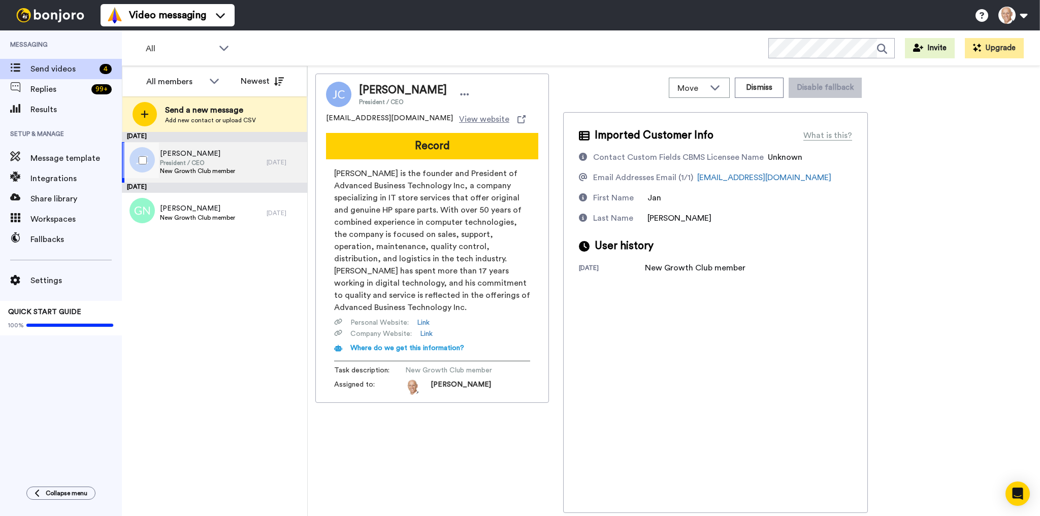
drag, startPoint x: 214, startPoint y: 150, endPoint x: 160, endPoint y: 152, distance: 53.9
click at [160, 152] on span "[PERSON_NAME]" at bounding box center [197, 154] width 75 height 10
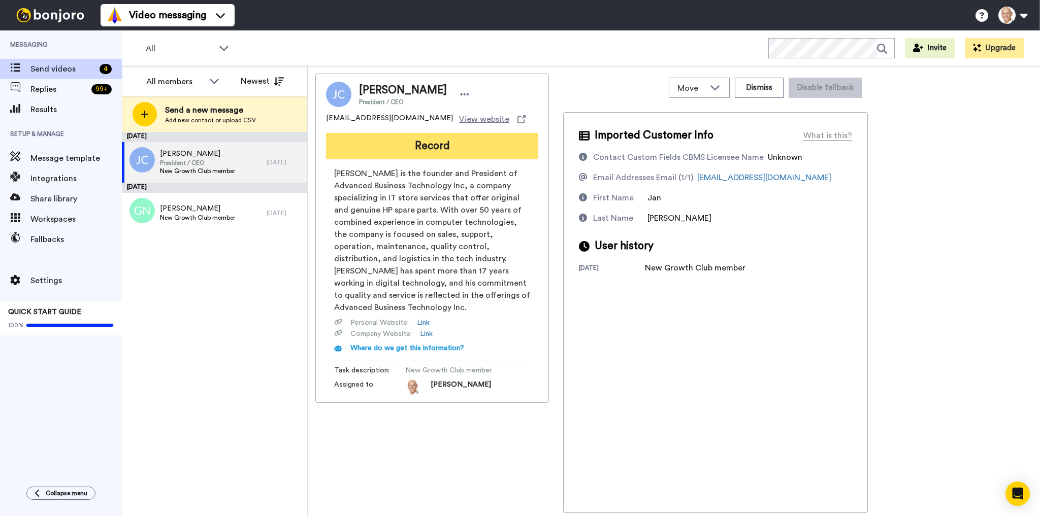
click at [451, 138] on button "Record" at bounding box center [432, 146] width 212 height 26
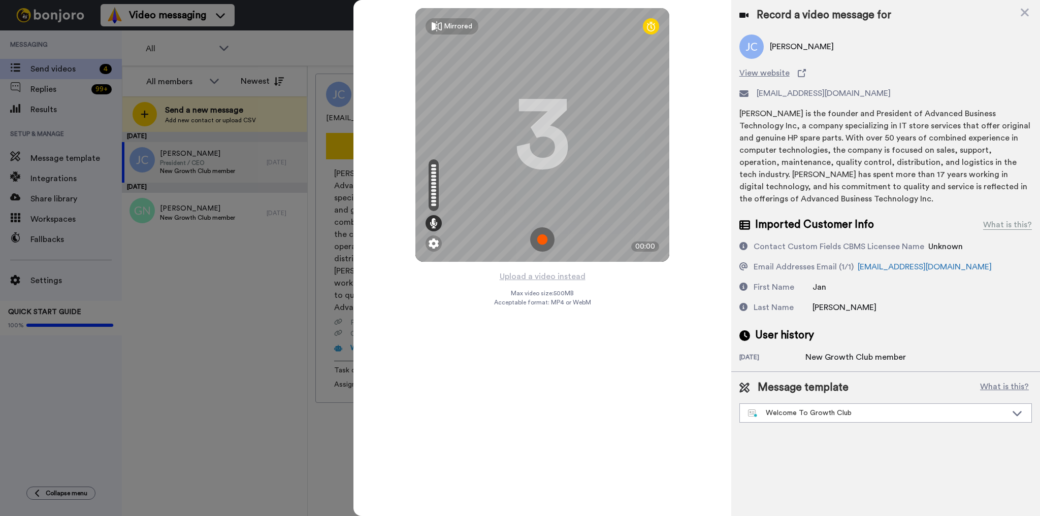
click at [548, 243] on img at bounding box center [542, 239] width 24 height 24
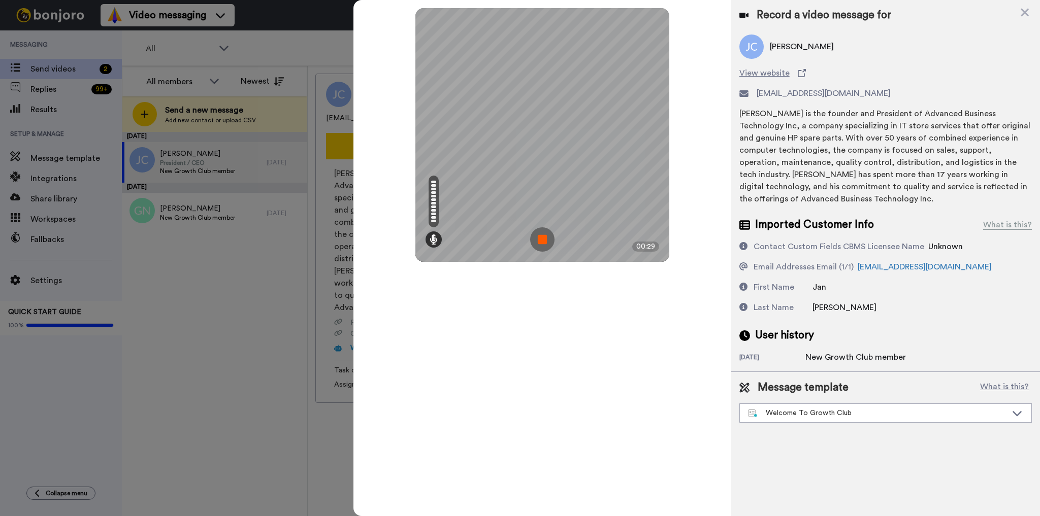
click at [536, 237] on img at bounding box center [542, 239] width 24 height 24
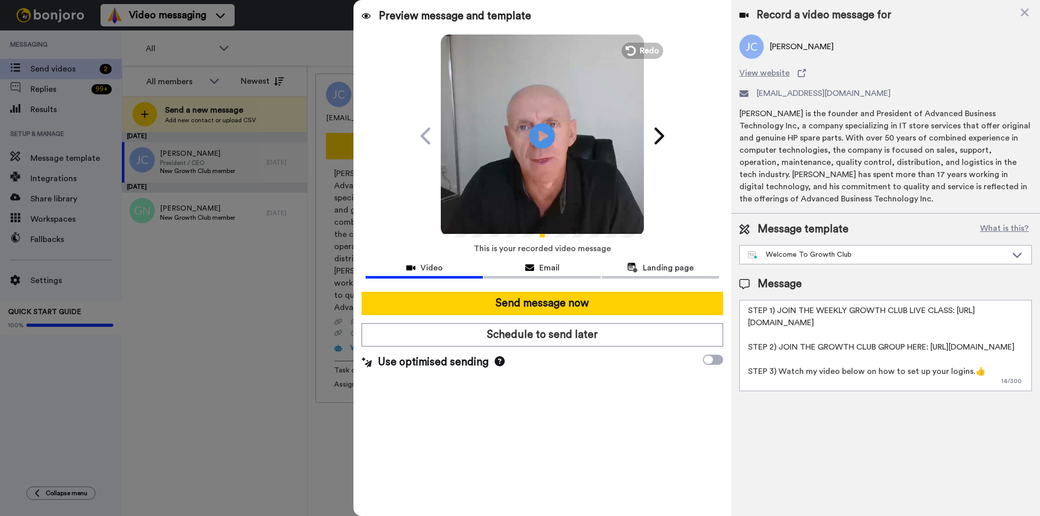
click at [770, 313] on textarea "STEP 1) JOIN THE WEEKLY GROWTH CLUB LIVE CLASS: [URL][DOMAIN_NAME] STEP 2) JOIN…" at bounding box center [885, 345] width 292 height 91
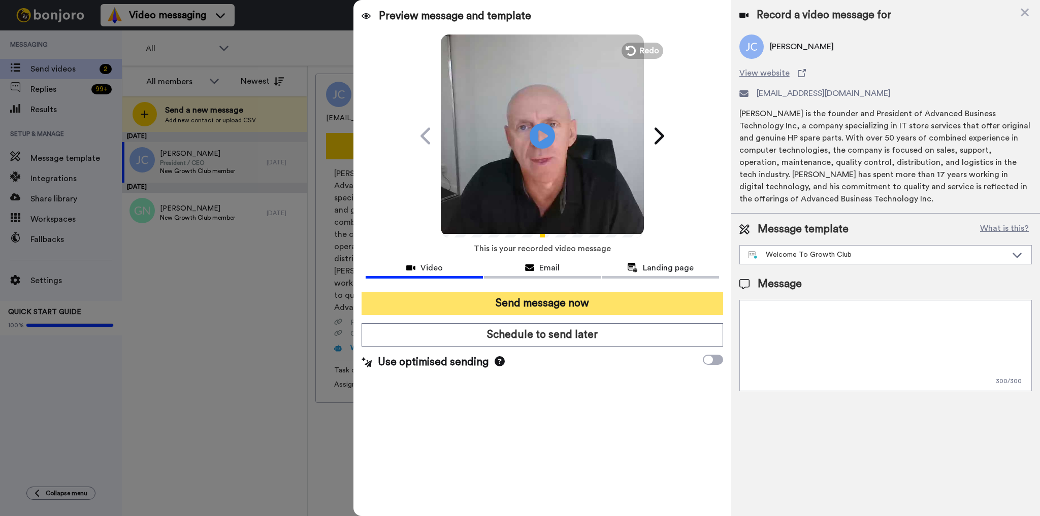
click at [598, 308] on button "Send message now" at bounding box center [541, 303] width 361 height 23
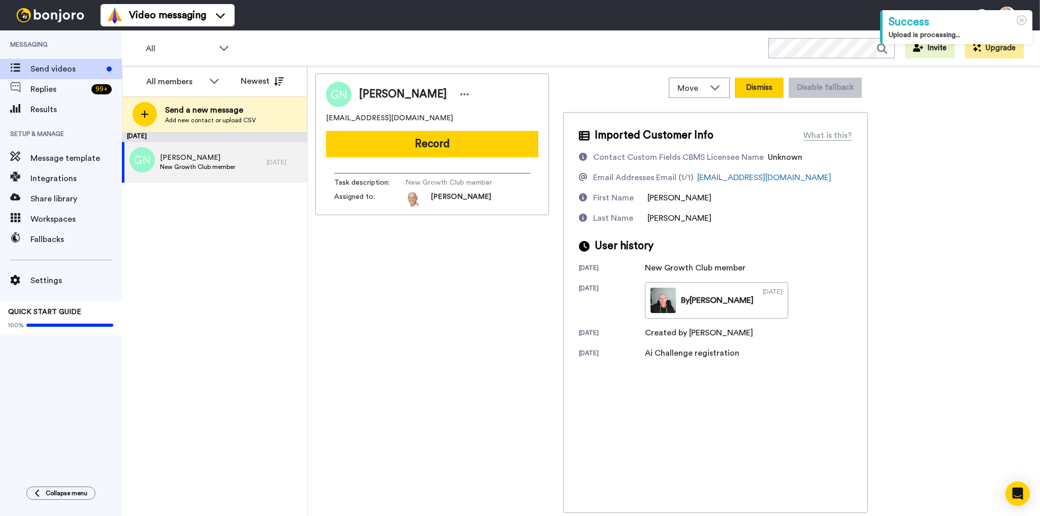
click at [756, 85] on button "Dismiss" at bounding box center [759, 88] width 49 height 20
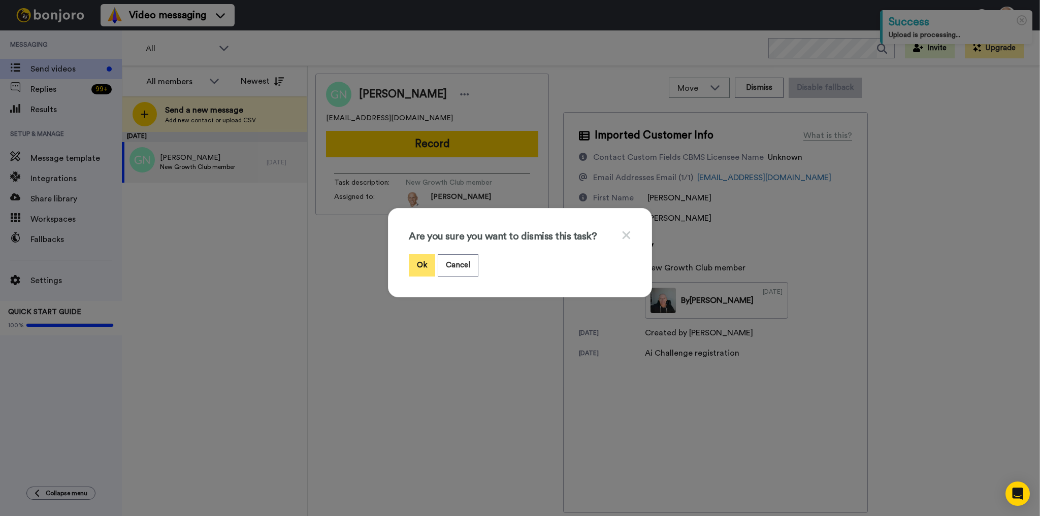
click at [418, 262] on button "Ok" at bounding box center [422, 265] width 26 height 22
